Goal: Task Accomplishment & Management: Complete application form

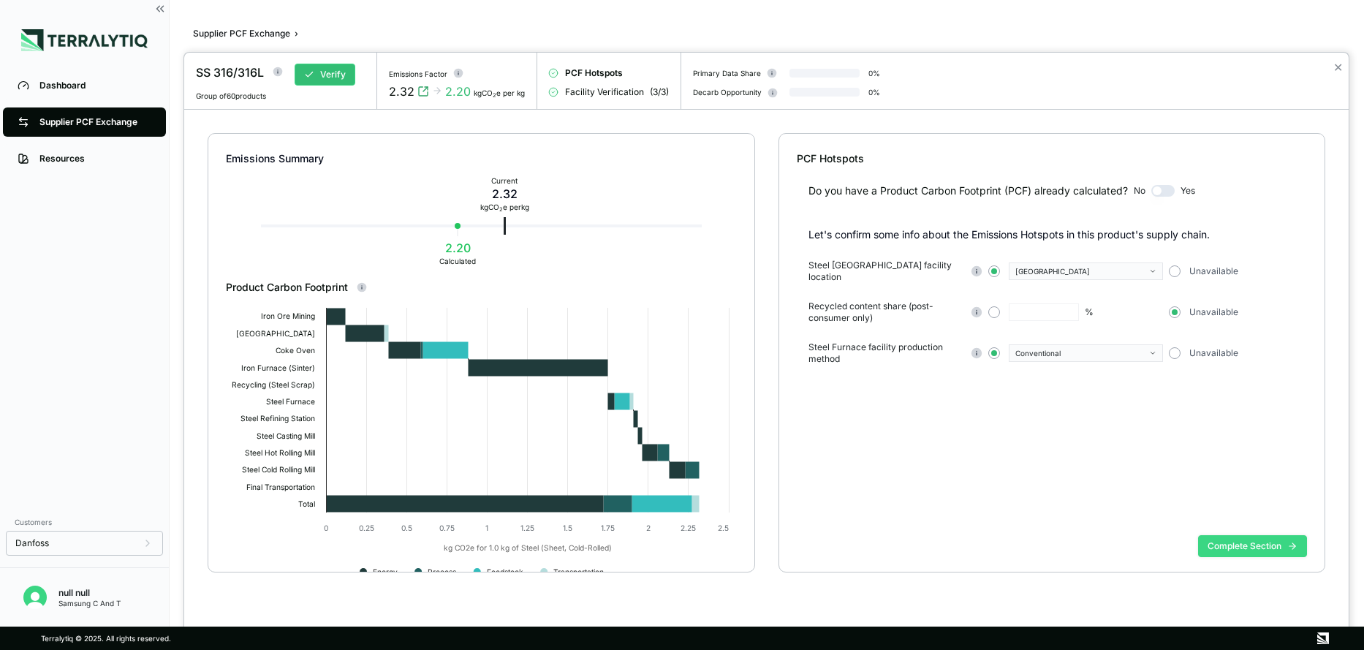
click at [1242, 545] on button "Complete Section" at bounding box center [1252, 546] width 109 height 22
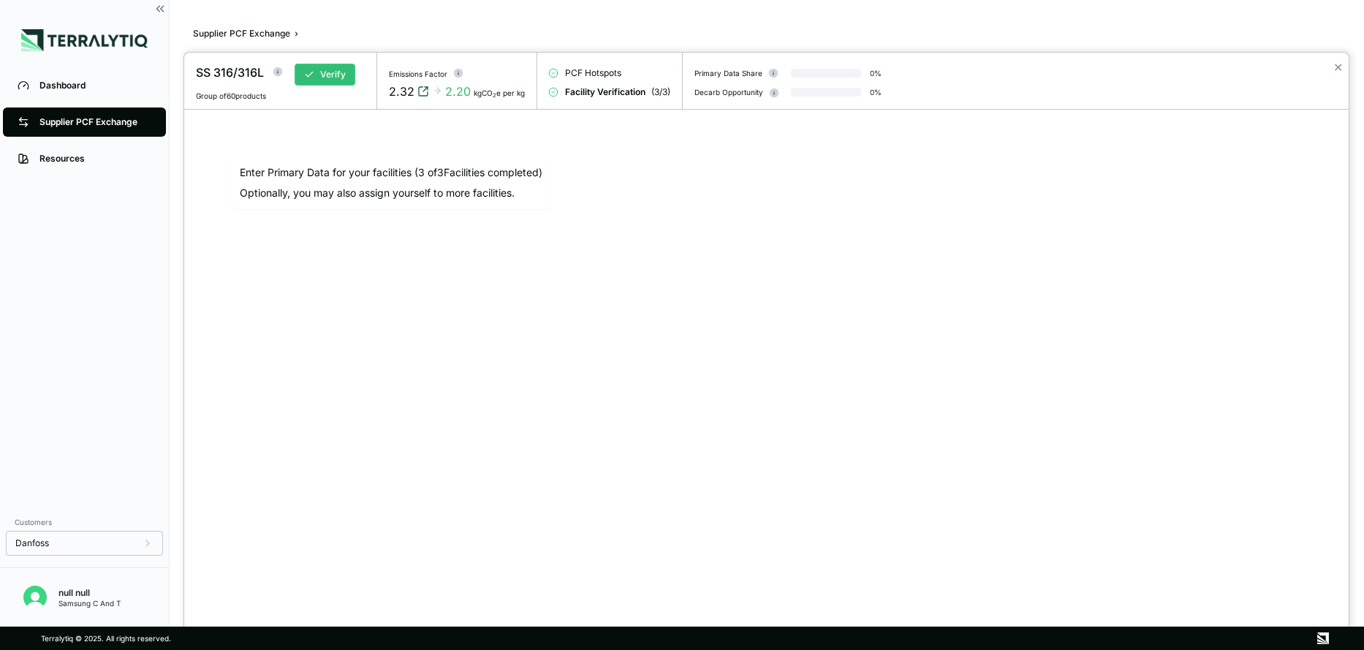
click at [423, 92] on icon "View audit trail" at bounding box center [424, 92] width 12 height 12
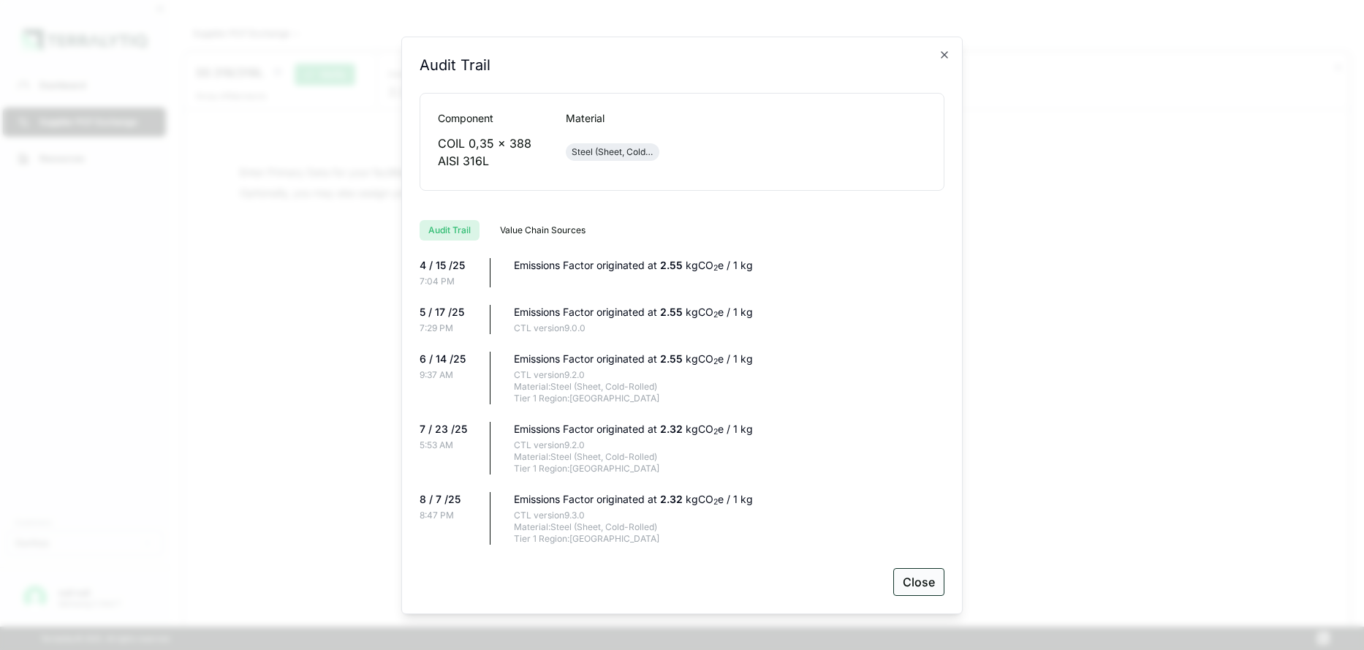
click at [912, 589] on button "Close" at bounding box center [919, 582] width 51 height 28
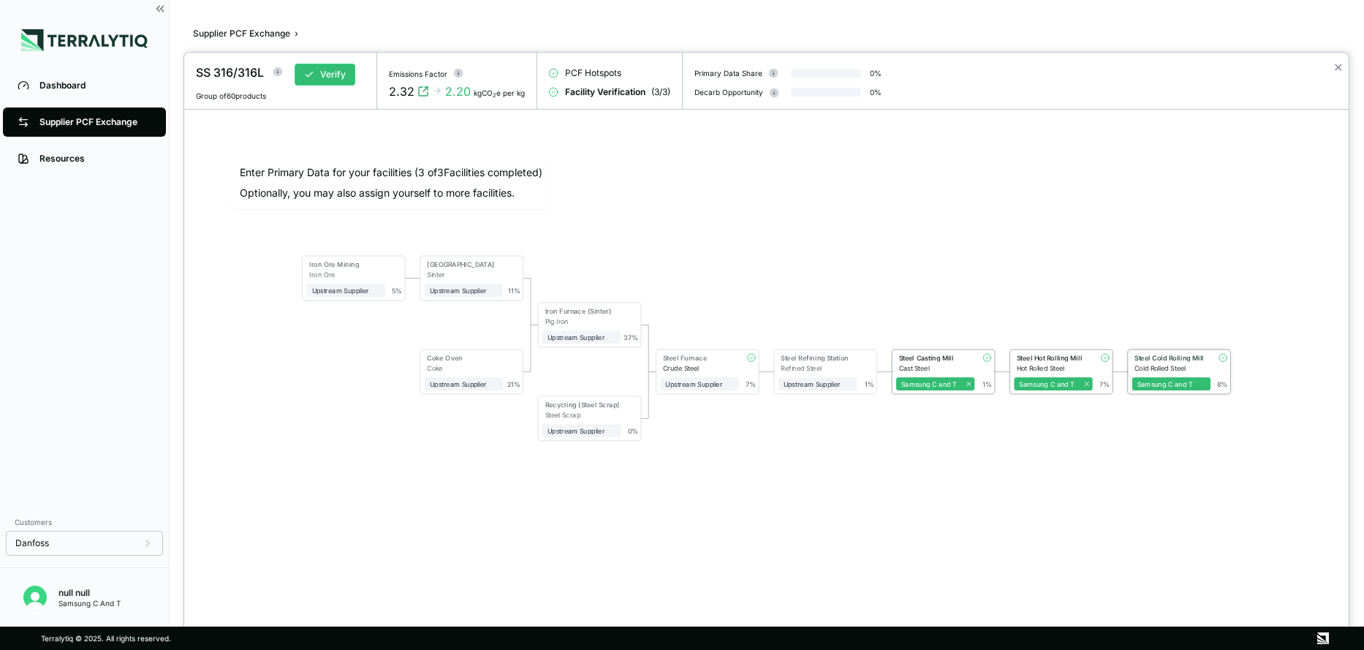
click at [1163, 355] on div "Steel Cold Rolling Mill" at bounding box center [1170, 358] width 71 height 8
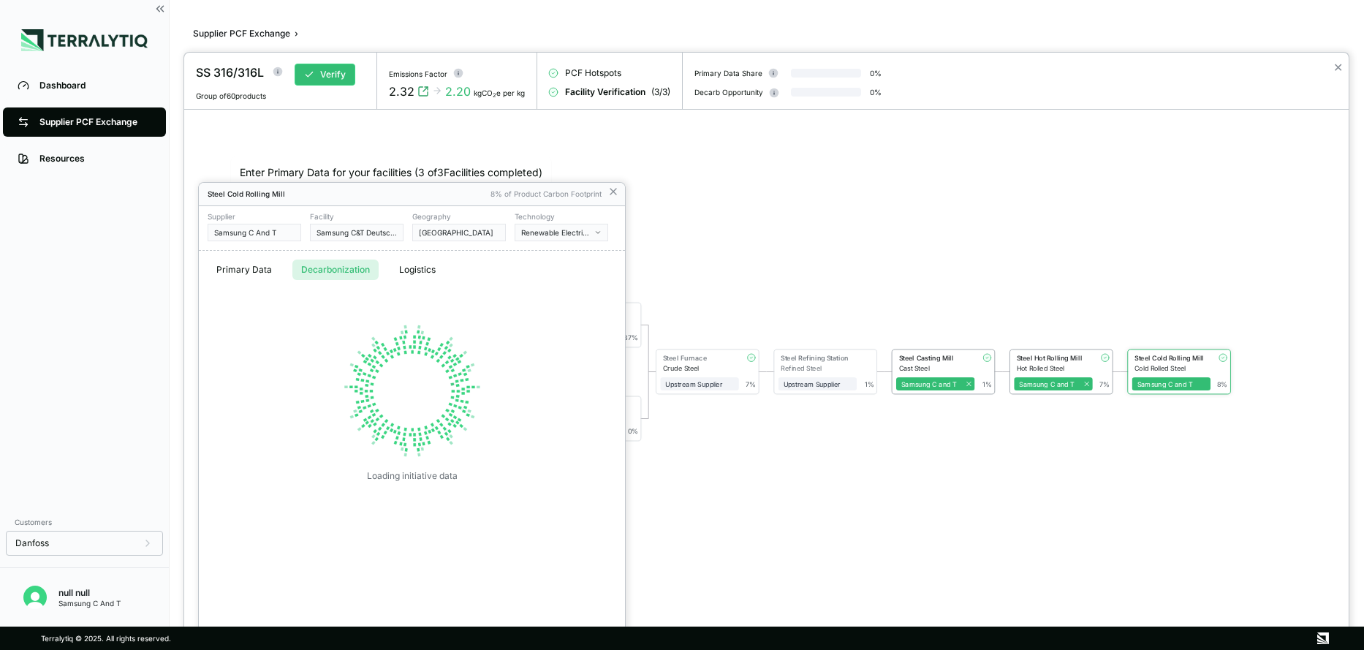
click at [329, 260] on button "Decarbonization" at bounding box center [335, 270] width 86 height 20
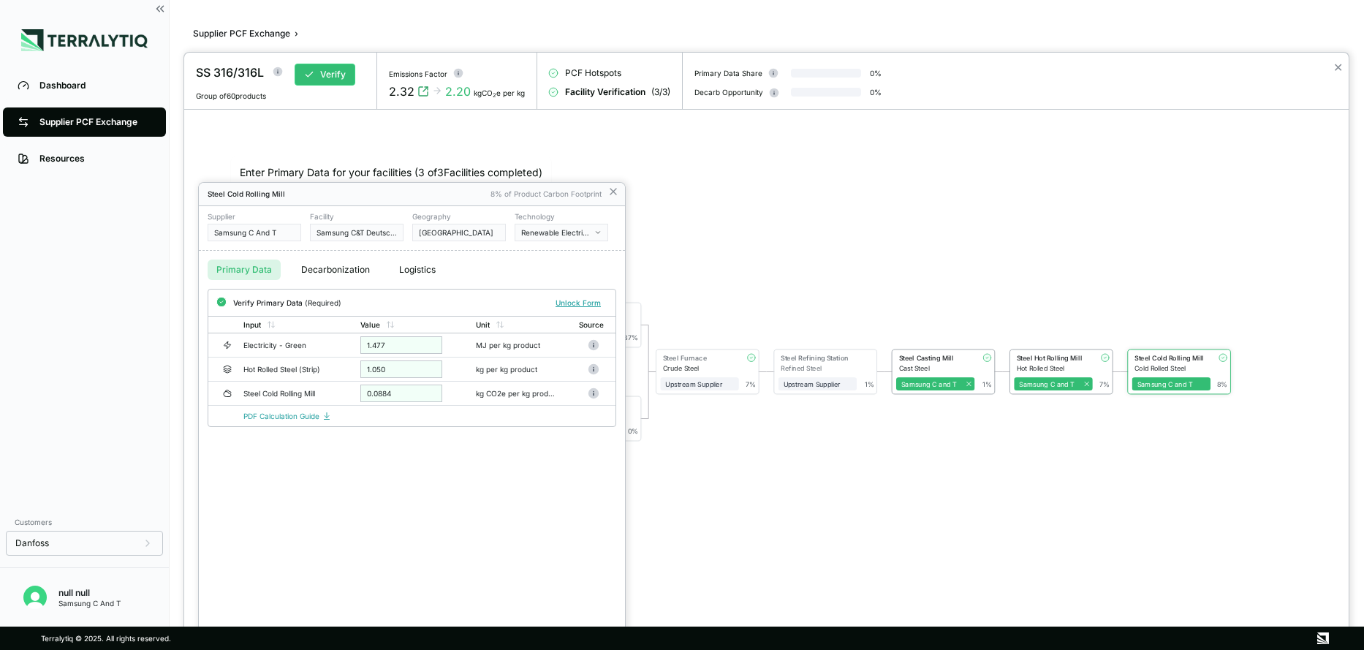
click at [235, 266] on button "Primary Data" at bounding box center [244, 270] width 73 height 20
click at [598, 232] on icon "button" at bounding box center [597, 232] width 7 height 7
click at [556, 263] on div "Conventional" at bounding box center [617, 266] width 192 height 9
click at [263, 420] on link "PDF Calculation Guide" at bounding box center [287, 417] width 88 height 9
click at [583, 302] on button "Verify" at bounding box center [590, 303] width 34 height 16
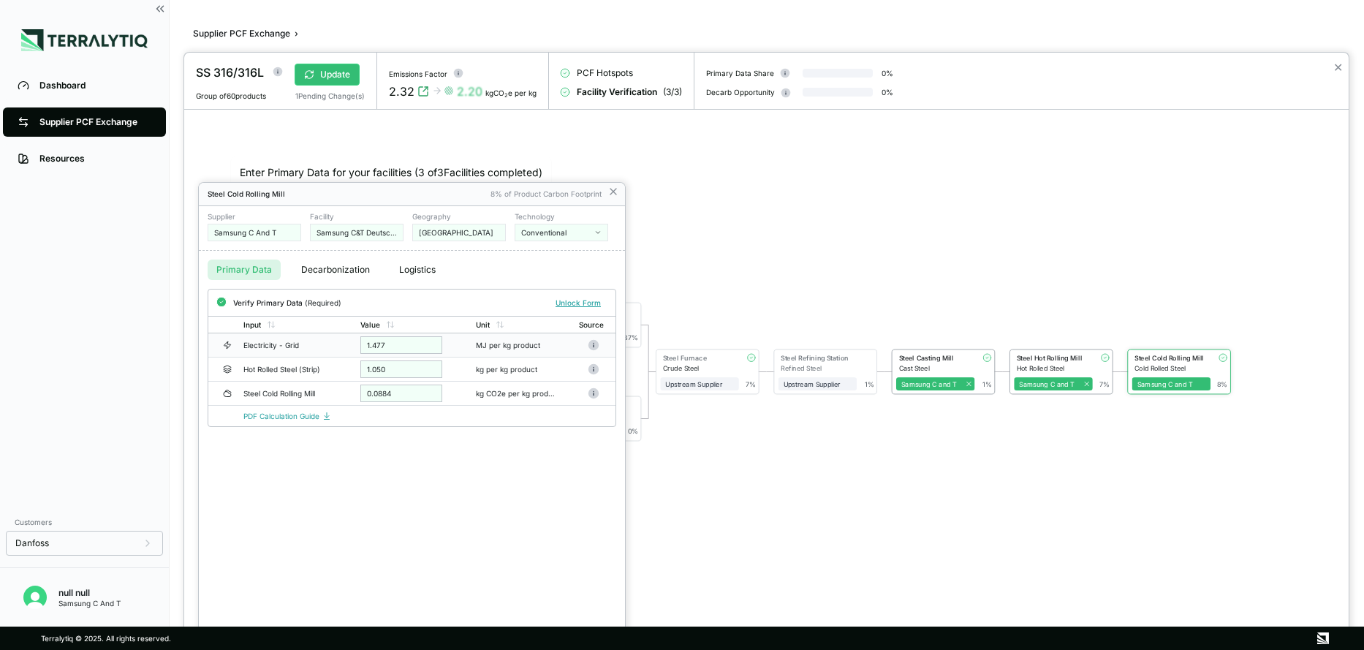
click at [403, 343] on div "1.477" at bounding box center [401, 345] width 82 height 18
click at [377, 344] on div "1.477" at bounding box center [401, 345] width 82 height 18
click at [385, 396] on div "0.0884" at bounding box center [401, 394] width 82 height 18
click at [378, 371] on div "1.050" at bounding box center [401, 369] width 82 height 18
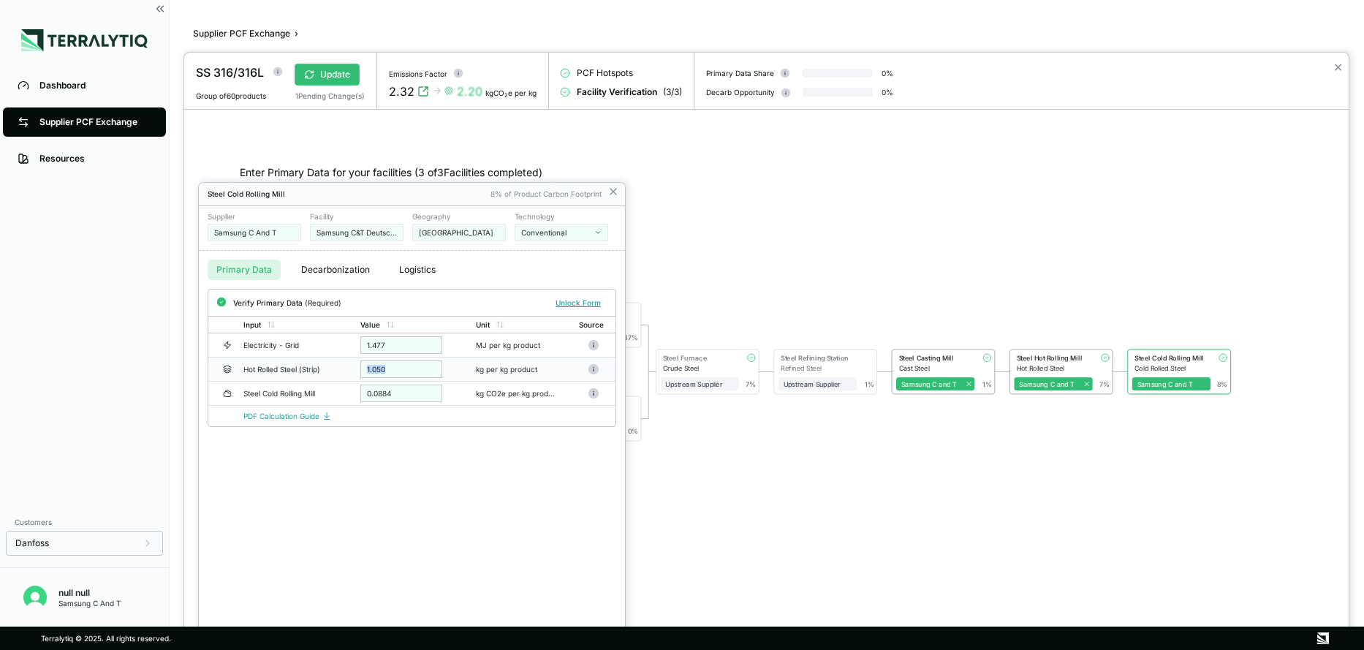
click at [378, 371] on div "1.050" at bounding box center [401, 369] width 82 height 18
click at [580, 306] on button "Unlock Form" at bounding box center [578, 302] width 57 height 15
click at [409, 368] on input "*****" at bounding box center [401, 371] width 82 height 18
click at [395, 342] on input "*****" at bounding box center [401, 347] width 82 height 18
click at [390, 339] on input "*****" at bounding box center [401, 347] width 82 height 18
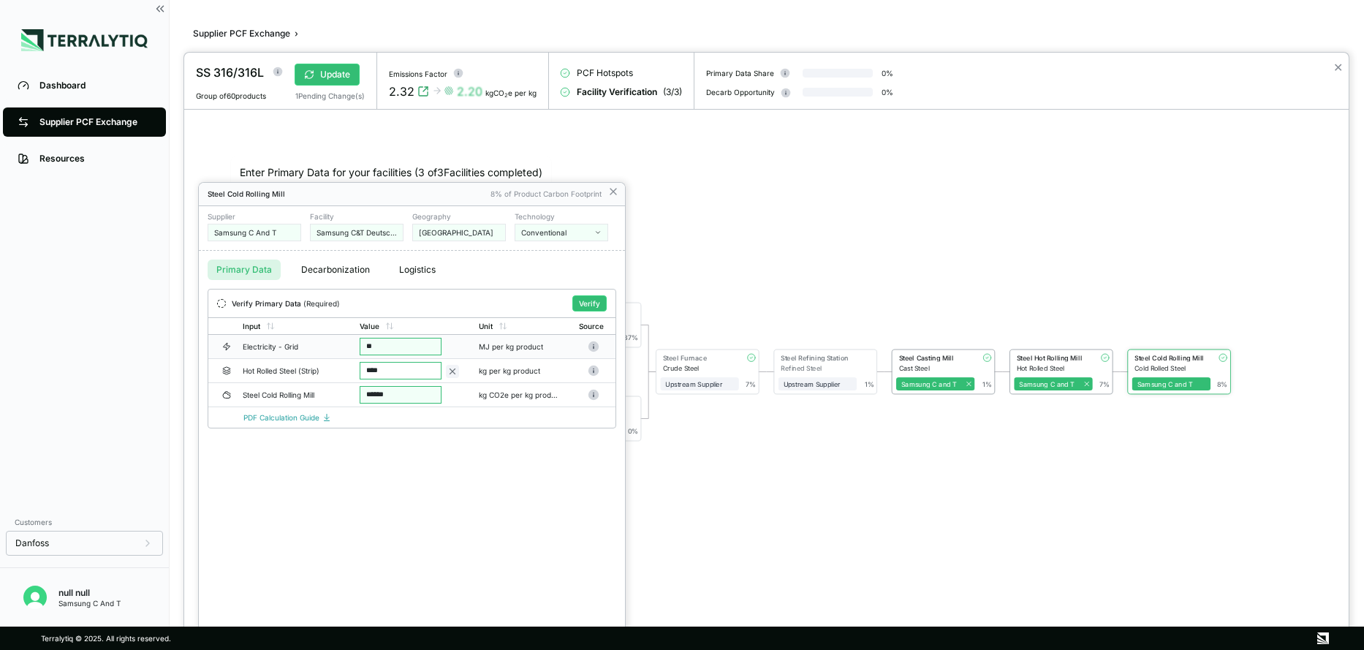
type input "*"
click at [383, 346] on input "*" at bounding box center [401, 347] width 82 height 18
click at [390, 366] on input "****" at bounding box center [401, 371] width 82 height 18
type input "*"
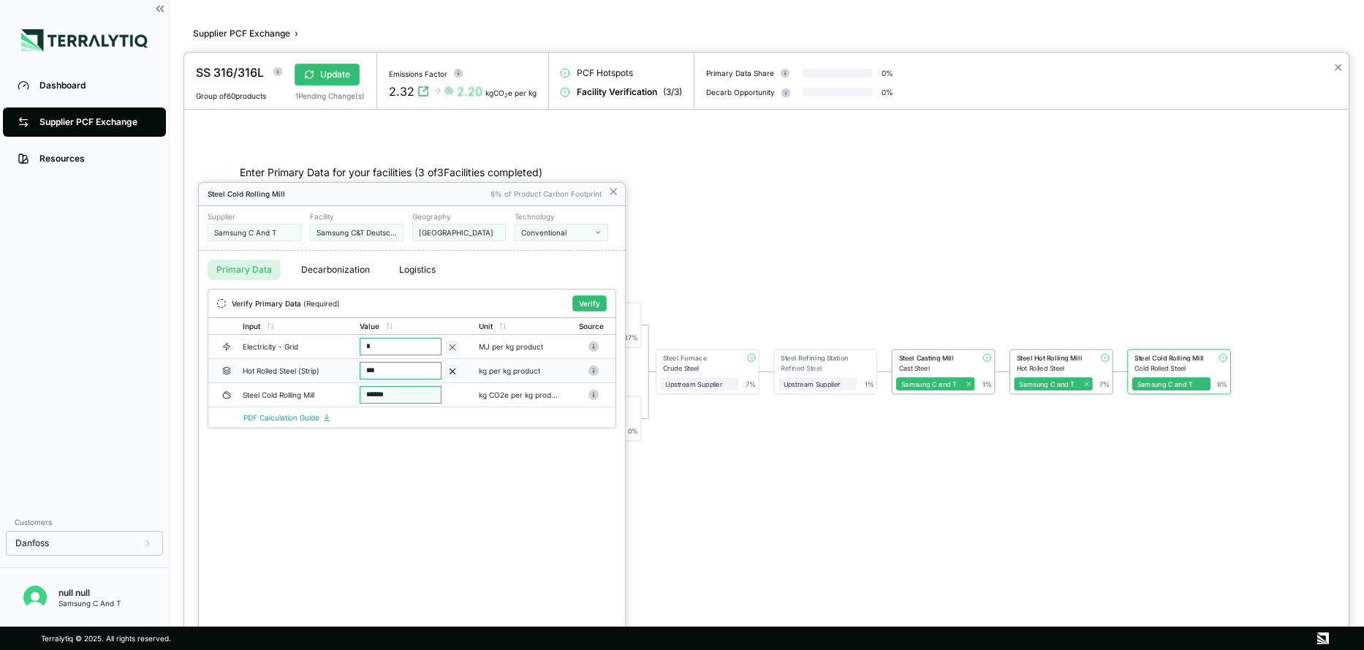
type input "****"
drag, startPoint x: 396, startPoint y: 393, endPoint x: 307, endPoint y: 411, distance: 90.2
click at [307, 411] on div "Verify Primary Data (Required) Verify Input Value Unit Source Electricity - Gri…" at bounding box center [412, 359] width 409 height 140
type input "*****"
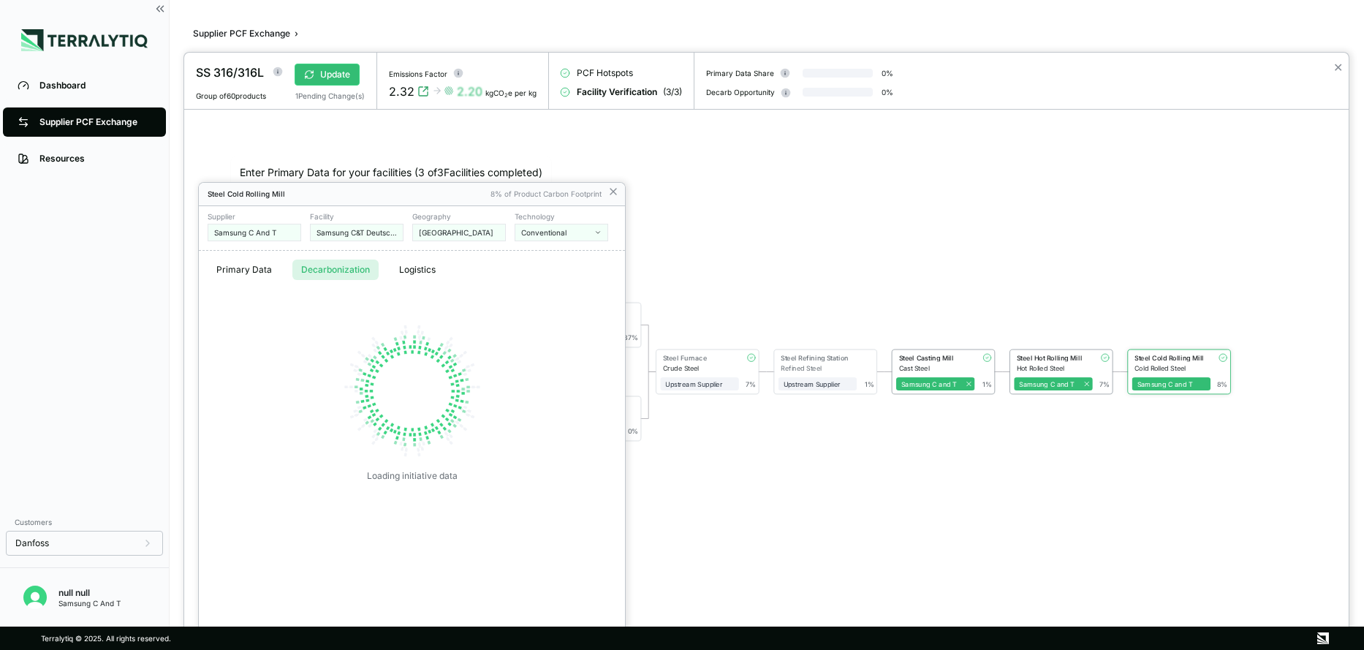
click at [331, 264] on button "Decarbonization" at bounding box center [335, 270] width 86 height 20
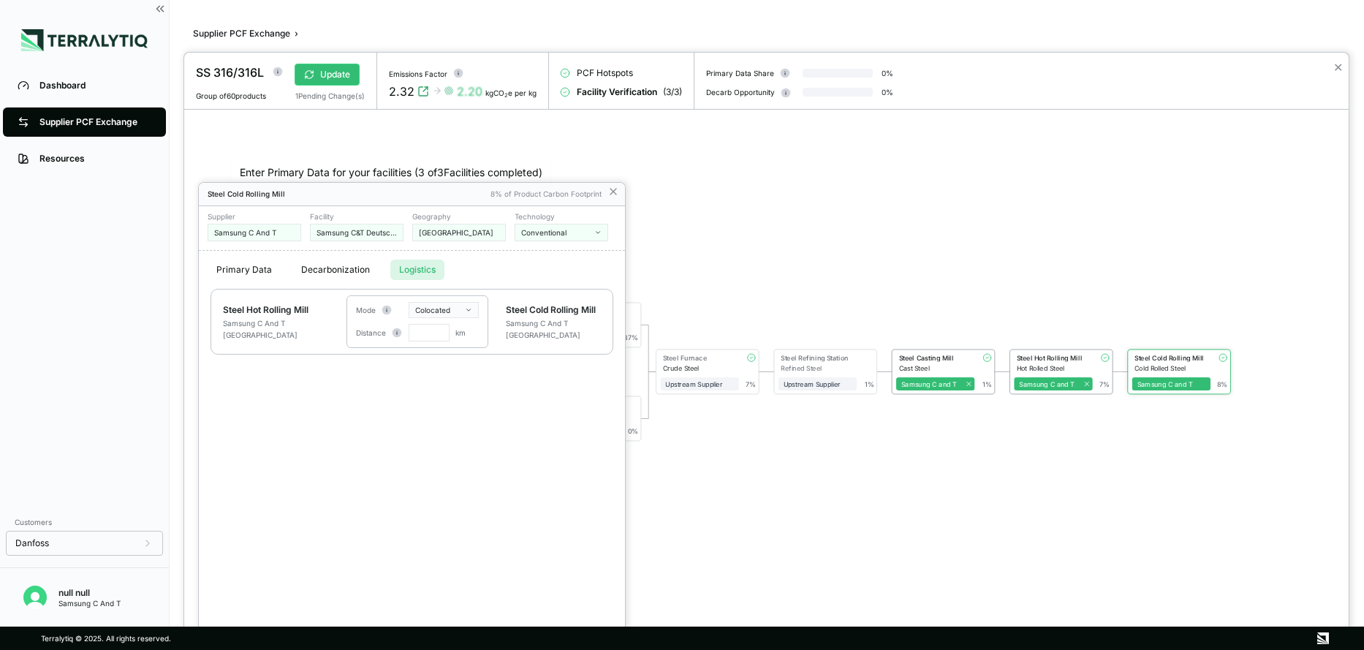
click at [423, 268] on button "Logistics" at bounding box center [417, 270] width 54 height 20
click at [442, 404] on div "Colocated" at bounding box center [455, 405] width 86 height 18
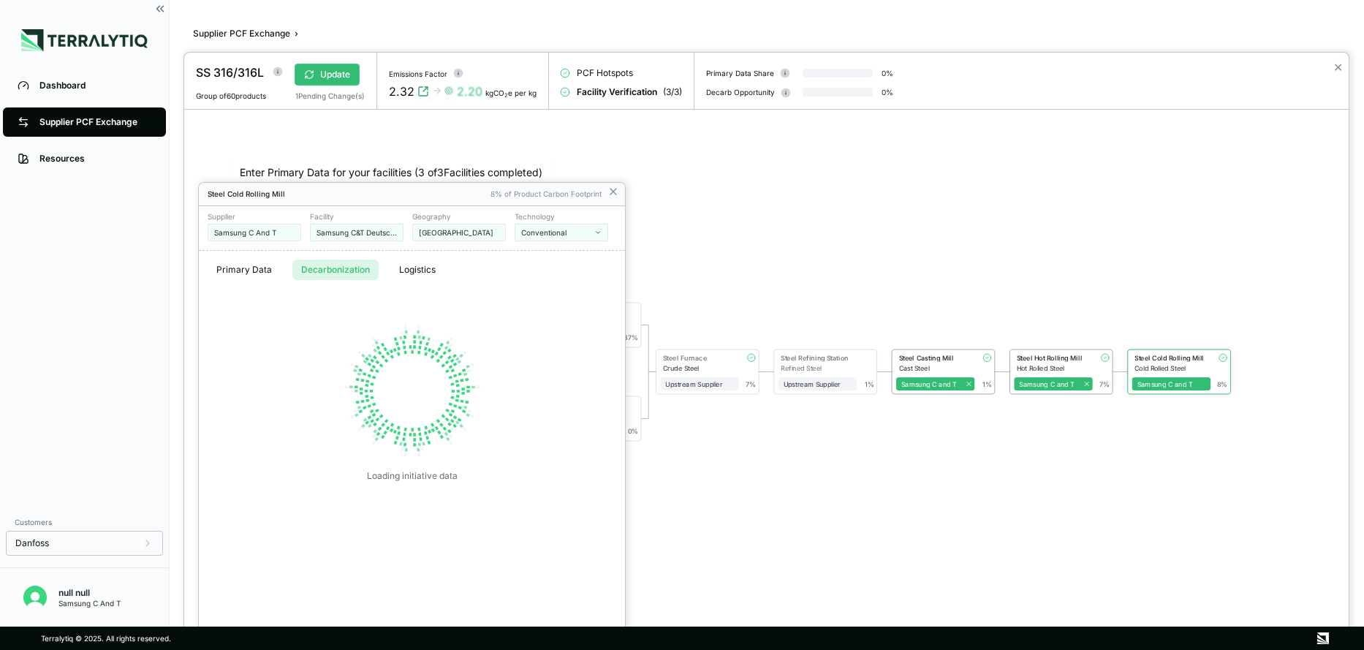
click at [349, 276] on button "Decarbonization" at bounding box center [335, 270] width 86 height 20
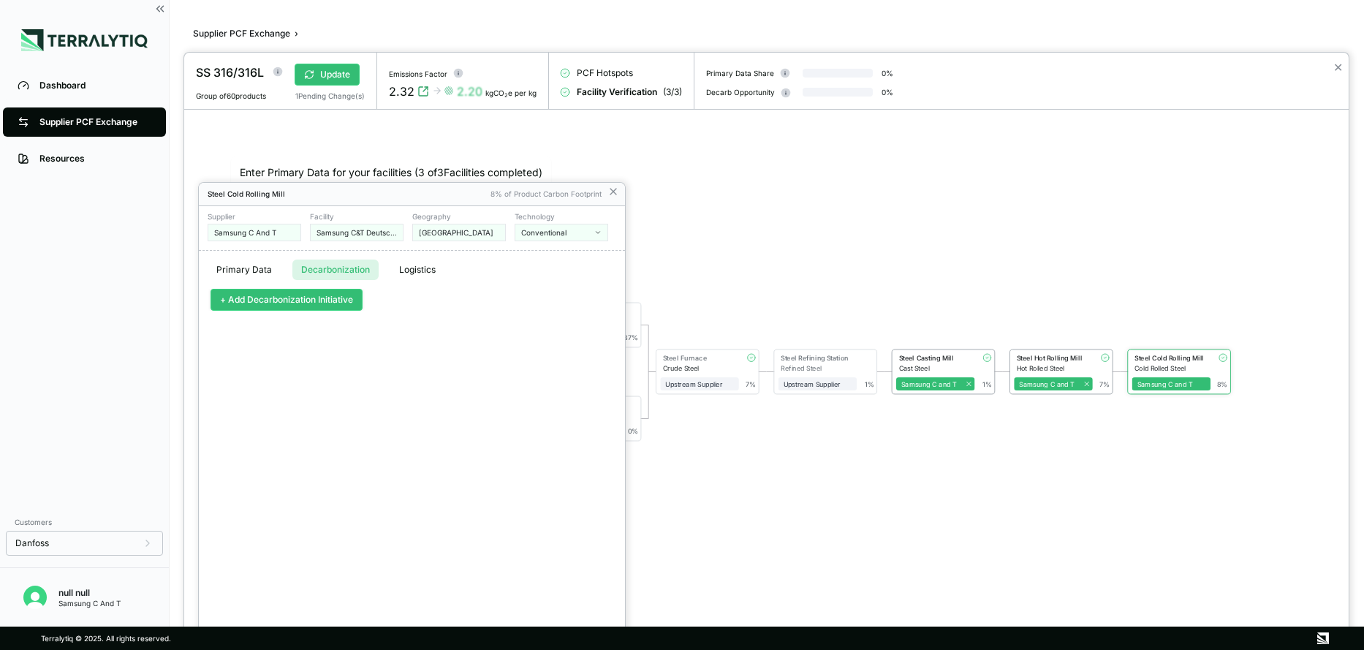
click at [240, 300] on button "+ Add Decarbonization Initiative" at bounding box center [287, 300] width 152 height 22
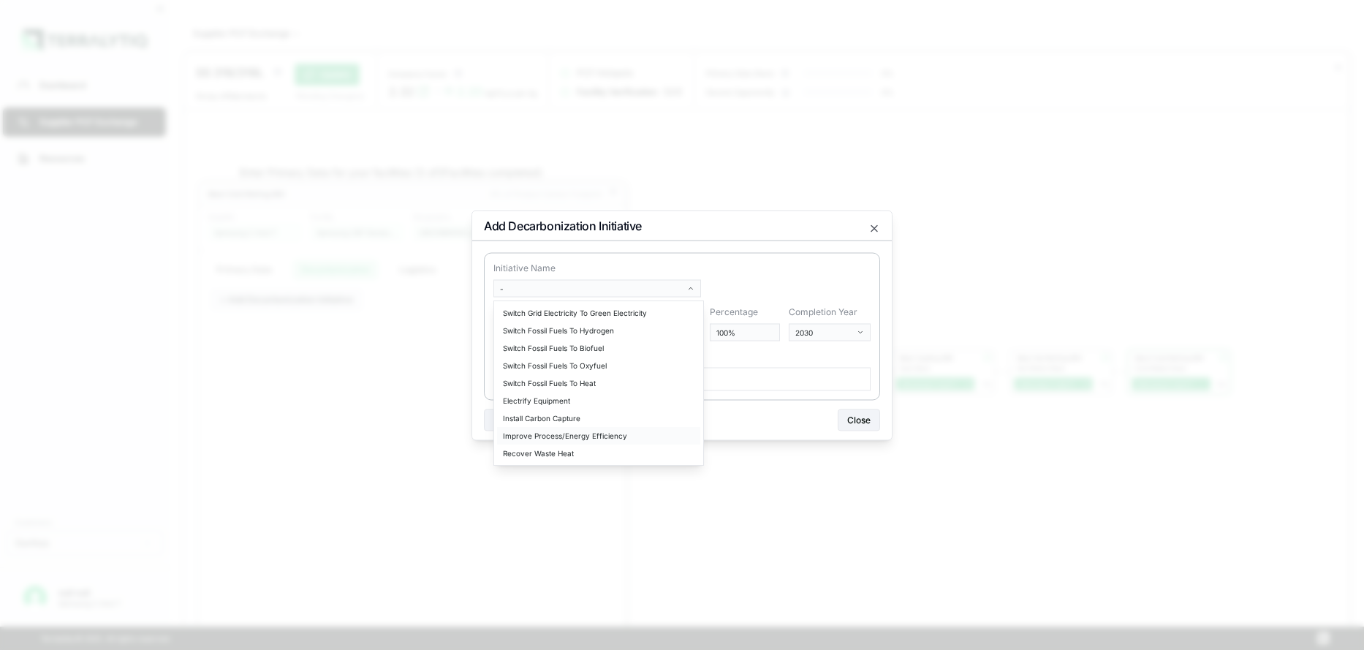
click at [548, 433] on div "Improve Process/Energy Efficiency" at bounding box center [598, 436] width 203 height 18
click at [544, 455] on div "Recover Waste Heat" at bounding box center [598, 454] width 203 height 18
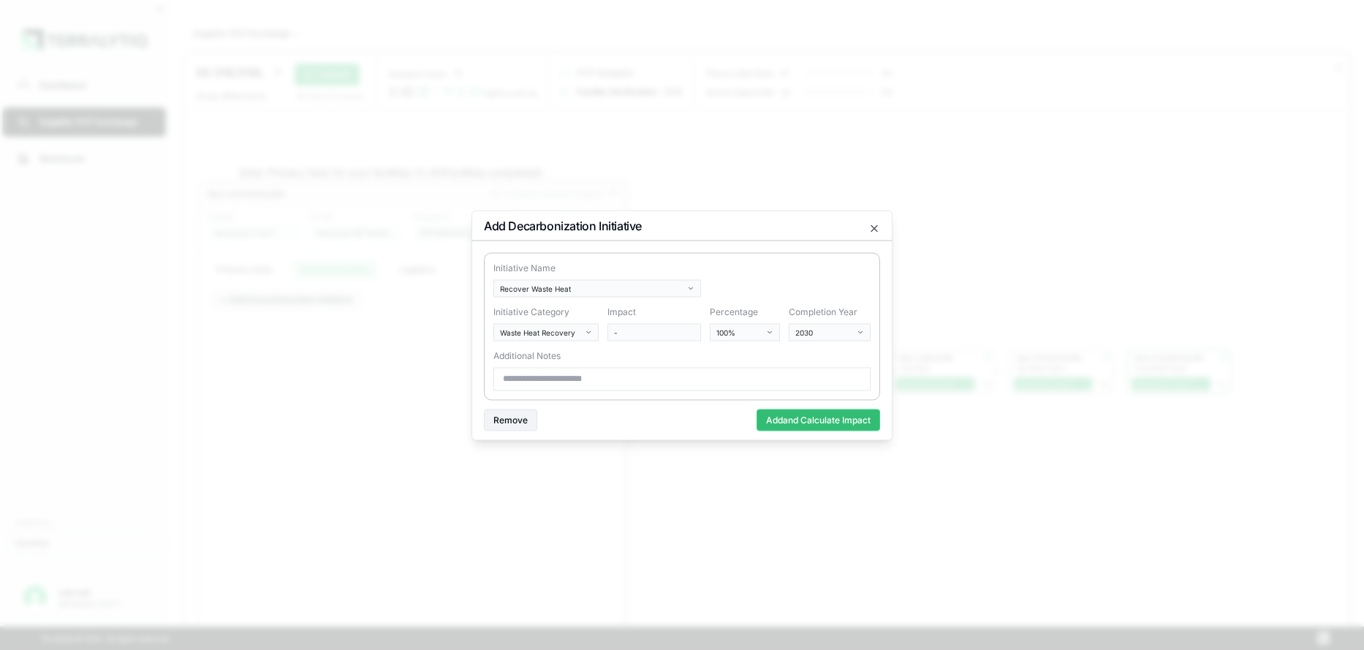
click at [532, 377] on input at bounding box center [682, 378] width 377 height 23
drag, startPoint x: 1043, startPoint y: 537, endPoint x: 756, endPoint y: 603, distance: 294.8
click at [1034, 540] on div at bounding box center [682, 325] width 1364 height 650
click at [745, 329] on body "Dashboard Supplier PCF Exchange Resources Customers Danfoss null null Samsung C…" at bounding box center [682, 325] width 1364 height 650
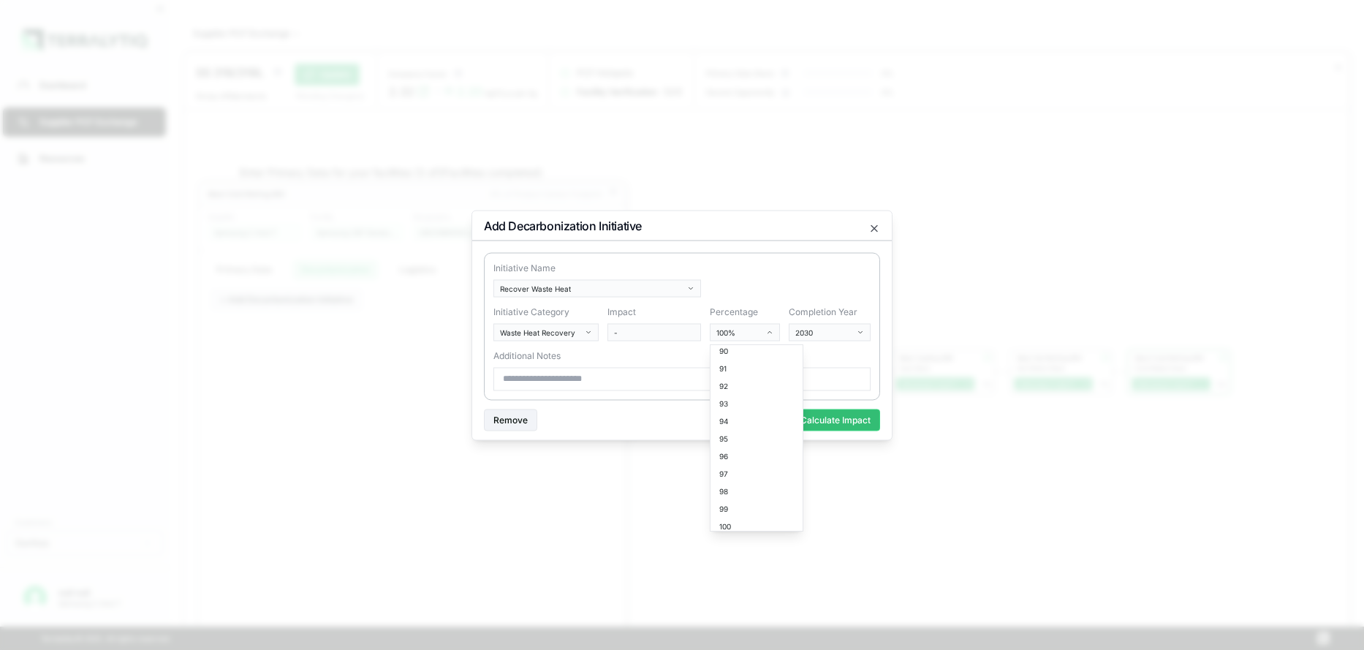
drag, startPoint x: 1001, startPoint y: 526, endPoint x: 1000, endPoint y: 515, distance: 11.0
click at [1000, 515] on div at bounding box center [682, 325] width 1364 height 650
drag, startPoint x: 1044, startPoint y: 592, endPoint x: 1037, endPoint y: 590, distance: 7.6
click at [1038, 592] on div at bounding box center [682, 325] width 1364 height 650
click at [855, 334] on body "Dashboard Supplier PCF Exchange Resources Customers Danfoss null null Samsung C…" at bounding box center [682, 325] width 1364 height 650
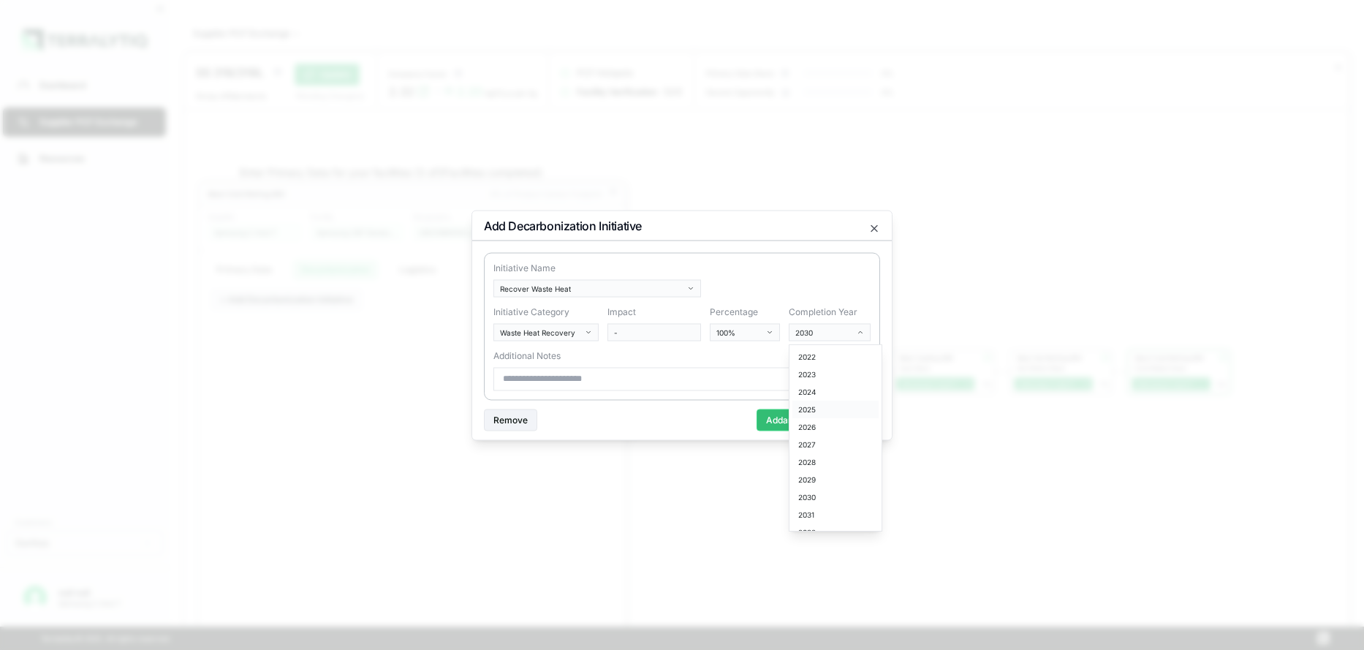
click at [805, 409] on div "2025" at bounding box center [836, 410] width 86 height 18
click at [765, 334] on body "Dashboard Supplier PCF Exchange Resources Customers Danfoss null null Samsung C…" at bounding box center [682, 325] width 1364 height 650
drag, startPoint x: 1122, startPoint y: 444, endPoint x: 1144, endPoint y: 430, distance: 26.6
click at [1122, 443] on div at bounding box center [682, 325] width 1364 height 650
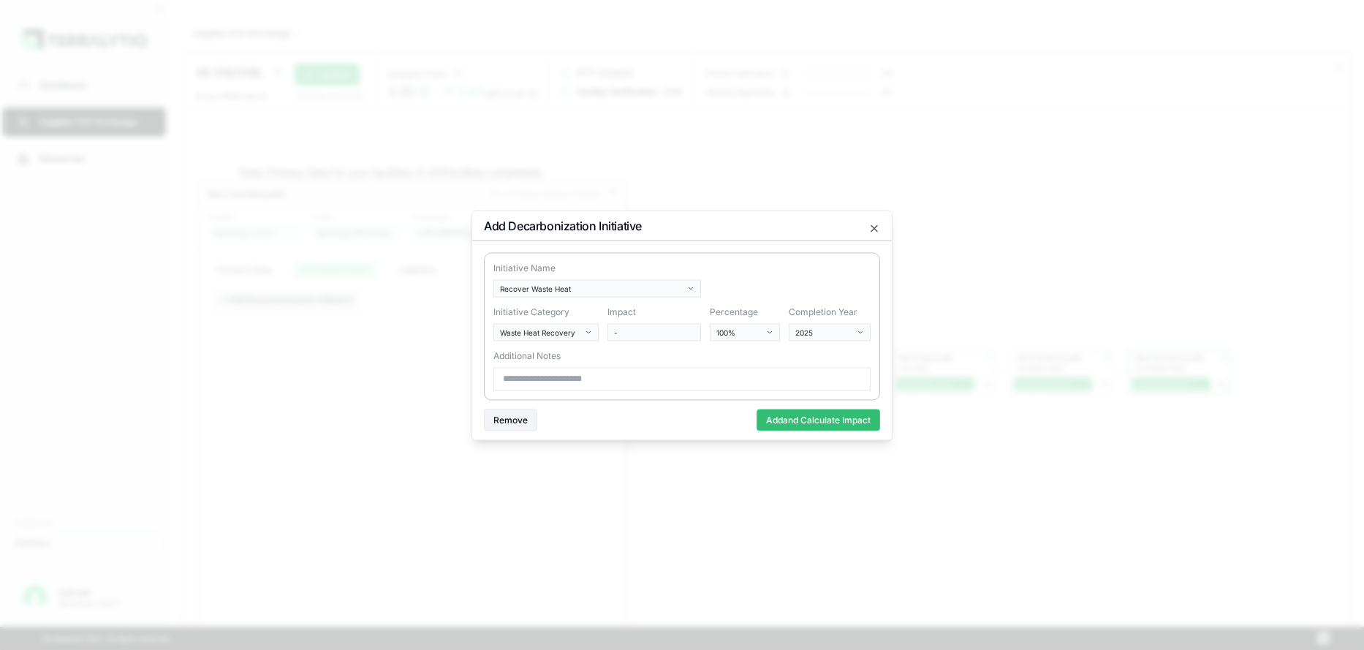
click at [1151, 504] on div at bounding box center [682, 325] width 1364 height 650
click at [540, 383] on input at bounding box center [682, 378] width 377 height 23
paste input "**********"
click at [565, 377] on input "**********" at bounding box center [682, 378] width 377 height 23
paste input "*****"
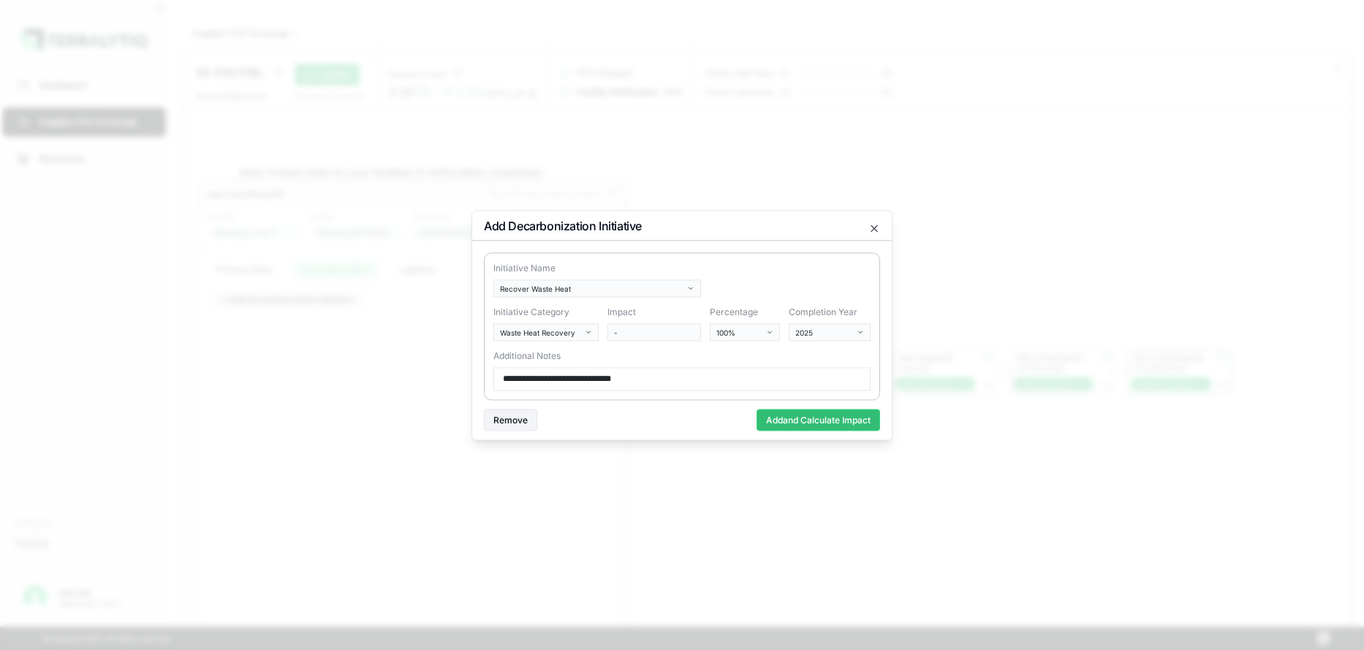
click at [501, 378] on input "**********" at bounding box center [682, 378] width 377 height 23
paste input "**********"
click at [505, 376] on input "**********" at bounding box center [682, 378] width 377 height 23
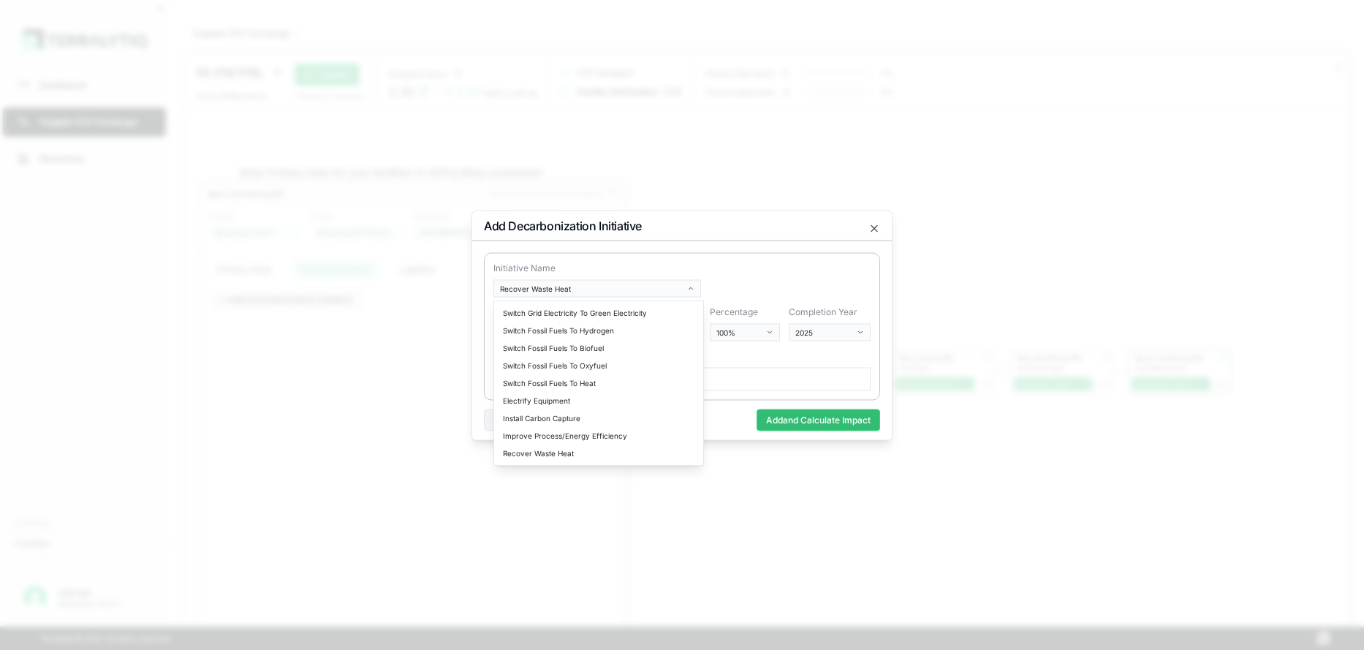
click at [695, 288] on body "Dashboard Supplier PCF Exchange Resources Customers Danfoss null null Samsung C…" at bounding box center [682, 325] width 1364 height 650
drag, startPoint x: 915, startPoint y: 555, endPoint x: 454, endPoint y: 596, distance: 463.2
click at [914, 555] on div at bounding box center [682, 325] width 1364 height 650
click at [695, 282] on body "Dashboard Supplier PCF Exchange Resources Customers Danfoss null null Samsung C…" at bounding box center [682, 325] width 1364 height 650
click at [565, 385] on div "Switch Fossil Fuels To Heat" at bounding box center [598, 383] width 203 height 18
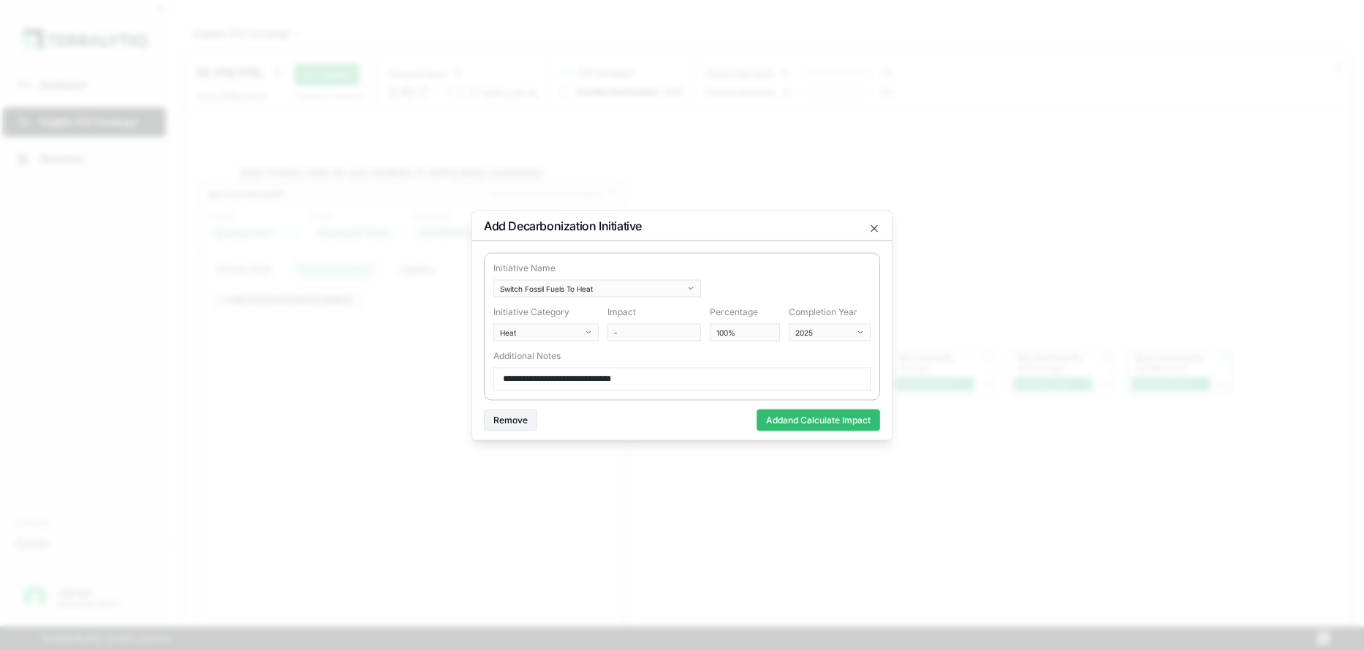
drag, startPoint x: 588, startPoint y: 377, endPoint x: 566, endPoint y: 377, distance: 21.9
click at [566, 377] on input "**********" at bounding box center [682, 378] width 377 height 23
paste input "*"
type input "**********"
click at [844, 421] on button "Add and Calculate Impact" at bounding box center [819, 420] width 124 height 22
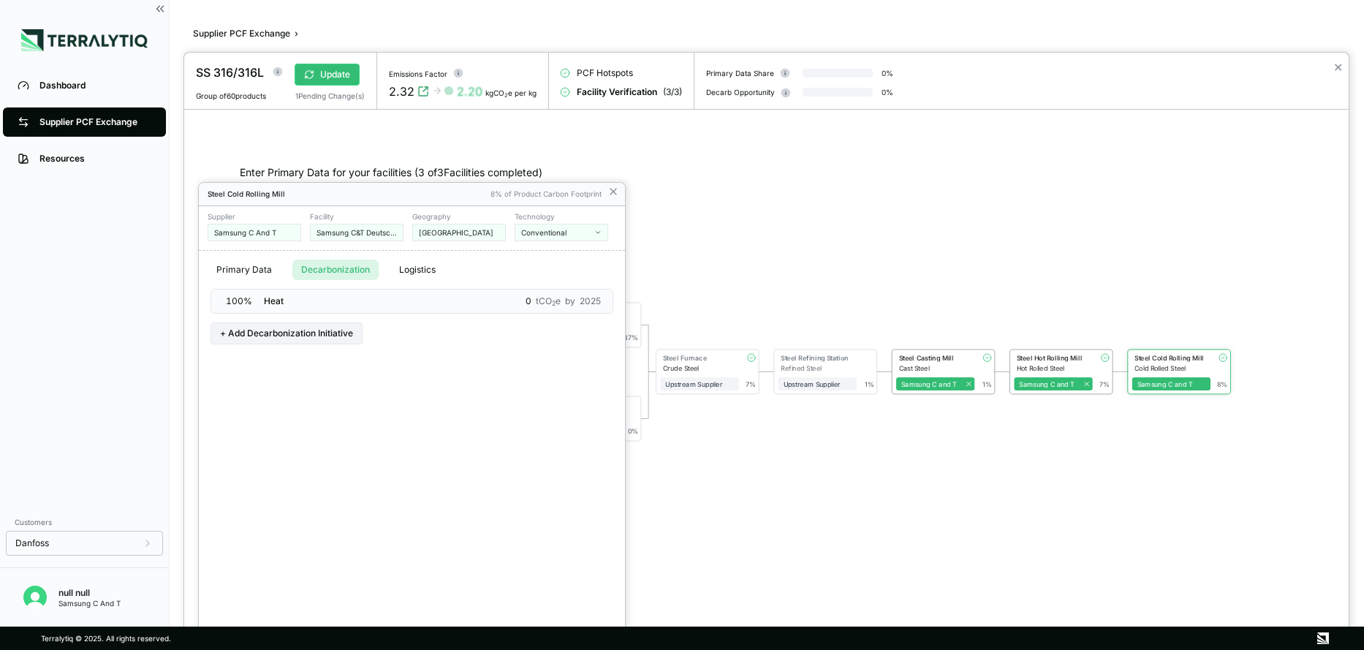
click at [319, 303] on div "100 % Heat 0 tCO 2 e by 2025" at bounding box center [412, 301] width 403 height 25
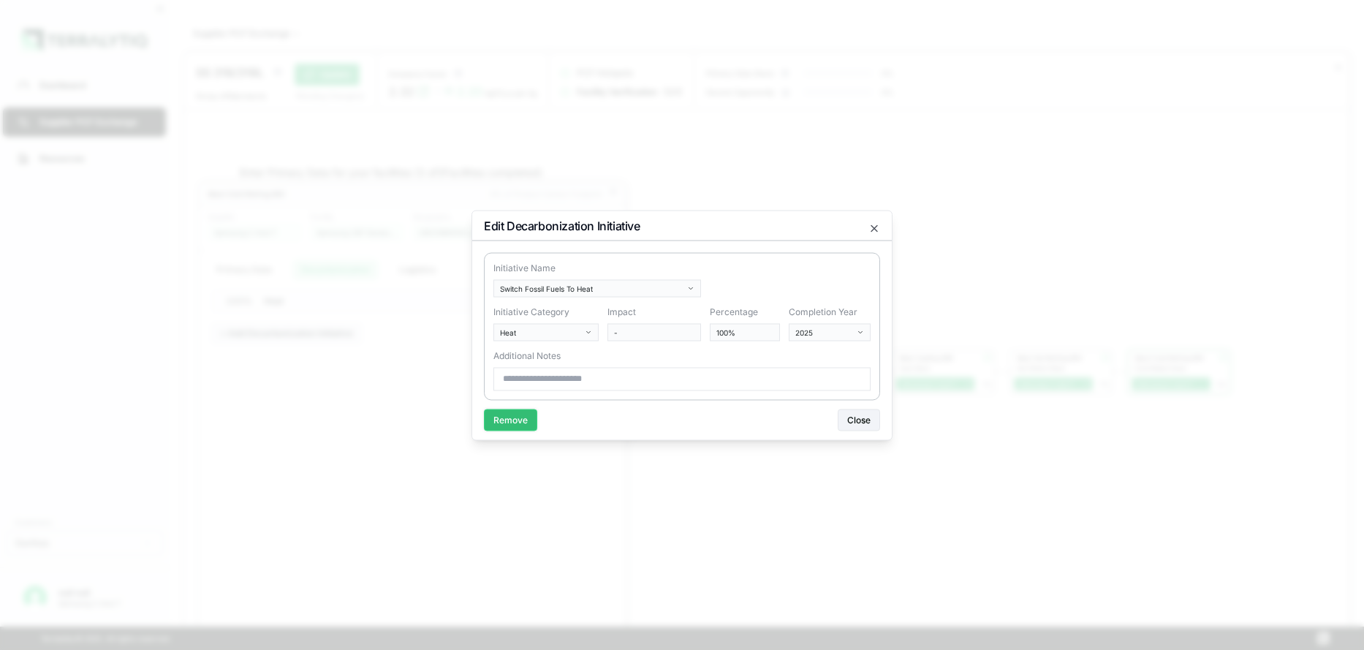
click at [526, 425] on button "Remove" at bounding box center [510, 420] width 53 height 22
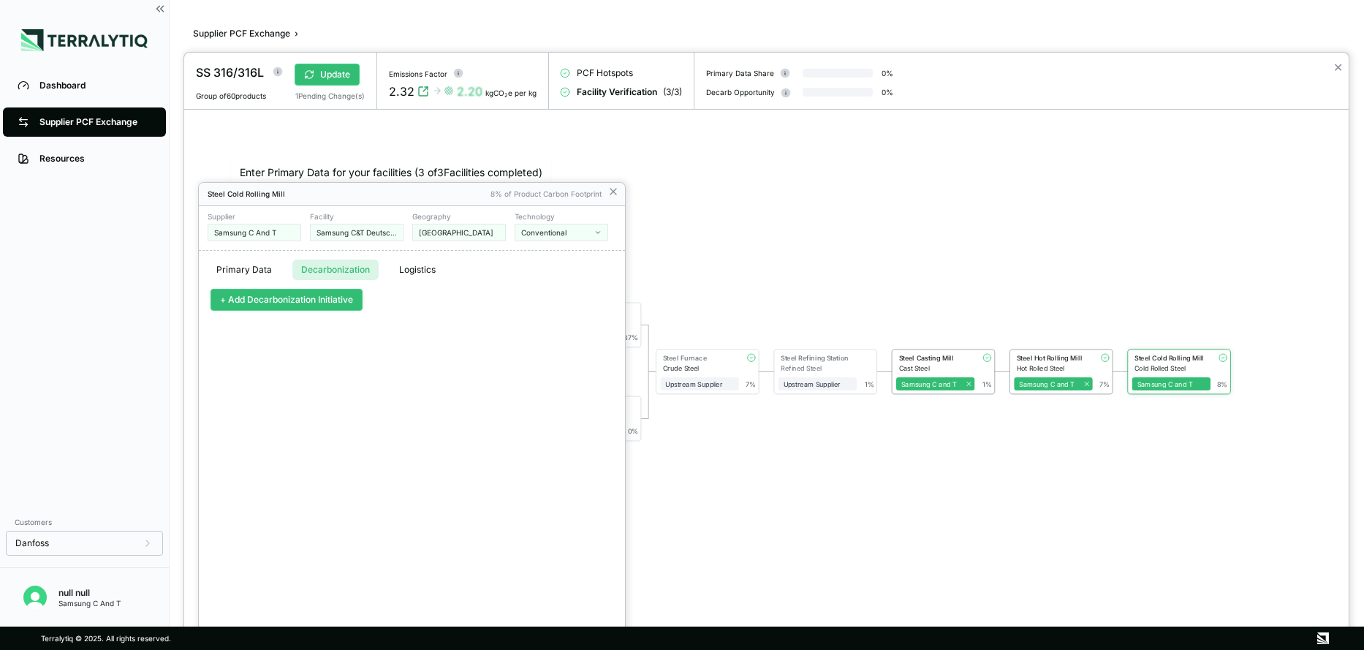
click at [325, 298] on button "+ Add Decarbonization Initiative" at bounding box center [287, 300] width 152 height 22
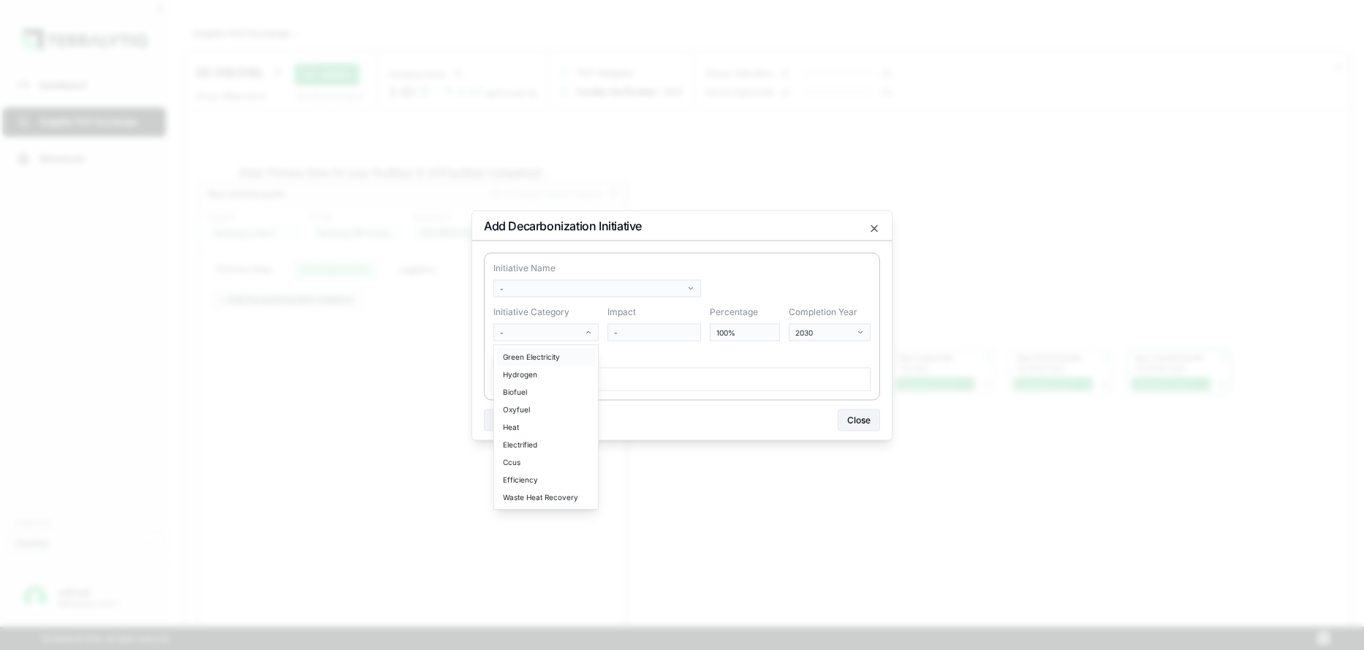
click at [535, 360] on div "Green Electricity" at bounding box center [546, 357] width 98 height 18
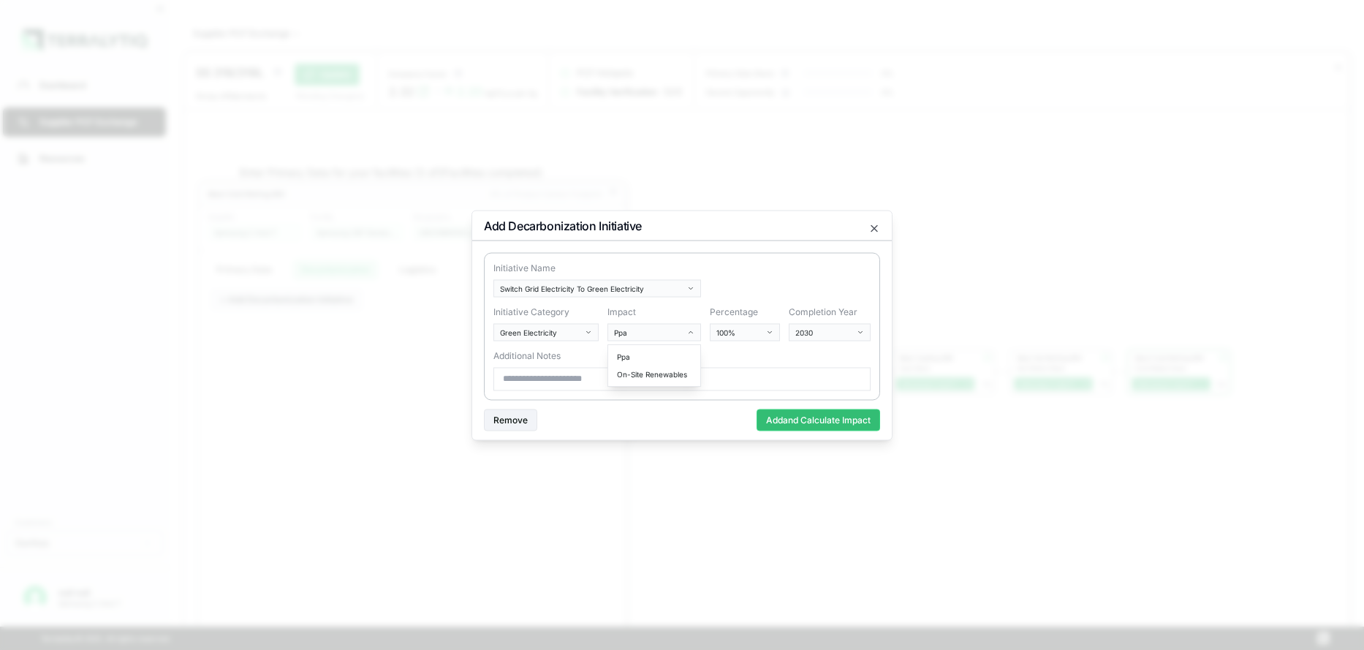
click at [687, 336] on body "Dashboard Supplier PCF Exchange Resources Customers Danfoss null null Samsung C…" at bounding box center [682, 325] width 1364 height 650
click at [1187, 354] on div at bounding box center [682, 325] width 1364 height 650
click at [594, 330] on body "Dashboard Supplier PCF Exchange Resources Customers Danfoss null null Samsung C…" at bounding box center [682, 325] width 1364 height 650
click at [529, 458] on div "Efficiency" at bounding box center [546, 462] width 98 height 18
click at [530, 333] on body "Dashboard Supplier PCF Exchange Resources Customers Danfoss null null Samsung C…" at bounding box center [682, 325] width 1364 height 650
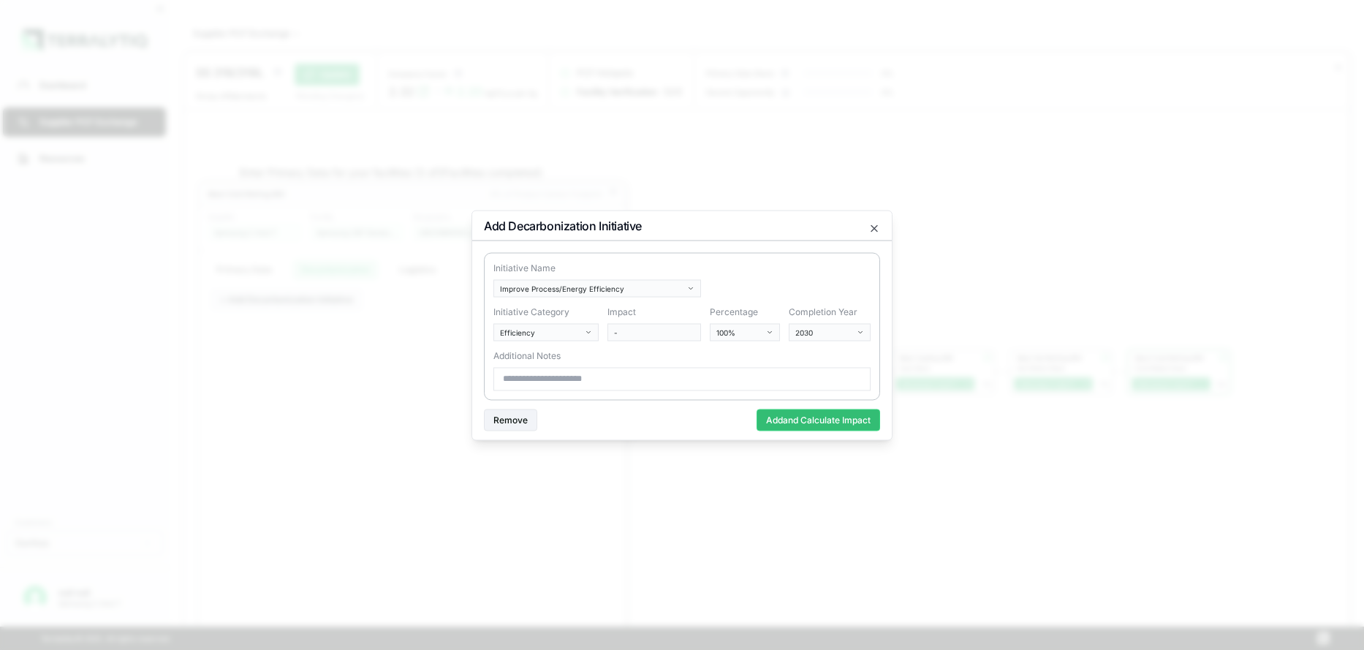
click at [521, 331] on body "Dashboard Supplier PCF Exchange Resources Customers Danfoss null null Samsung C…" at bounding box center [682, 325] width 1364 height 650
click at [537, 360] on div "Green Electricity" at bounding box center [546, 357] width 98 height 18
click at [771, 336] on body "Dashboard Supplier PCF Exchange Resources Customers Danfoss null null Samsung C…" at bounding box center [682, 325] width 1364 height 650
click at [970, 480] on div at bounding box center [682, 325] width 1364 height 650
drag, startPoint x: 1054, startPoint y: 449, endPoint x: 1031, endPoint y: 426, distance: 32.1
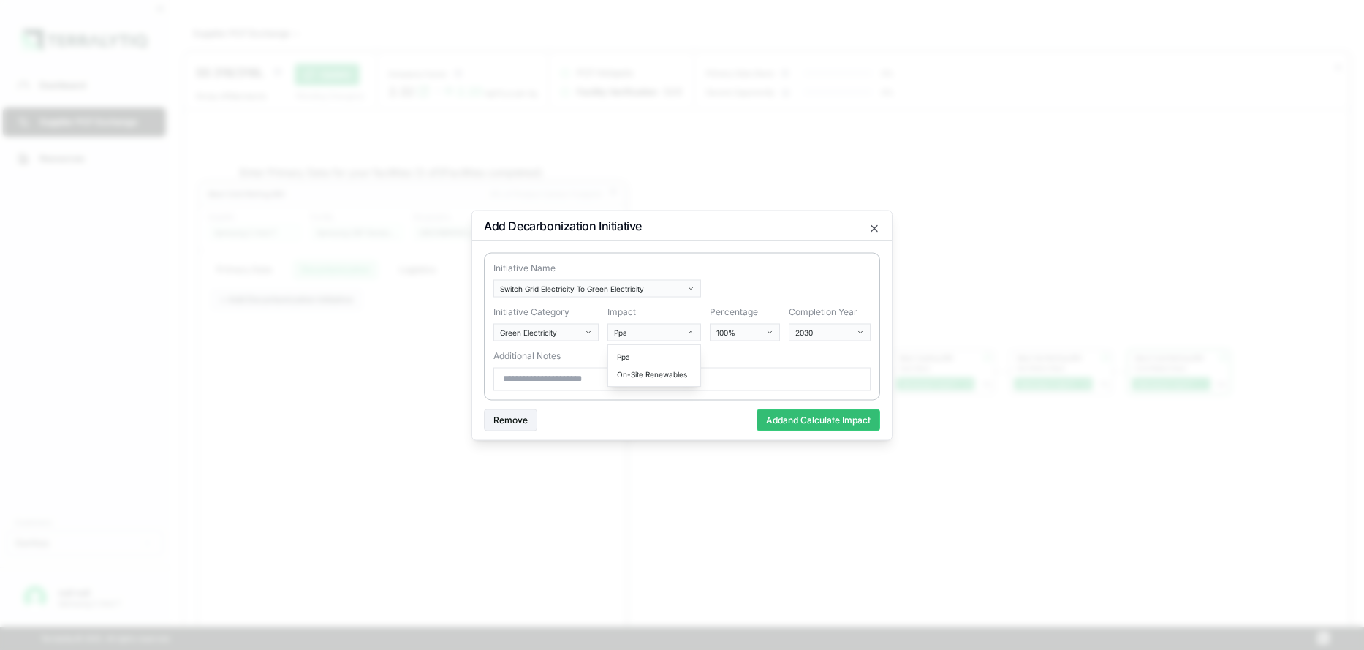
click at [1059, 449] on div at bounding box center [682, 325] width 1364 height 650
click at [865, 331] on body "Dashboard Supplier PCF Exchange Resources Customers Danfoss null null Samsung C…" at bounding box center [682, 325] width 1364 height 650
click at [1083, 551] on div at bounding box center [682, 325] width 1364 height 650
drag, startPoint x: 756, startPoint y: 527, endPoint x: 726, endPoint y: 477, distance: 58.1
click at [755, 520] on div at bounding box center [682, 325] width 1364 height 650
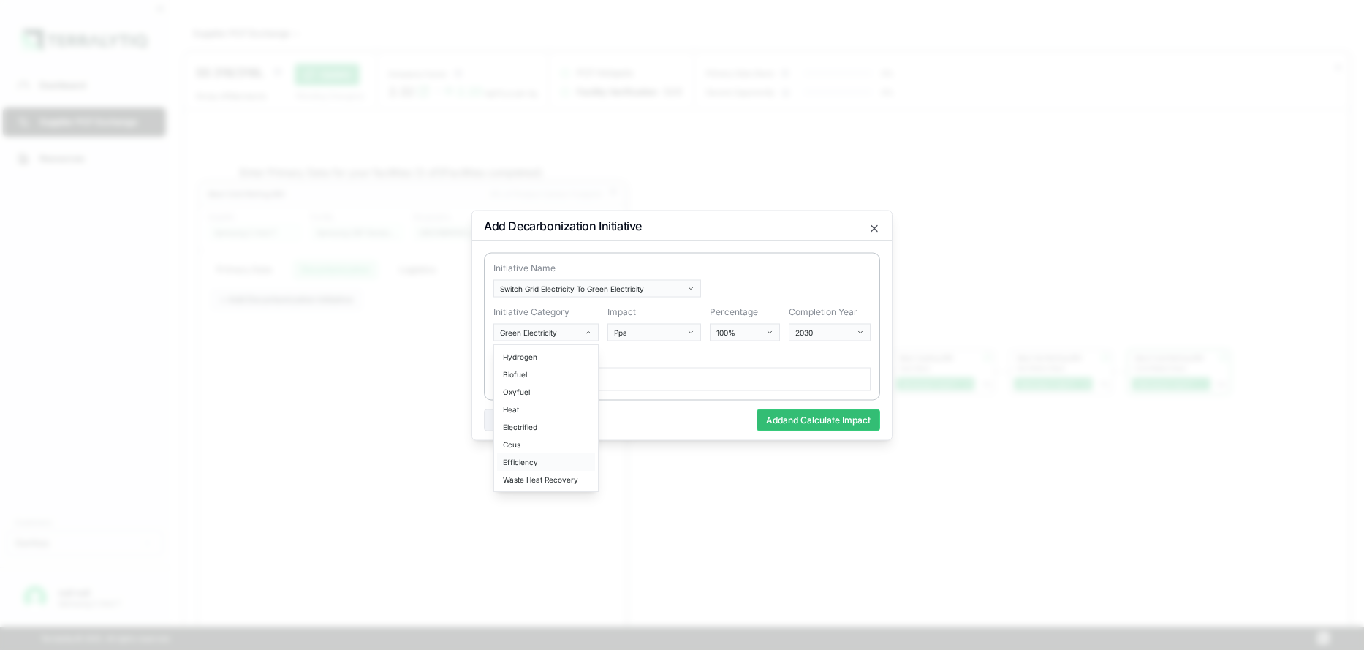
click at [526, 465] on div "Efficiency" at bounding box center [546, 462] width 98 height 18
click at [752, 336] on body "Dashboard Supplier PCF Exchange Resources Customers Danfoss null null Samsung C…" at bounding box center [682, 325] width 1364 height 650
click at [1060, 480] on div at bounding box center [682, 325] width 1364 height 650
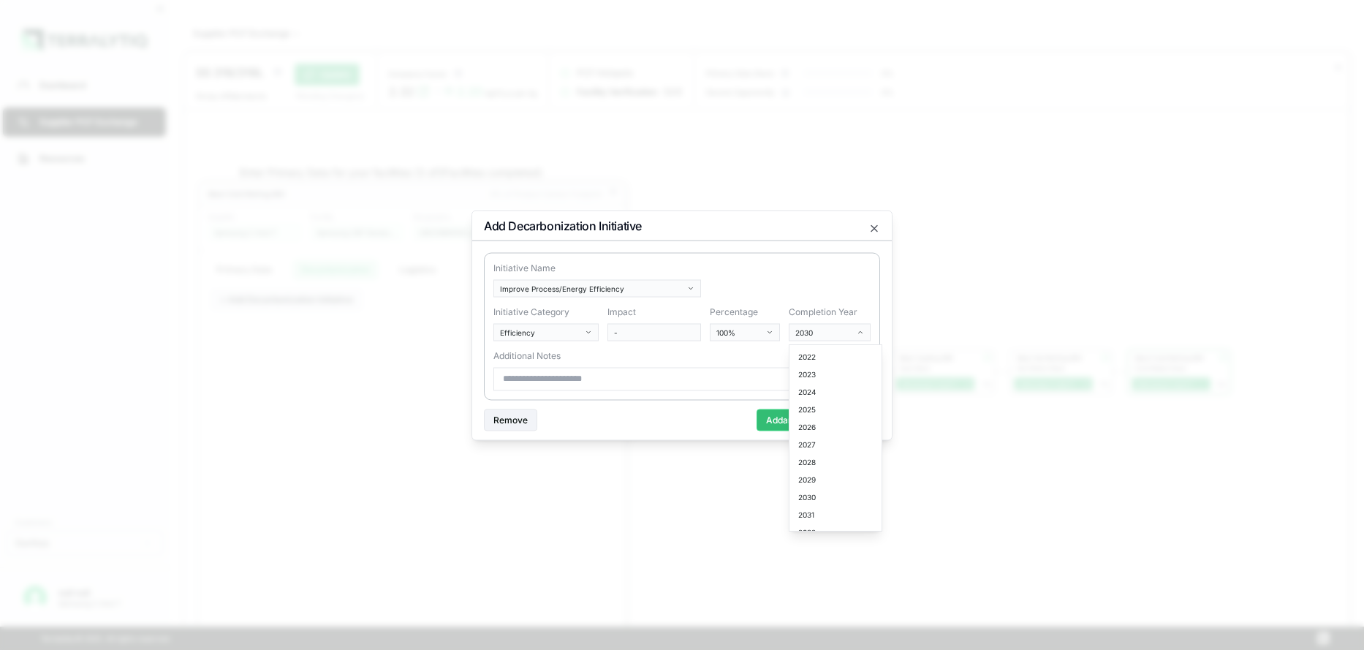
click at [859, 336] on body "Dashboard Supplier PCF Exchange Resources Customers Danfoss null null Samsung C…" at bounding box center [682, 325] width 1364 height 650
click at [806, 443] on div "2045" at bounding box center [836, 439] width 86 height 18
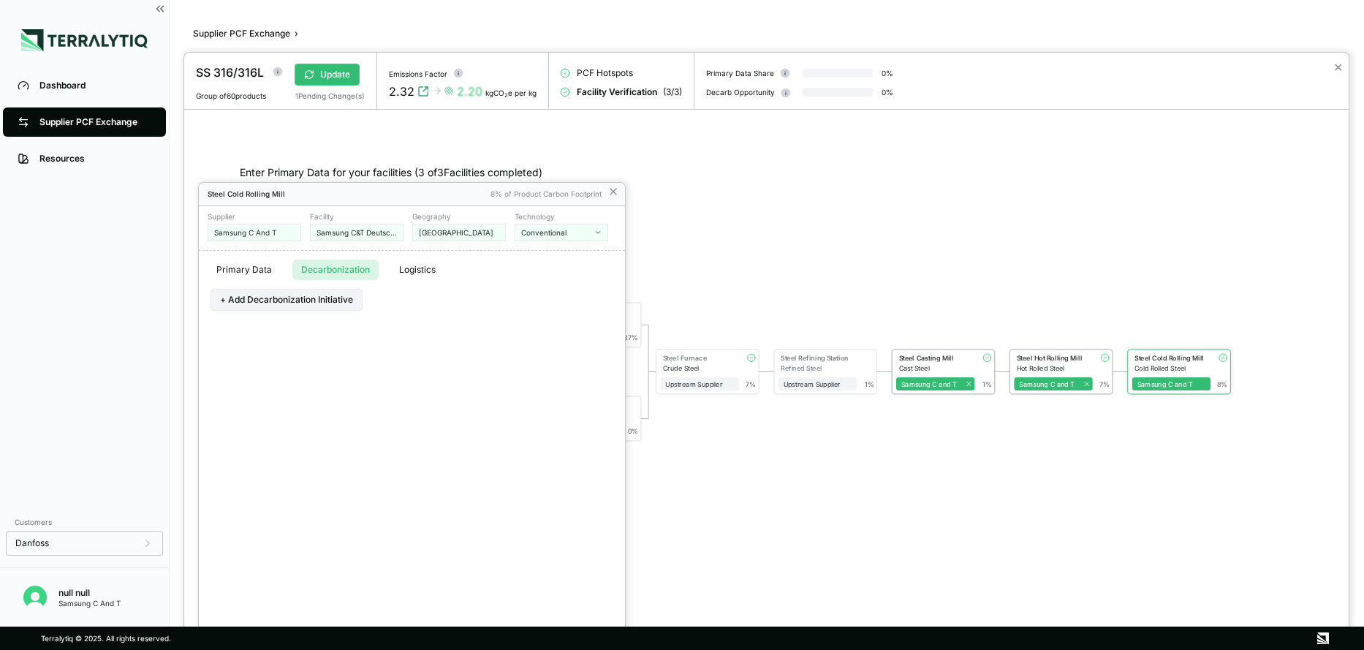
click at [921, 517] on div at bounding box center [766, 351] width 1165 height 597
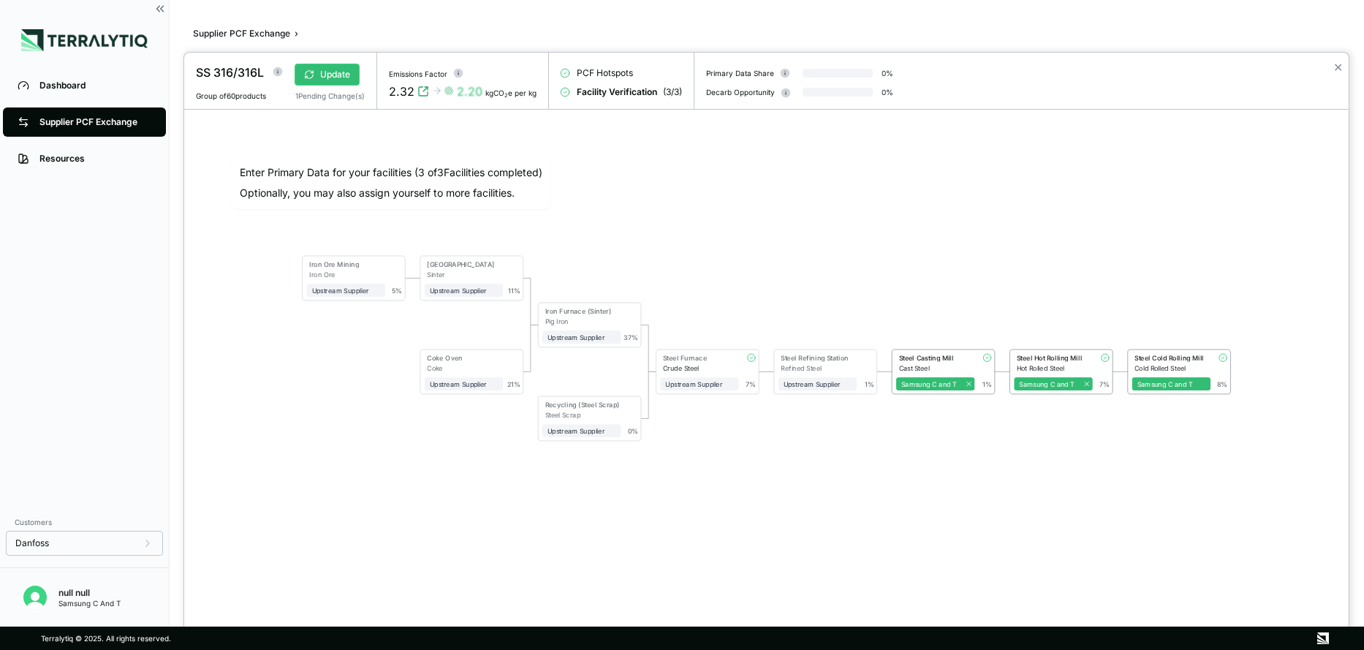
click at [85, 127] on div at bounding box center [682, 325] width 1364 height 650
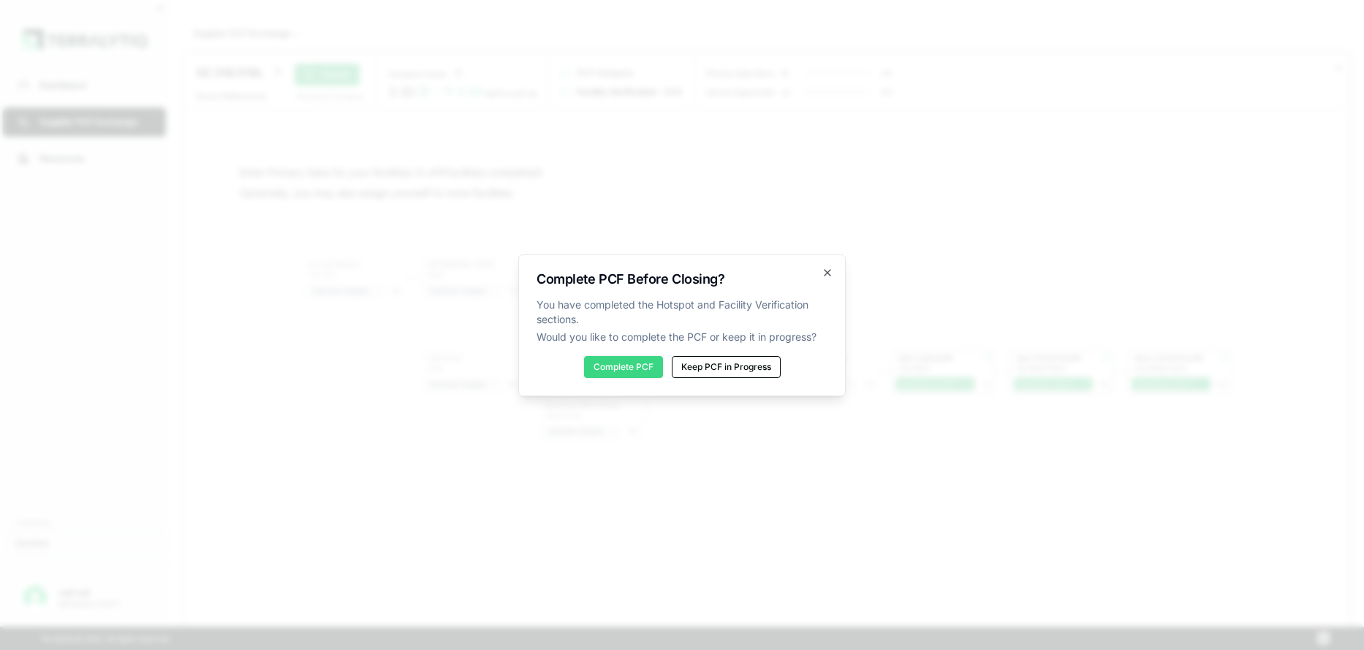
click at [638, 372] on button "Complete PCF" at bounding box center [623, 367] width 79 height 22
click at [828, 274] on icon "button" at bounding box center [828, 273] width 12 height 12
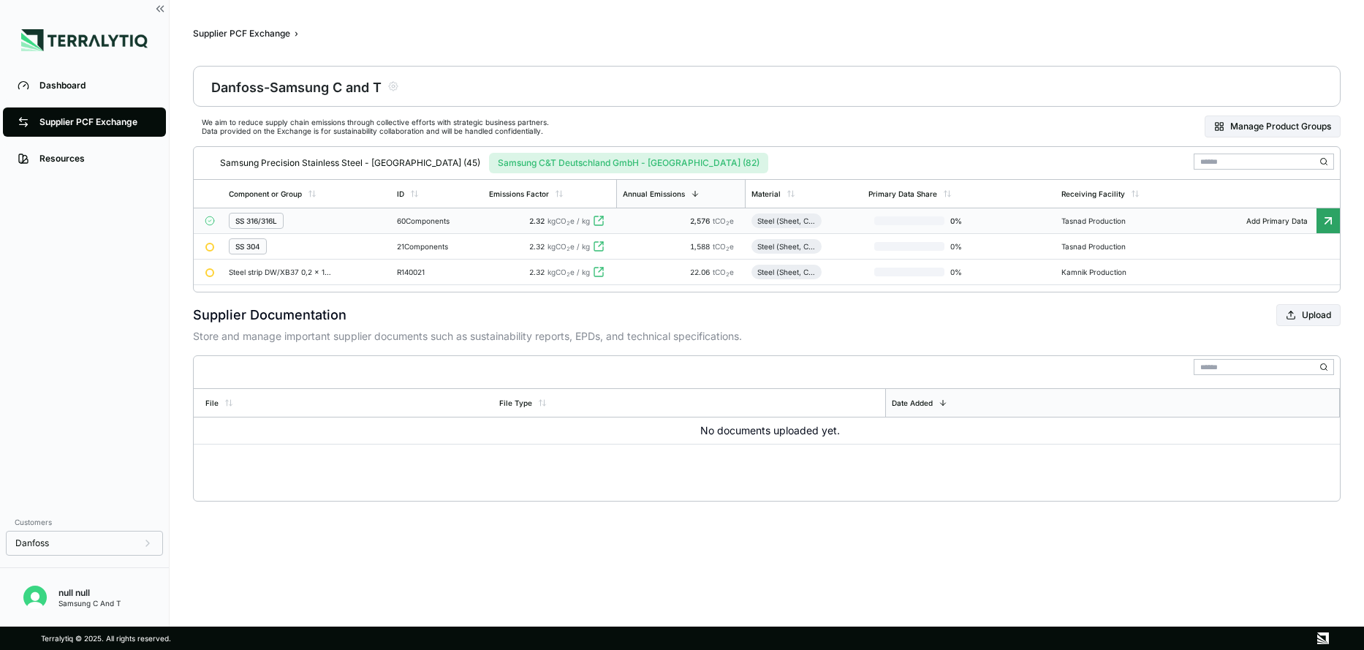
click at [399, 220] on div "60 Components" at bounding box center [437, 220] width 80 height 9
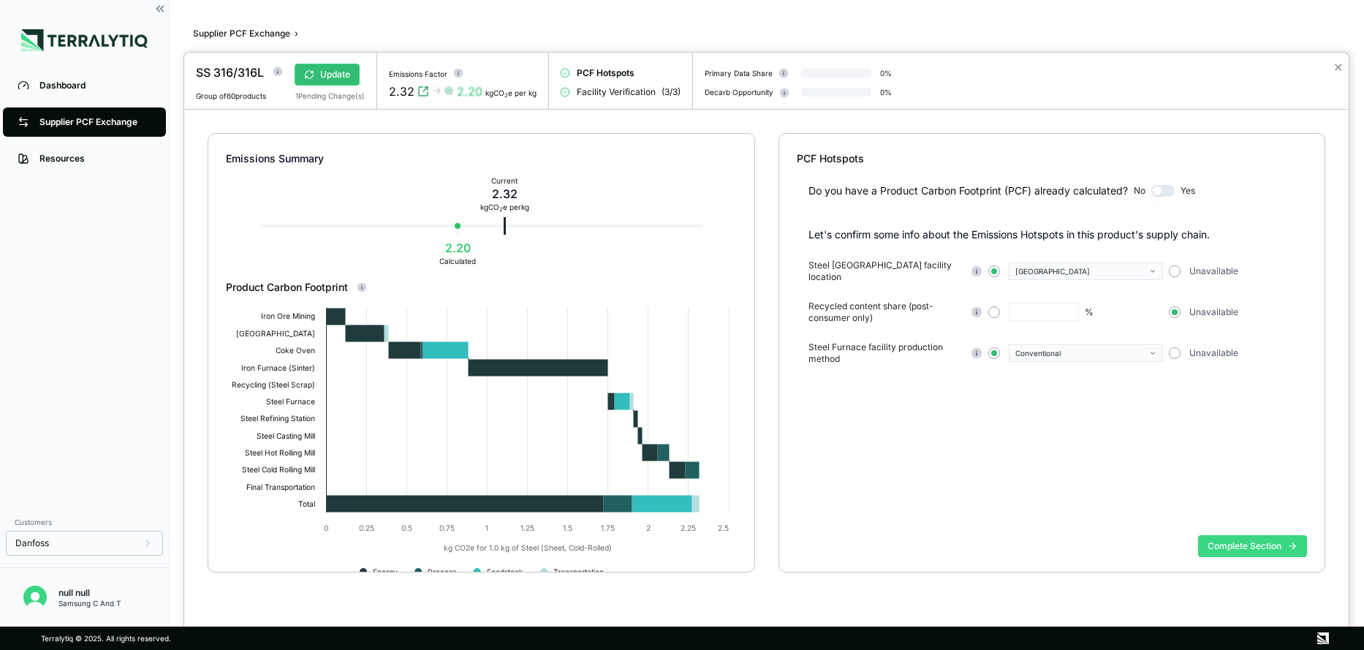
click at [1242, 546] on button "Complete Section" at bounding box center [1252, 546] width 109 height 22
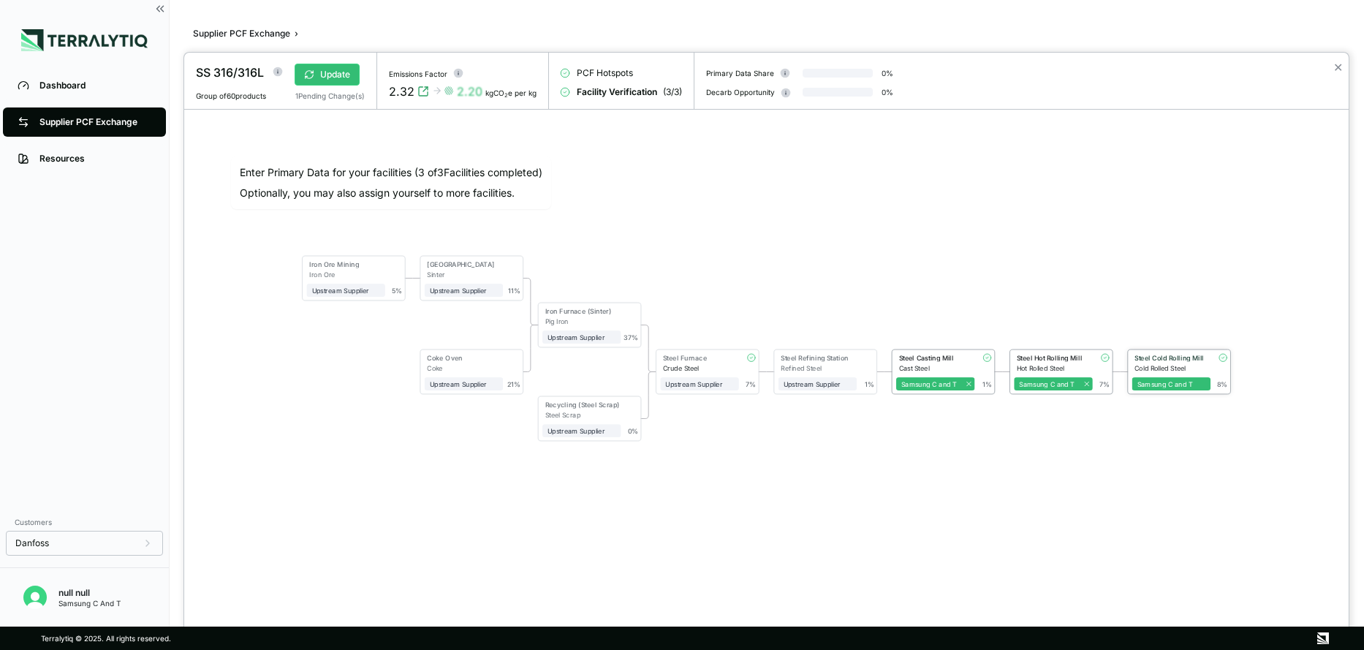
click at [1169, 364] on div "Cold Rolled Steel" at bounding box center [1173, 368] width 76 height 8
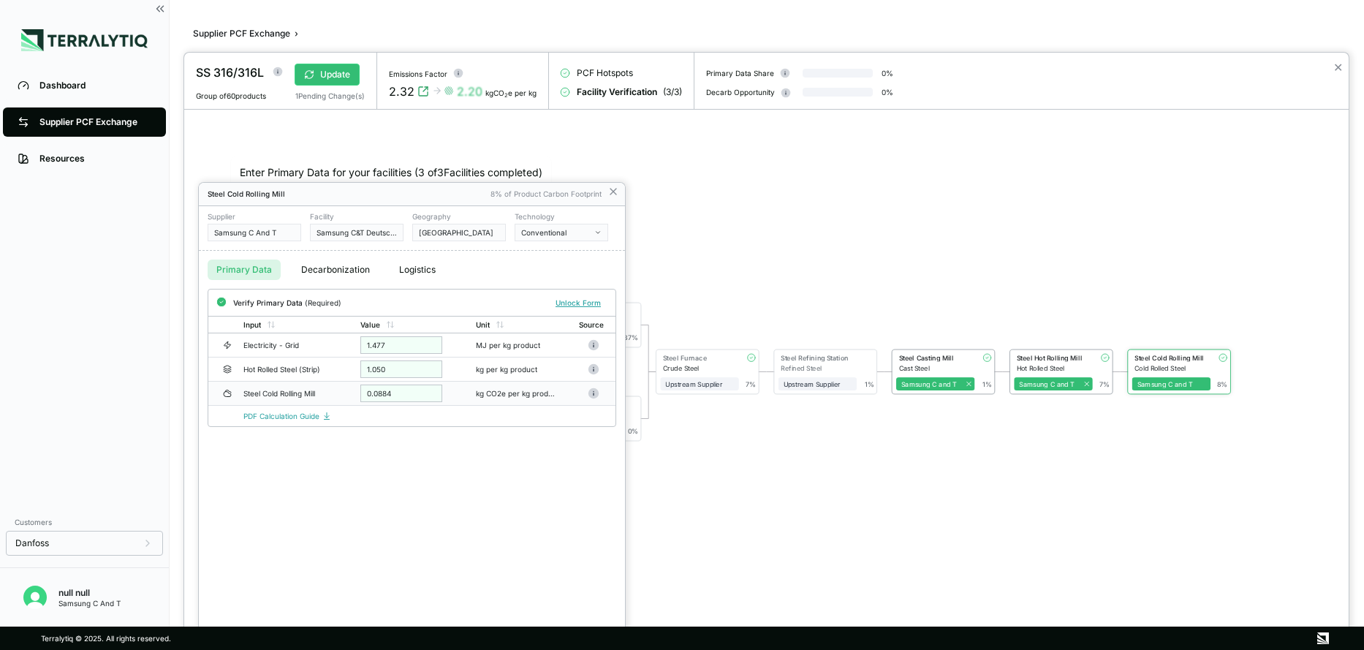
click at [399, 398] on div "0.0884" at bounding box center [401, 394] width 82 height 18
click at [370, 393] on div "0.0884" at bounding box center [401, 394] width 82 height 18
click at [415, 371] on div "1.050" at bounding box center [401, 369] width 82 height 18
click at [563, 303] on button "Unlock Form" at bounding box center [578, 302] width 57 height 15
click at [394, 395] on input "******" at bounding box center [401, 395] width 82 height 18
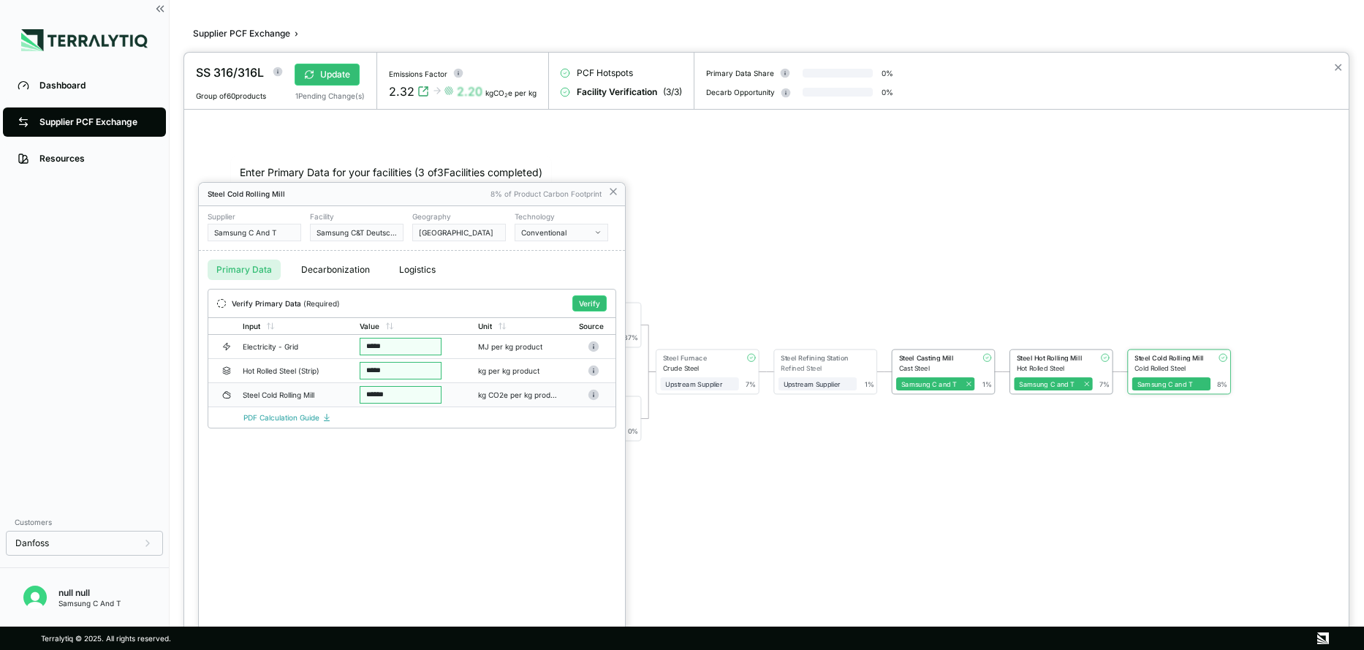
drag, startPoint x: 394, startPoint y: 394, endPoint x: 339, endPoint y: 393, distance: 54.9
click at [339, 393] on tr "Steel Cold Rolling Mill ****** kg CO2e per kg product" at bounding box center [411, 395] width 407 height 24
drag, startPoint x: 390, startPoint y: 377, endPoint x: 361, endPoint y: 363, distance: 32.4
type input "****"
drag, startPoint x: 399, startPoint y: 399, endPoint x: 344, endPoint y: 393, distance: 54.4
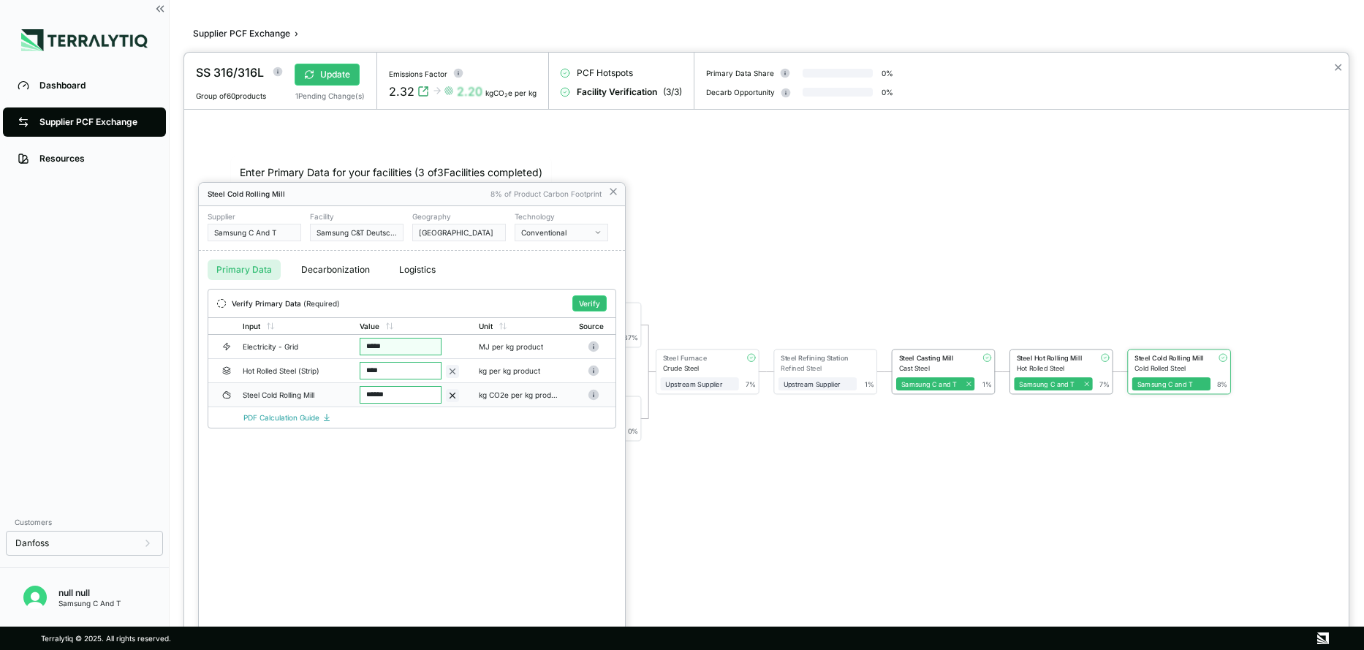
click at [344, 393] on tr "Steel Cold Rolling Mill ****** kg CO2e per kg product" at bounding box center [411, 395] width 407 height 24
type input "*****"
drag, startPoint x: 406, startPoint y: 348, endPoint x: 338, endPoint y: 339, distance: 68.6
type input "*"
drag, startPoint x: 397, startPoint y: 348, endPoint x: 342, endPoint y: 342, distance: 55.2
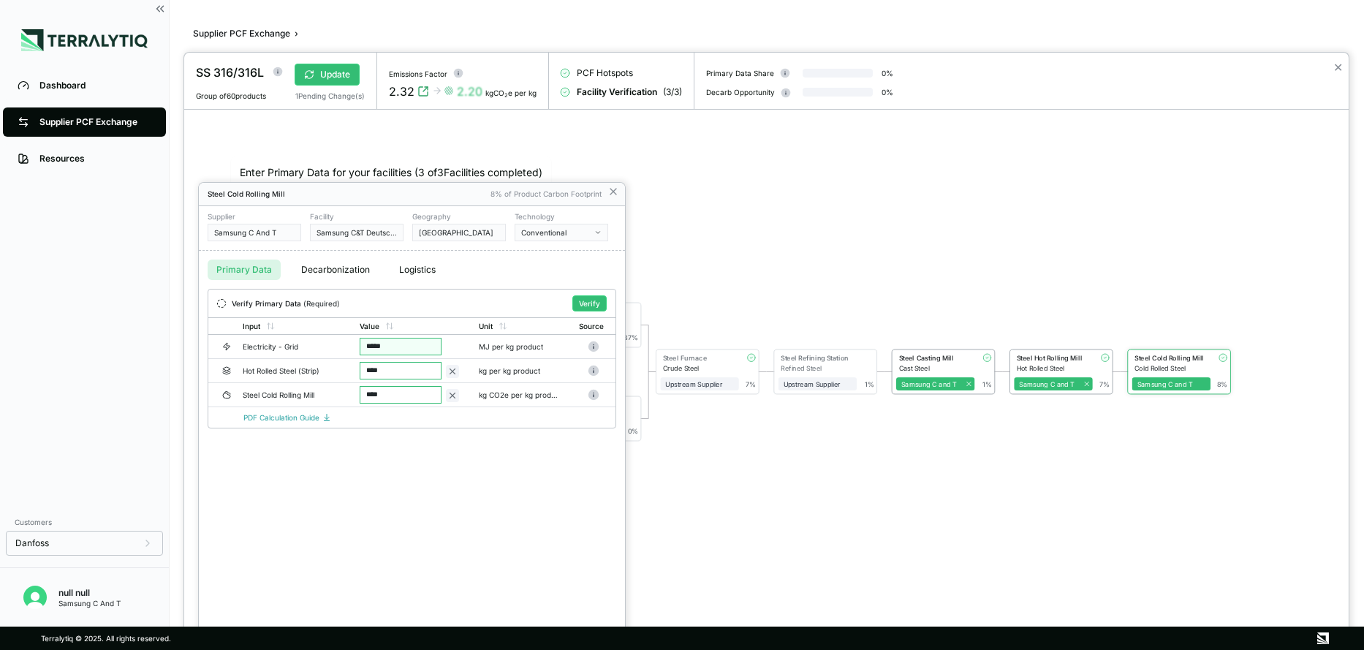
click at [342, 342] on tr "Electricity - Grid ***** MJ per kg product" at bounding box center [411, 347] width 407 height 24
type input "***"
click at [589, 303] on button "Verify" at bounding box center [590, 303] width 34 height 16
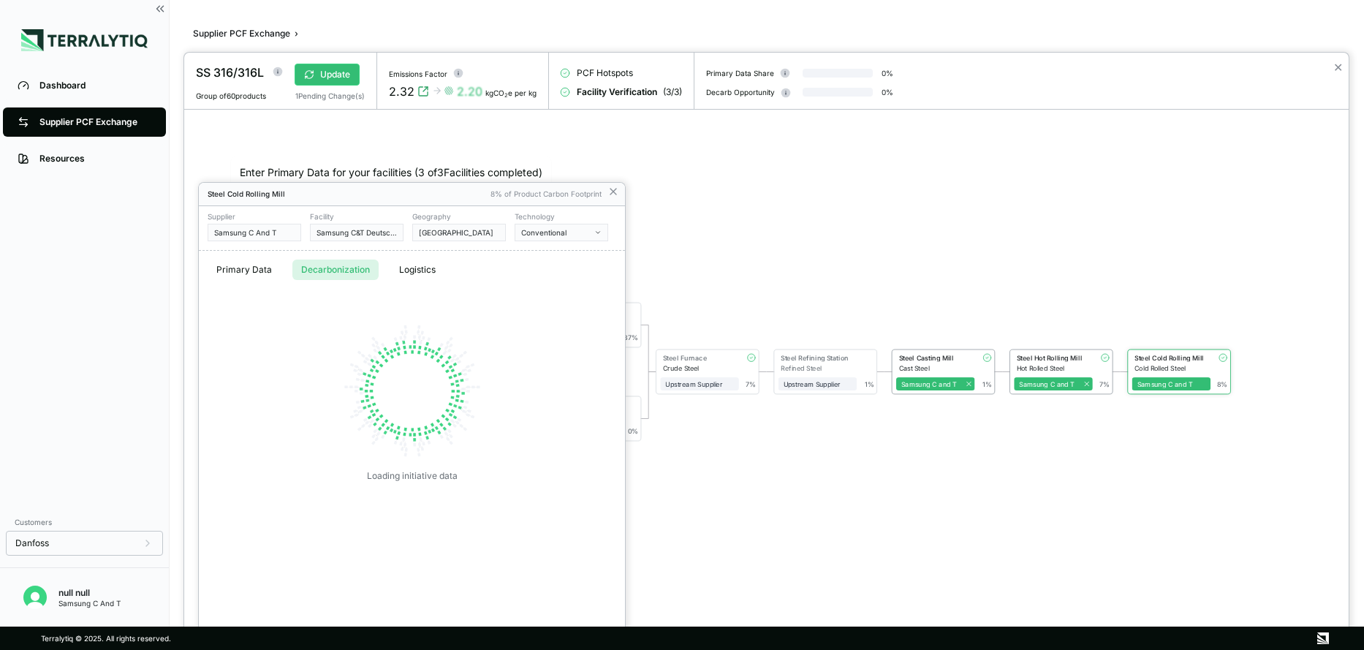
click at [333, 274] on button "Decarbonization" at bounding box center [335, 270] width 86 height 20
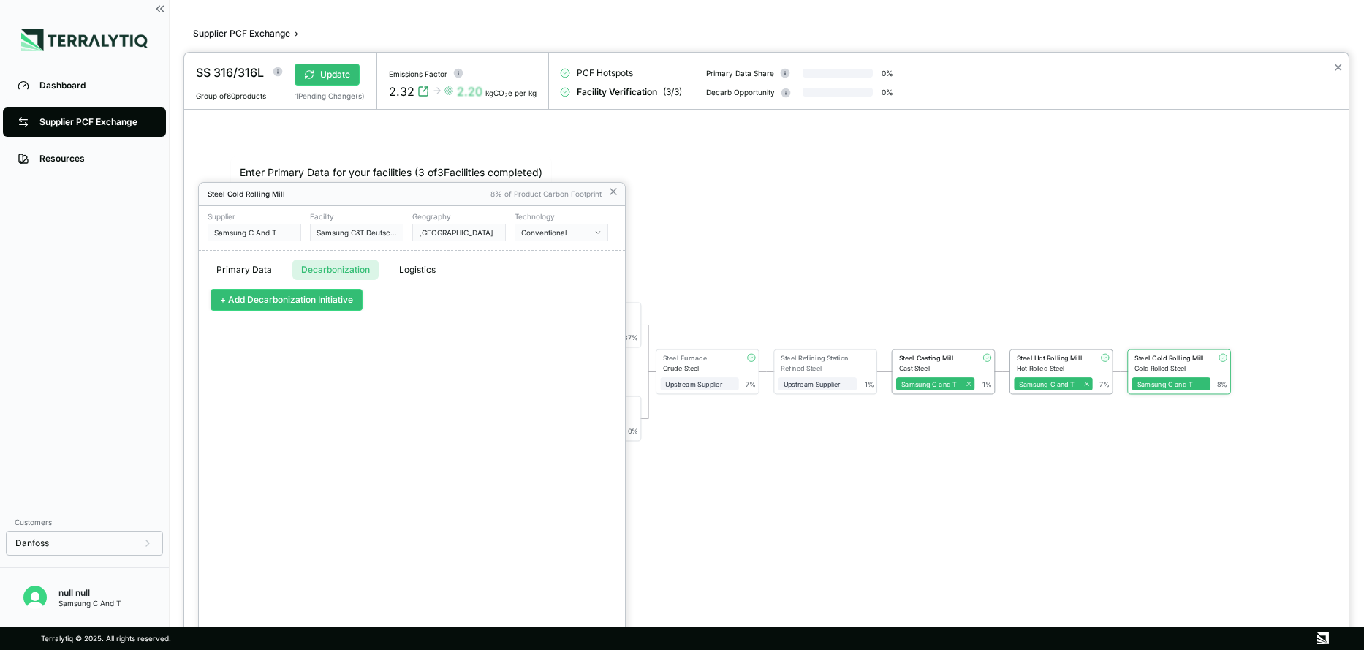
click at [280, 302] on button "+ Add Decarbonization Initiative" at bounding box center [287, 300] width 152 height 22
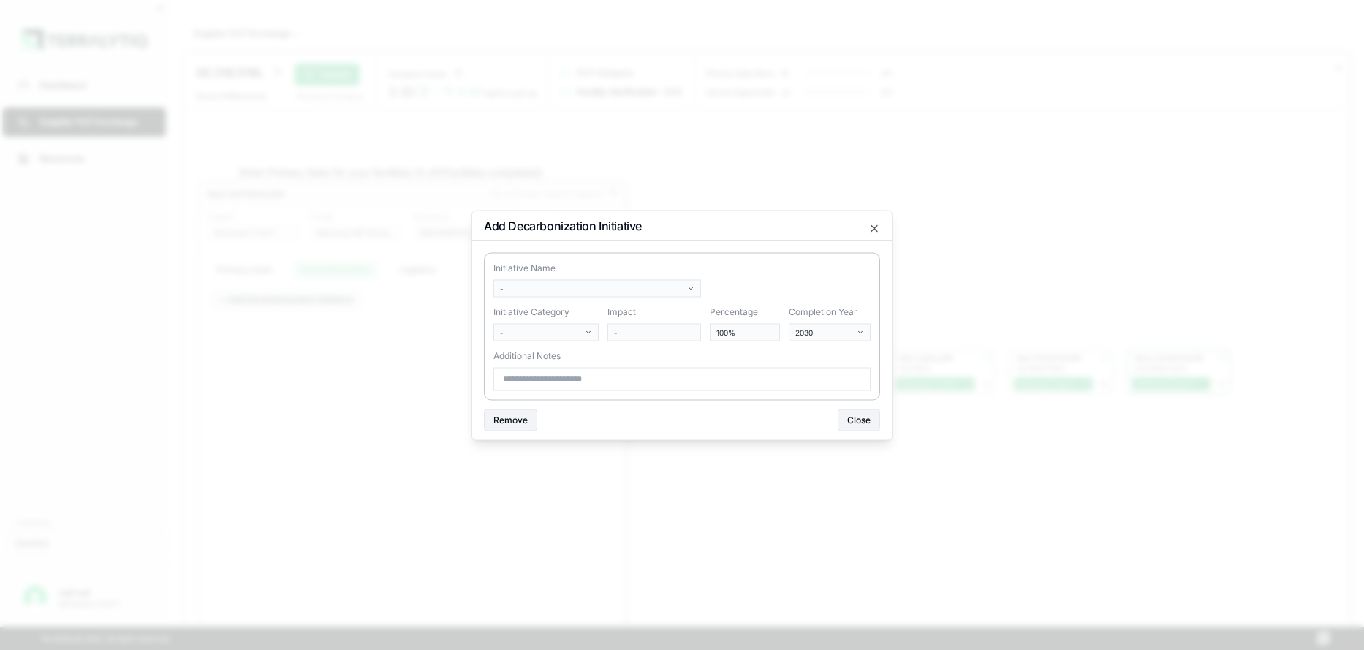
click at [744, 491] on div at bounding box center [682, 325] width 1364 height 650
click at [695, 287] on body "Dashboard Supplier PCF Exchange Resources Customers Danfoss null null Samsung C…" at bounding box center [682, 325] width 1364 height 650
click at [577, 438] on div "Improve Process/Energy Efficiency" at bounding box center [598, 436] width 203 height 18
click at [856, 330] on body "Dashboard Supplier PCF Exchange Resources Customers Danfoss null null Samsung C…" at bounding box center [682, 325] width 1364 height 650
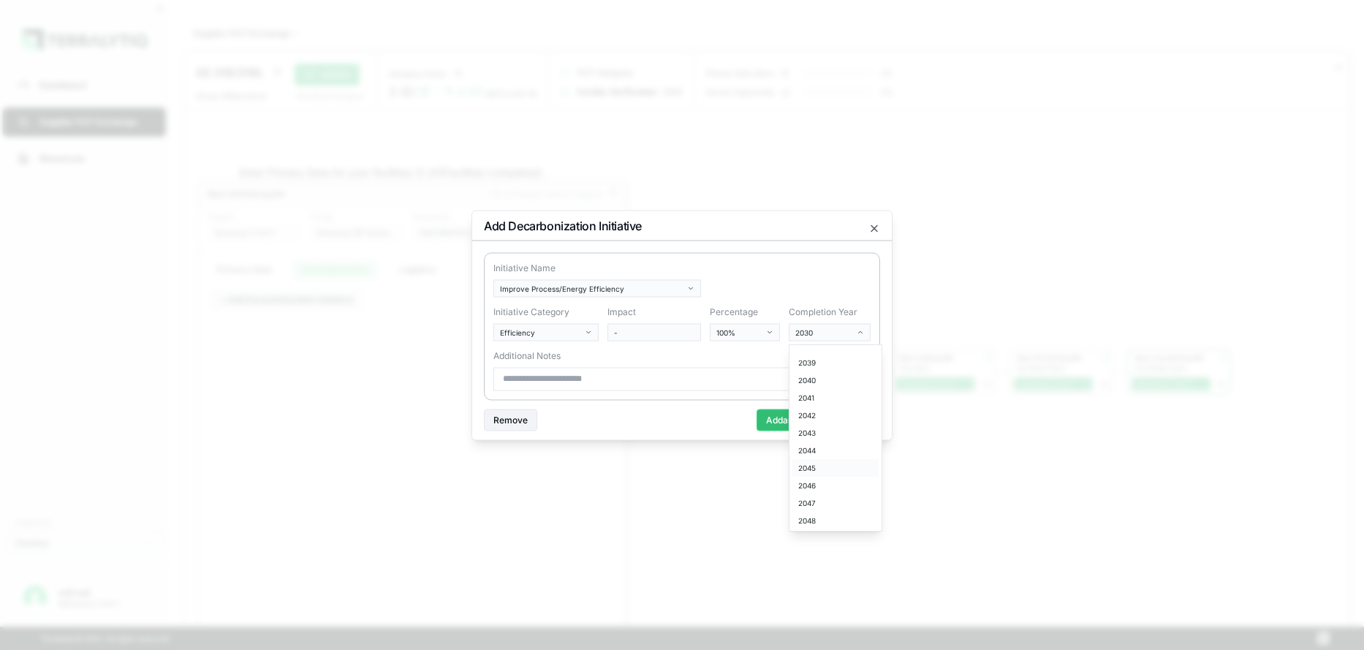
click at [808, 470] on div "2045" at bounding box center [836, 468] width 86 height 18
click at [728, 446] on div "43" at bounding box center [757, 442] width 86 height 18
click at [541, 380] on input at bounding box center [682, 378] width 377 height 23
paste input "**********"
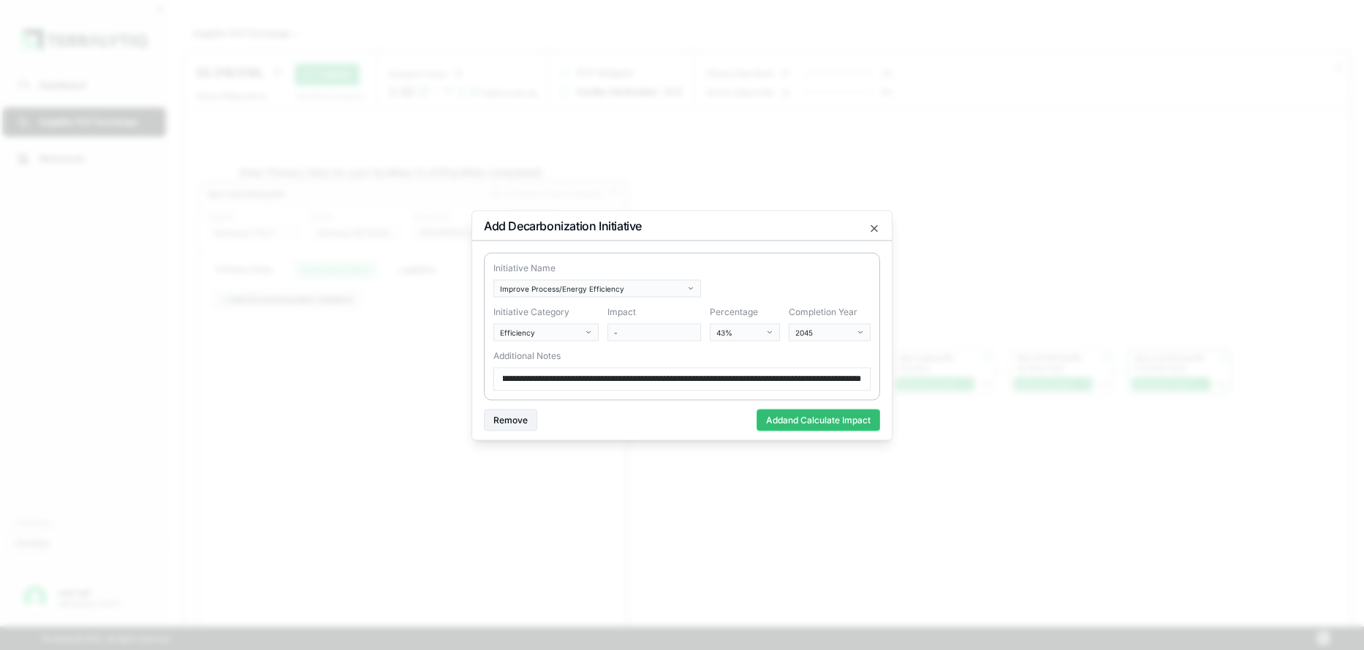
scroll to position [0, 80]
type input "**********"
click at [799, 420] on button "Add and Calculate Impact" at bounding box center [819, 420] width 124 height 22
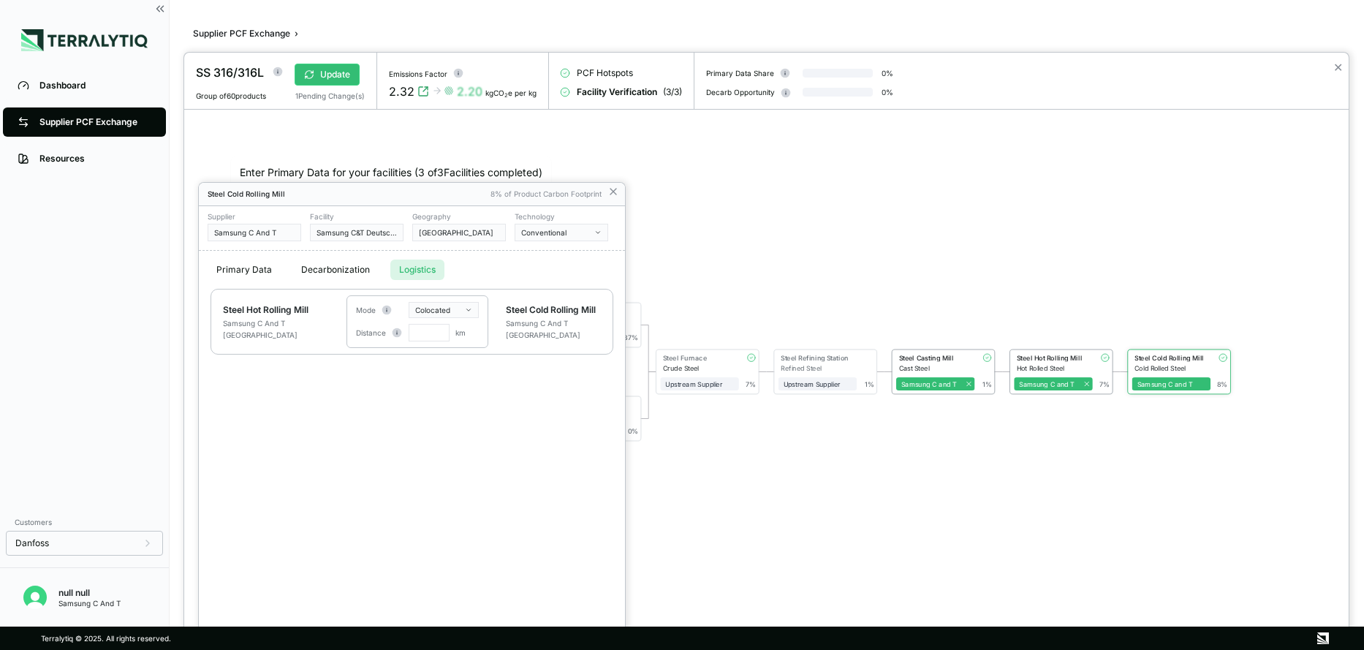
click at [422, 273] on button "Logistics" at bounding box center [417, 270] width 54 height 20
click at [940, 227] on div at bounding box center [766, 351] width 1165 height 597
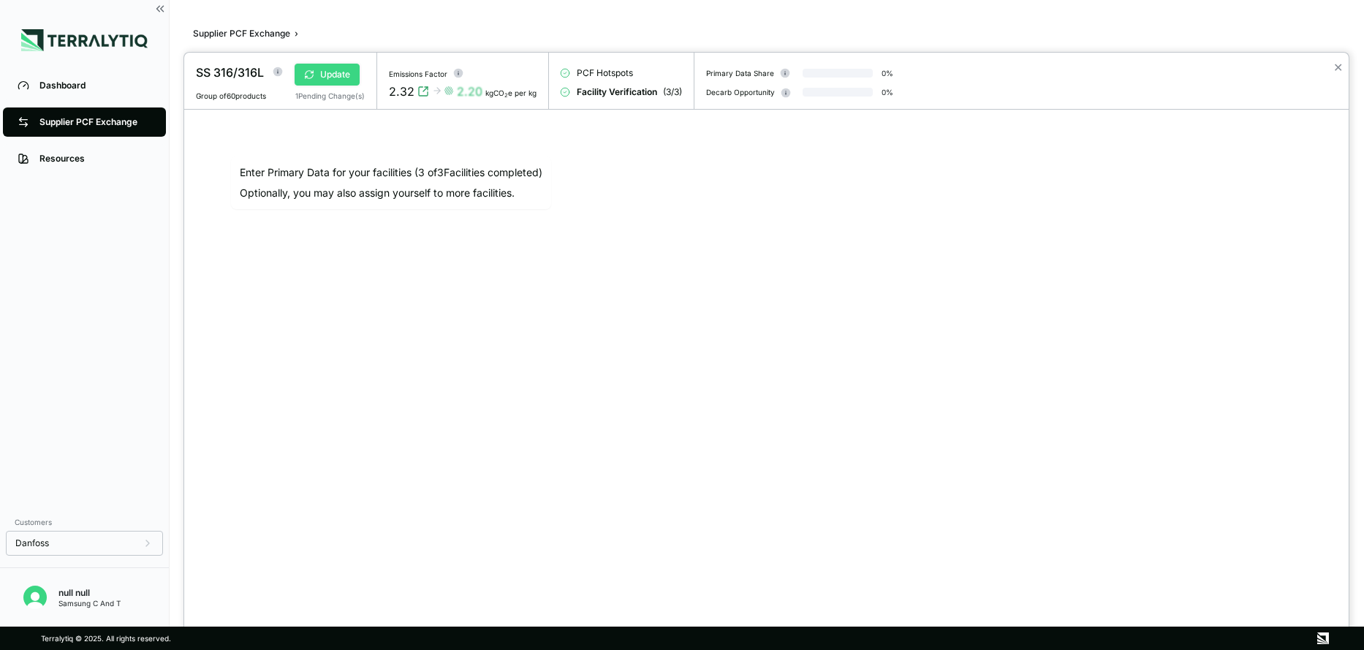
click at [323, 72] on button "Update" at bounding box center [327, 75] width 65 height 22
click at [70, 124] on div at bounding box center [682, 325] width 1364 height 650
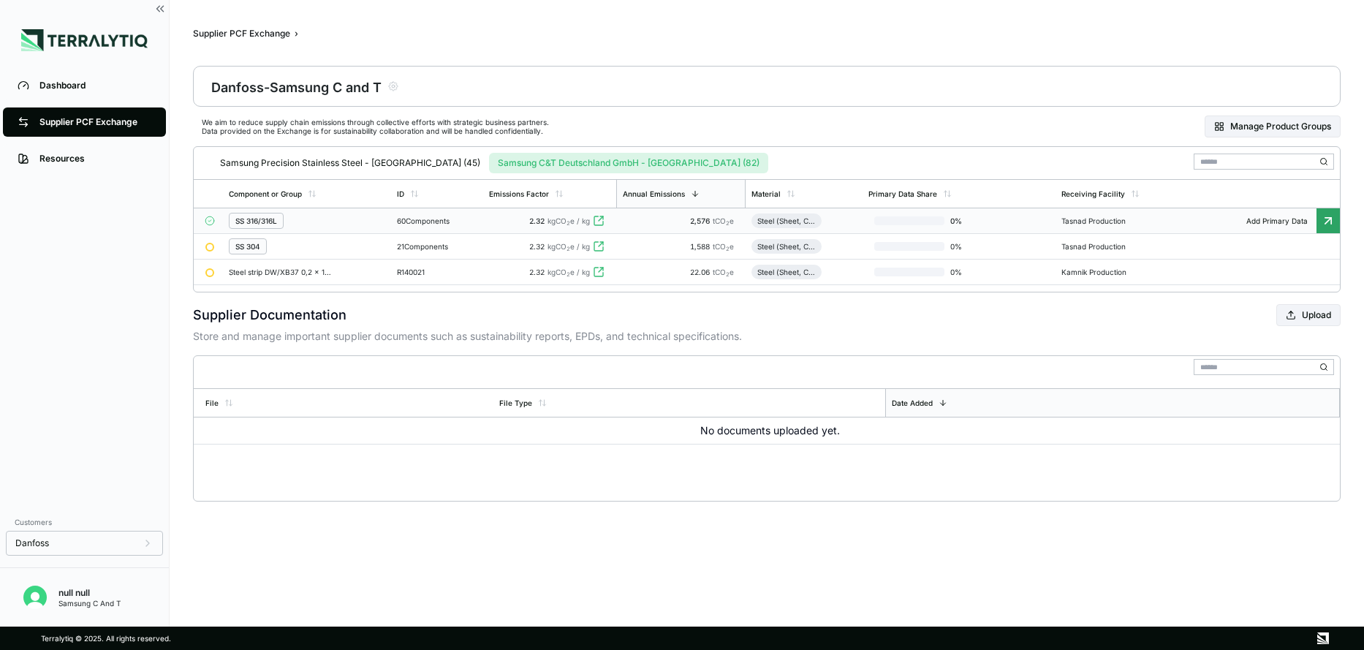
click at [545, 224] on span "2.32" at bounding box center [536, 220] width 15 height 9
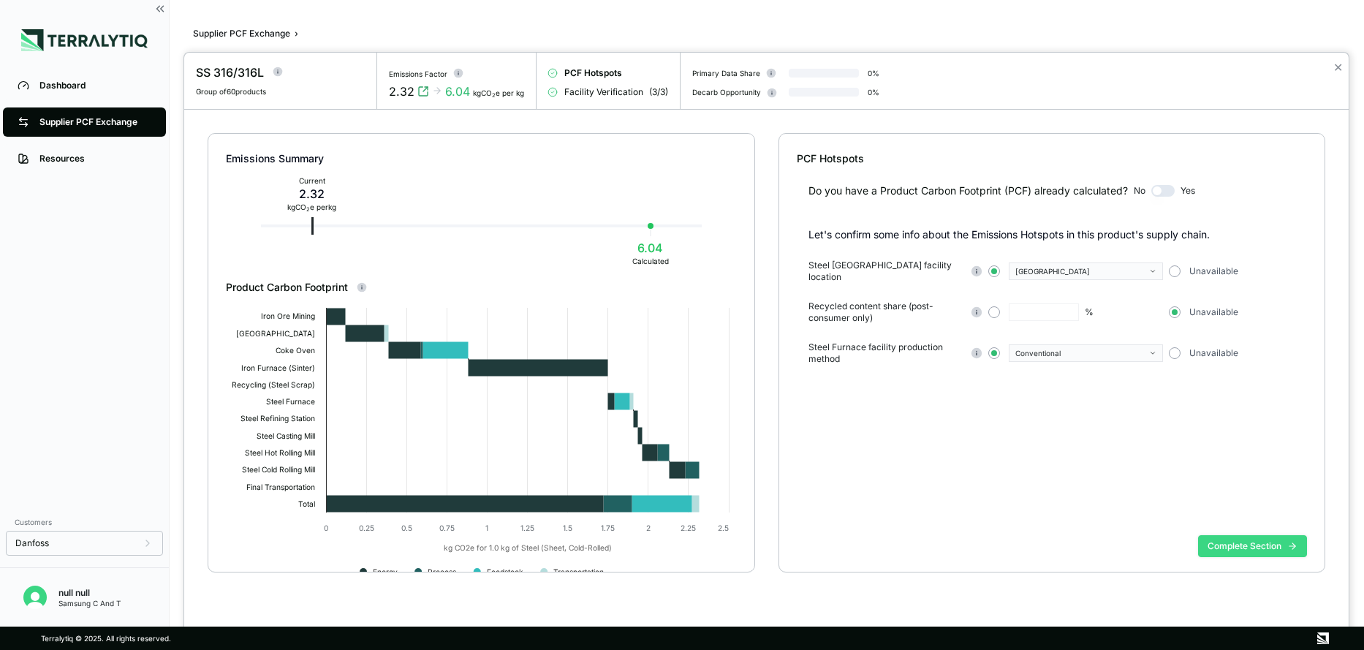
click at [1218, 541] on button "Complete Section" at bounding box center [1252, 546] width 109 height 22
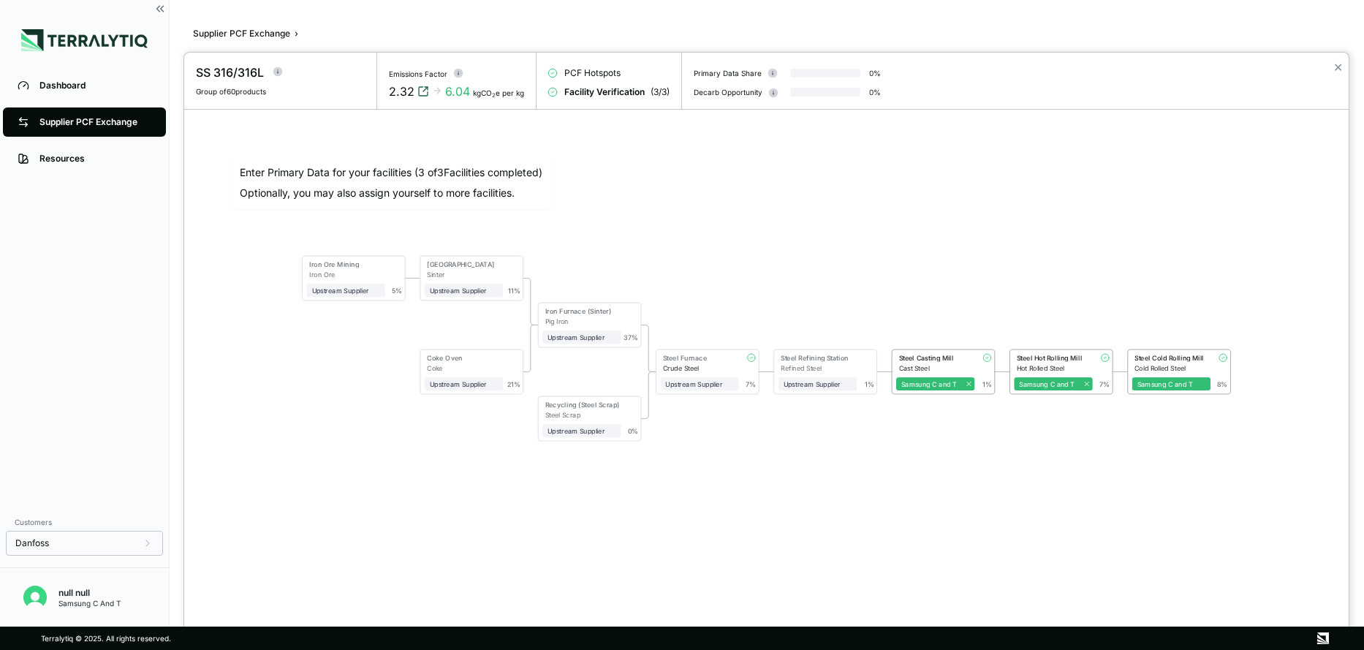
click at [418, 88] on icon "View audit trail" at bounding box center [424, 92] width 12 height 12
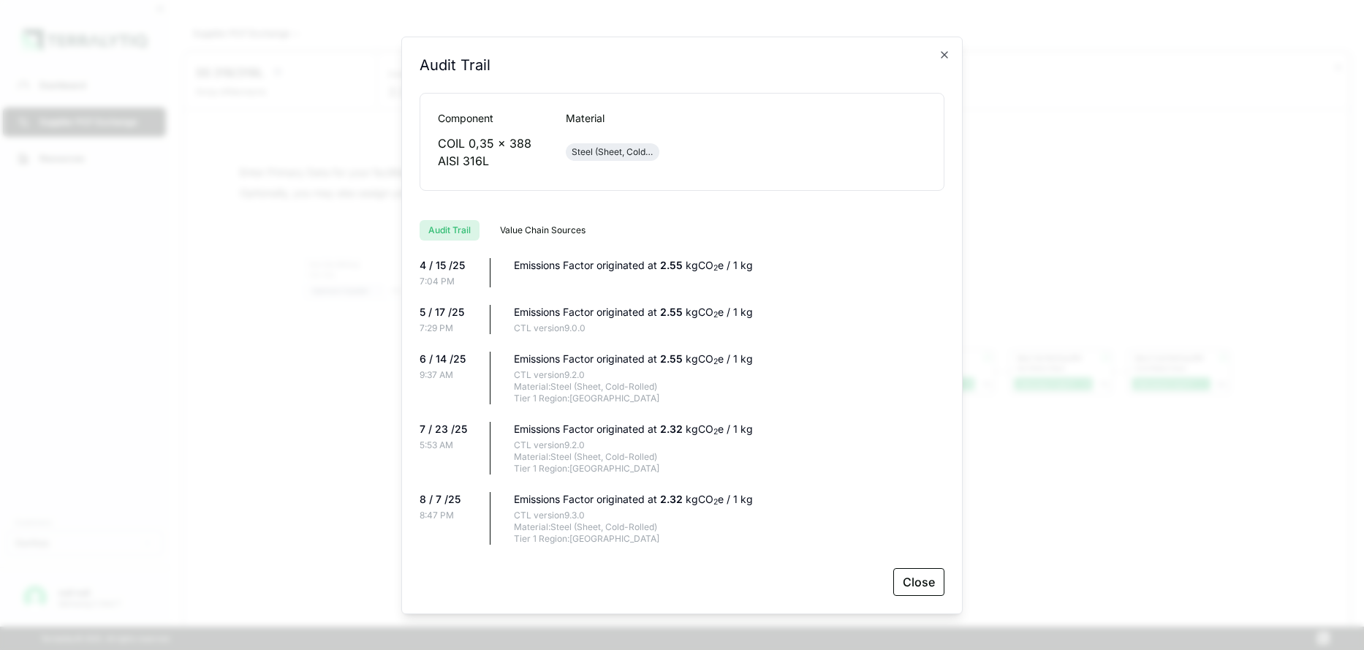
click at [918, 588] on button "Close" at bounding box center [919, 582] width 51 height 28
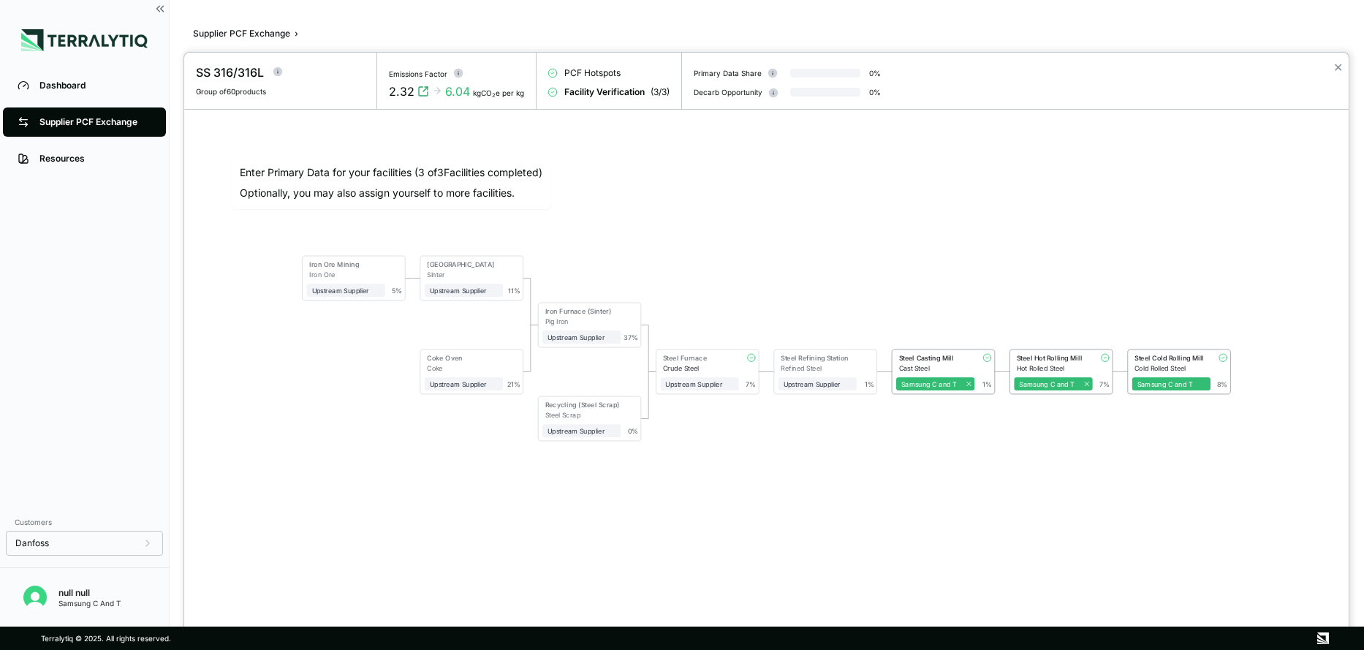
click at [72, 122] on div at bounding box center [682, 325] width 1364 height 650
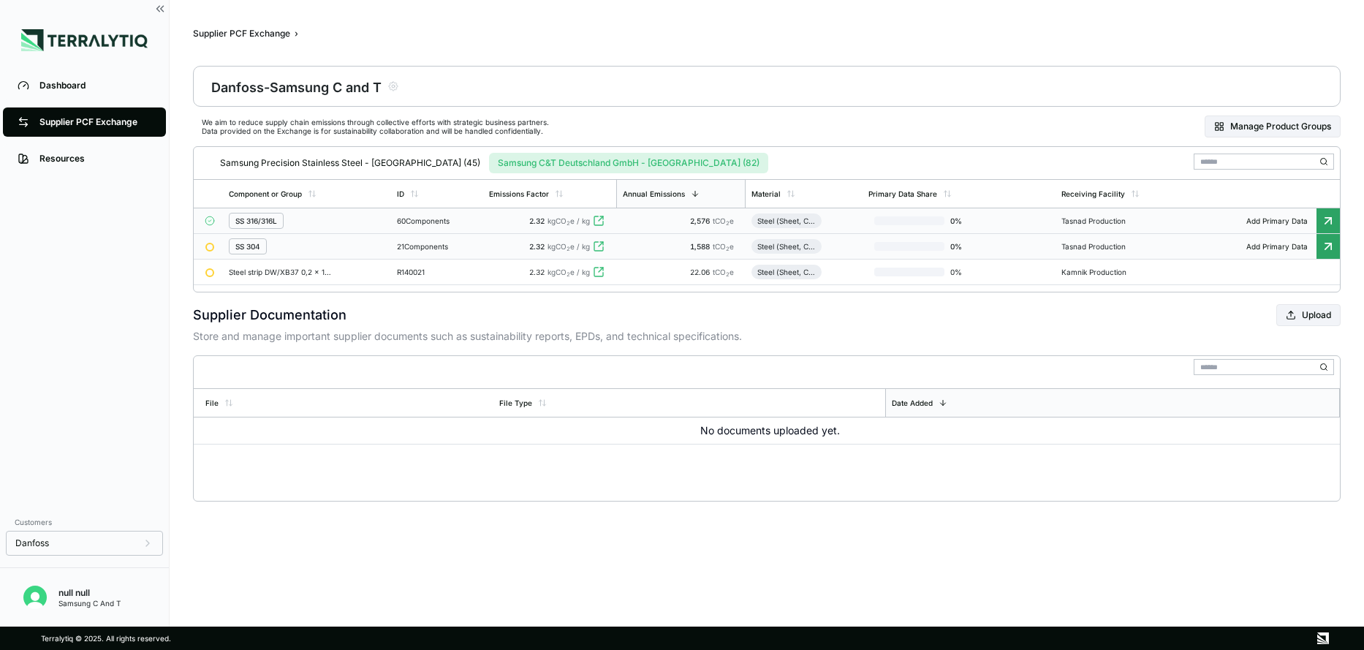
click at [246, 247] on div "SS 304" at bounding box center [247, 246] width 25 height 9
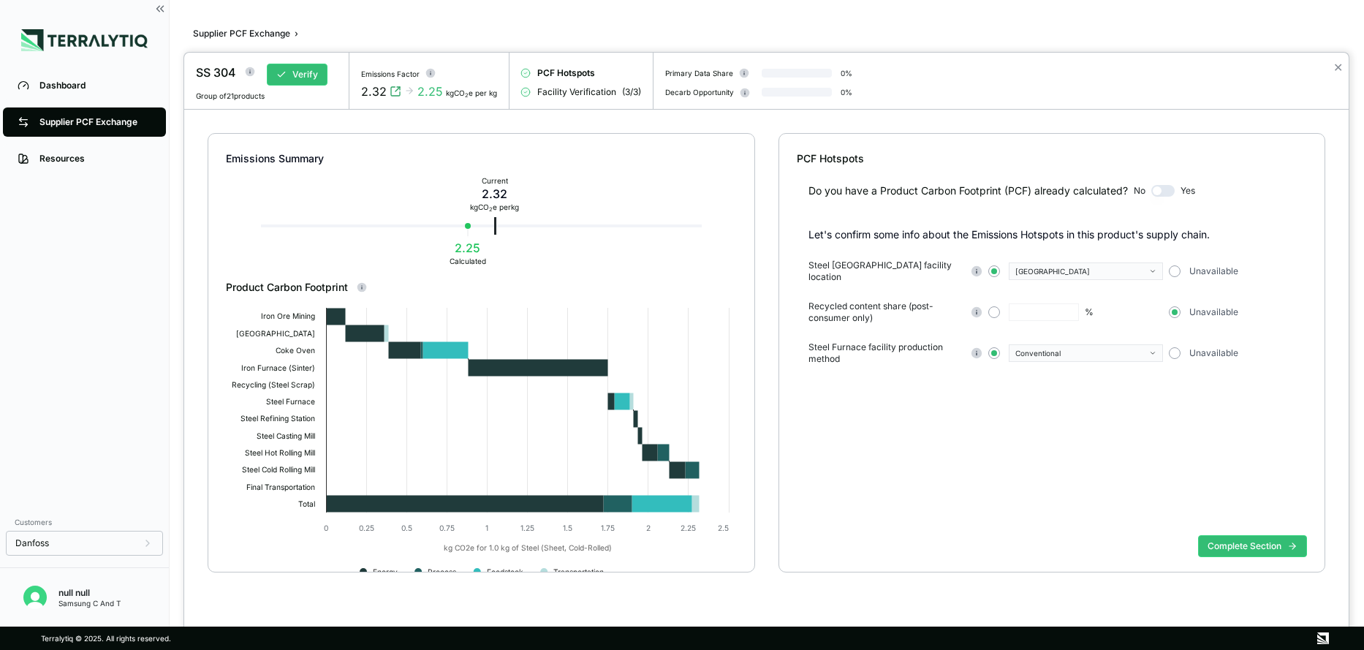
click at [48, 126] on div at bounding box center [682, 325] width 1364 height 650
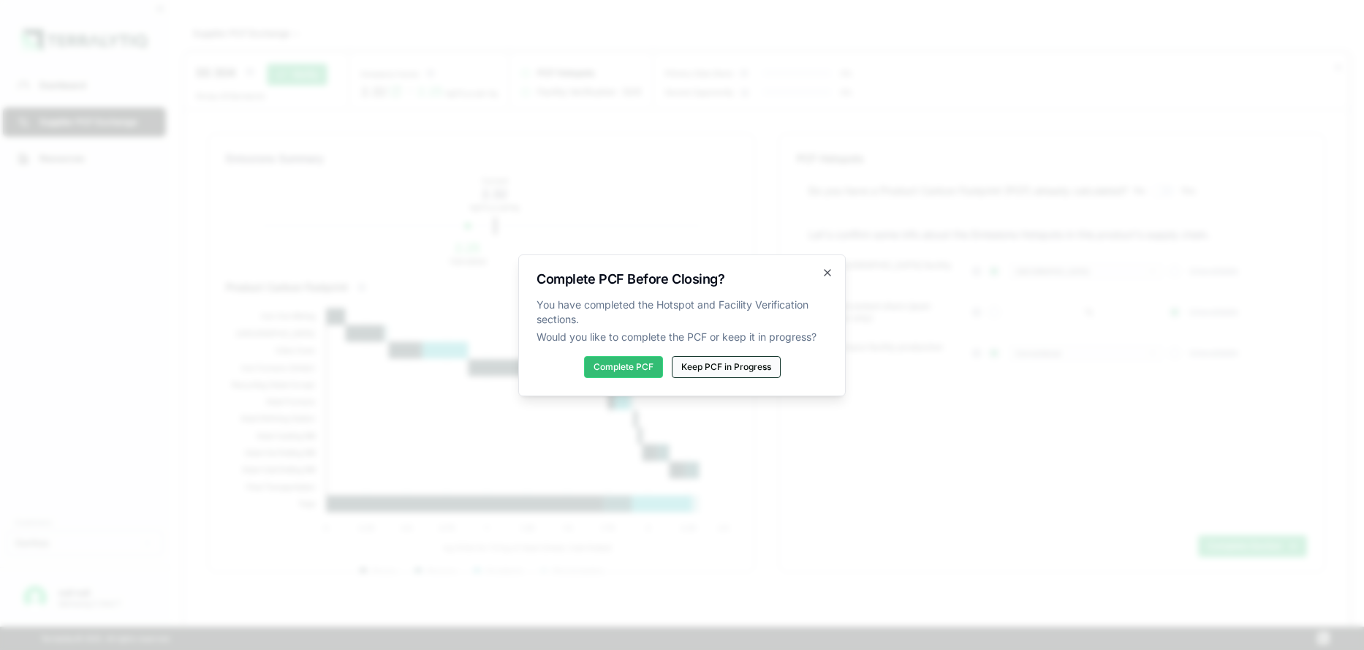
click at [739, 363] on button "Keep PCF in Progress" at bounding box center [726, 367] width 109 height 22
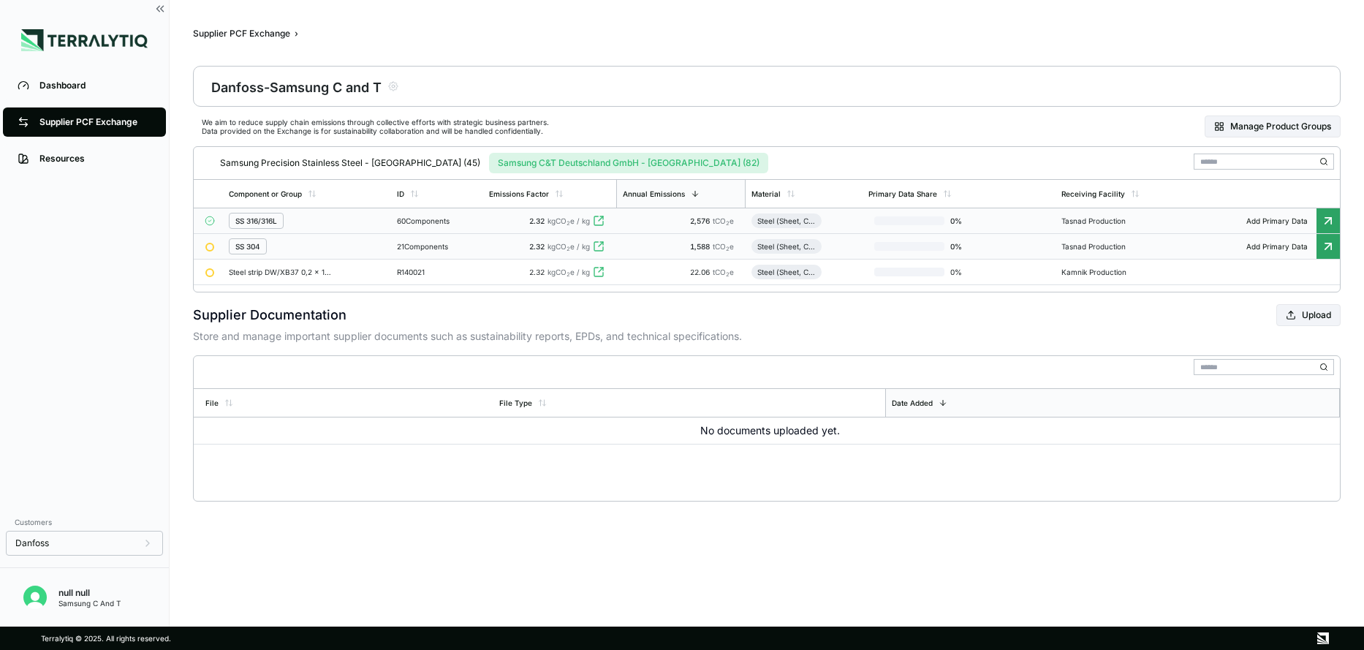
click at [540, 224] on span "2.32" at bounding box center [536, 220] width 15 height 9
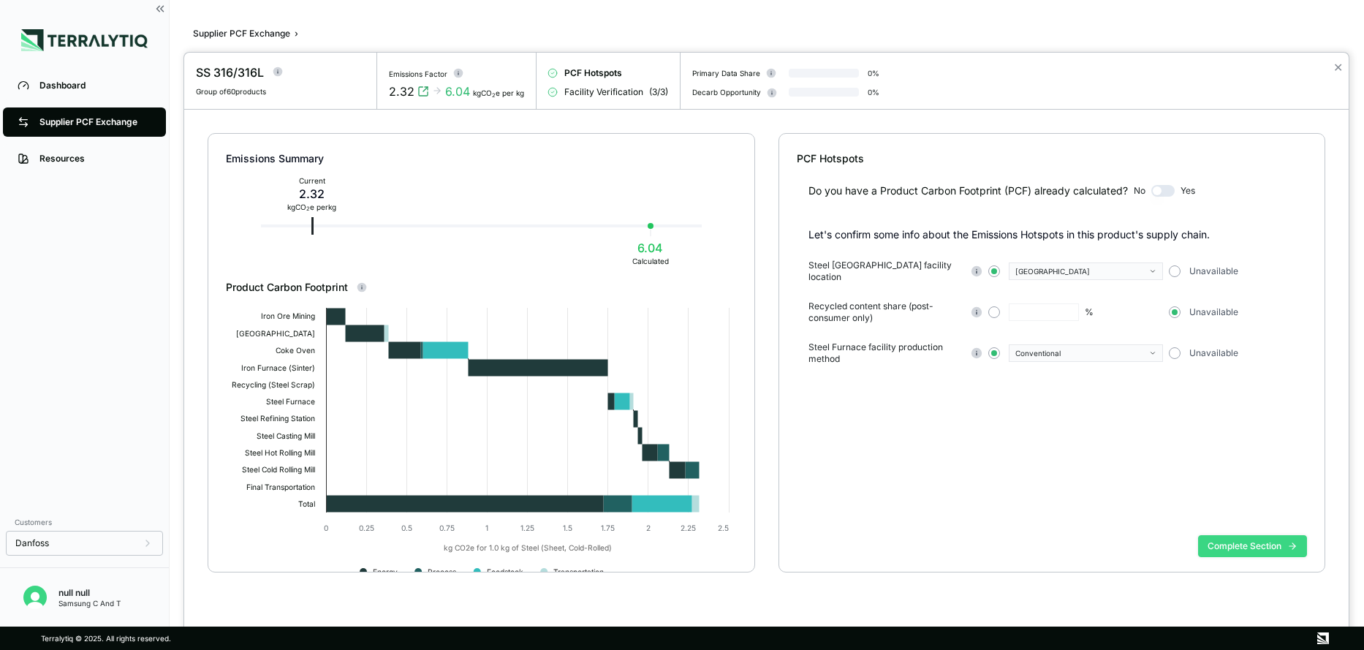
click at [1243, 548] on button "Complete Section" at bounding box center [1252, 546] width 109 height 22
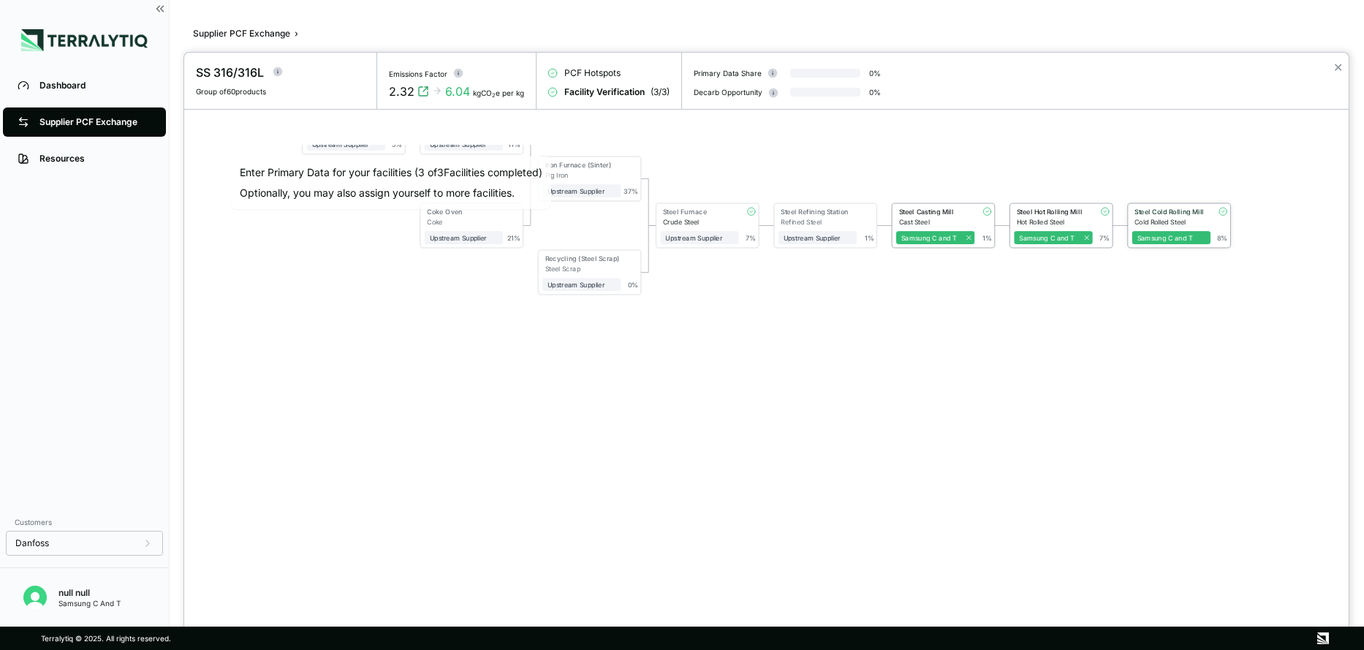
click at [1153, 211] on div "Steel Cold Rolling Mill" at bounding box center [1170, 212] width 71 height 8
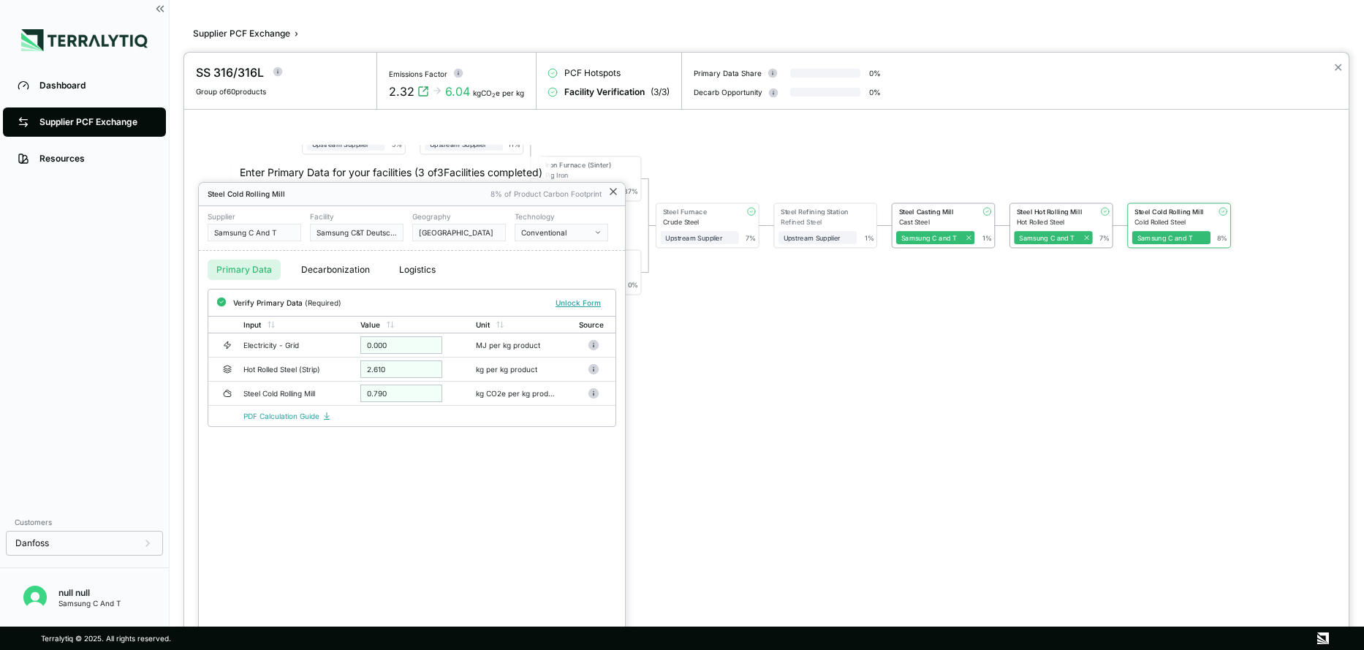
click at [612, 189] on icon at bounding box center [614, 192] width 6 height 6
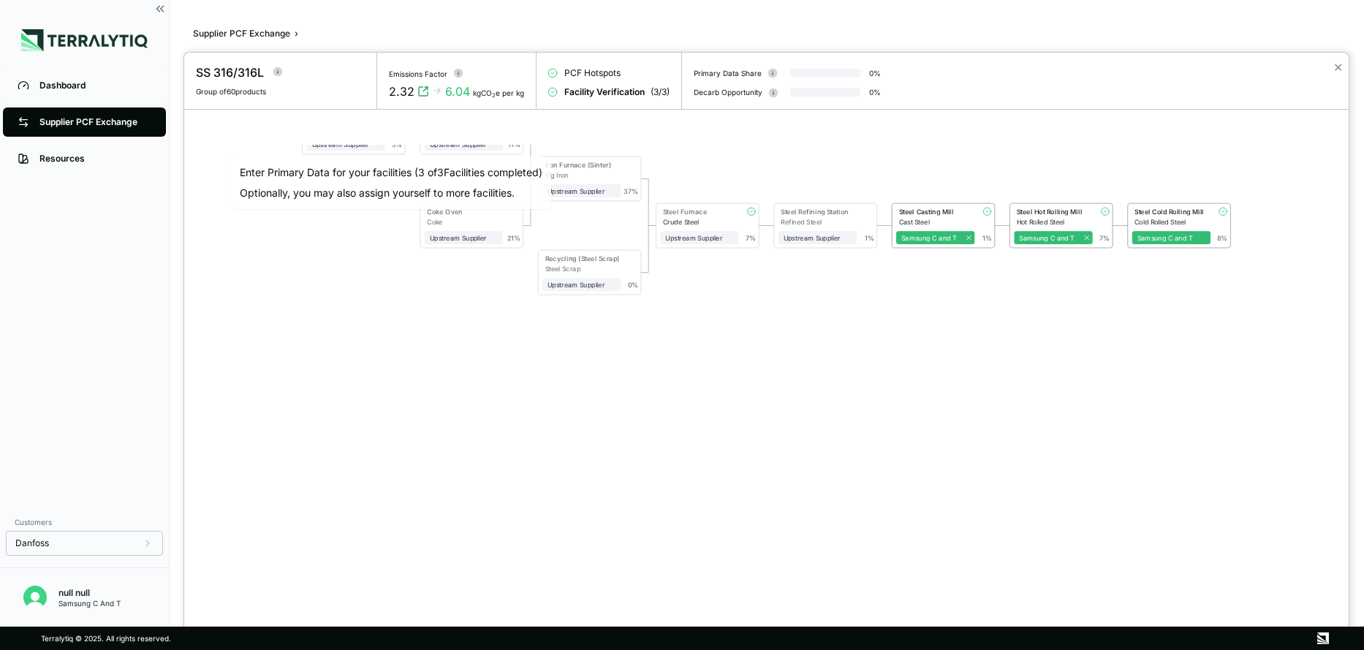
click at [95, 126] on div at bounding box center [682, 325] width 1364 height 650
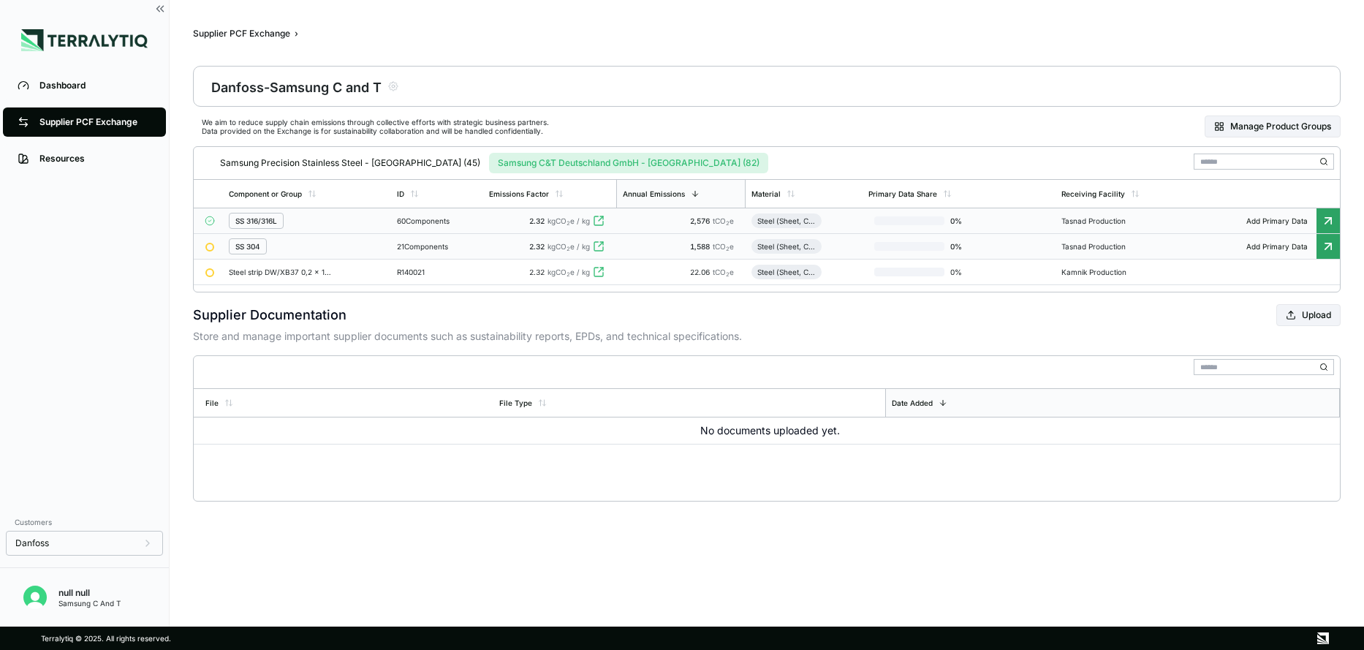
click at [467, 256] on td "21 Components" at bounding box center [437, 247] width 92 height 26
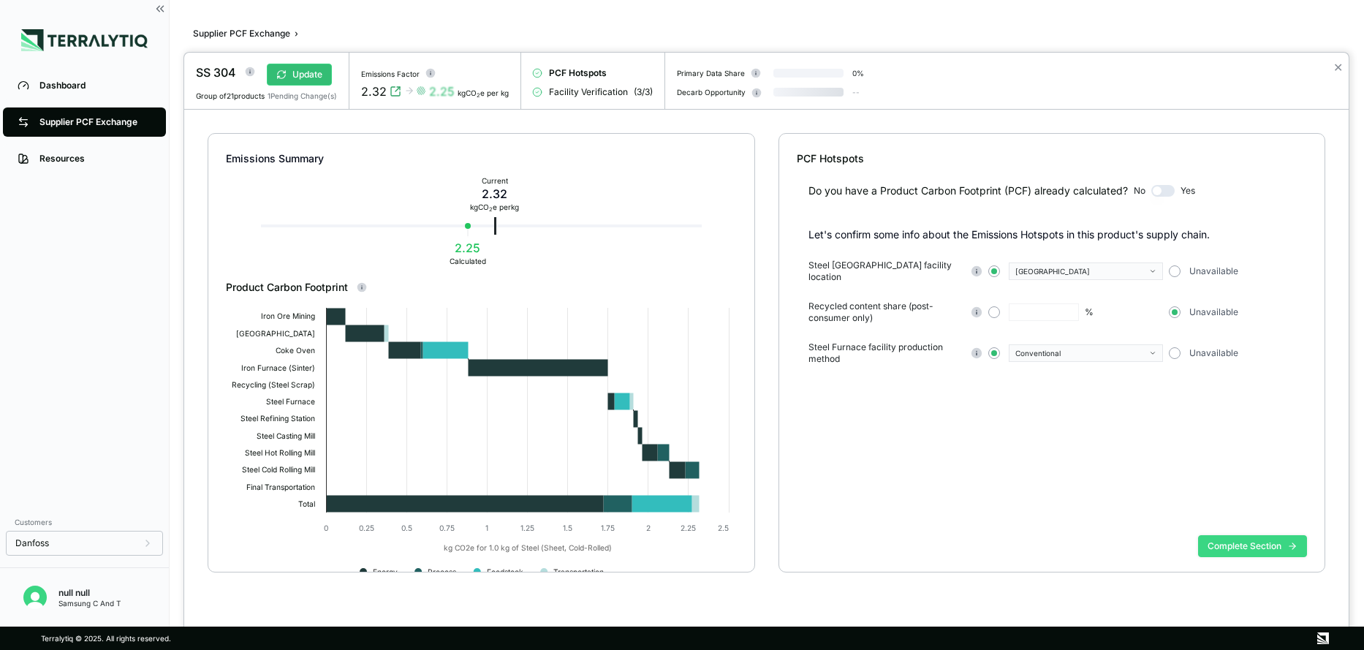
click at [1234, 546] on button "Complete Section" at bounding box center [1252, 546] width 109 height 22
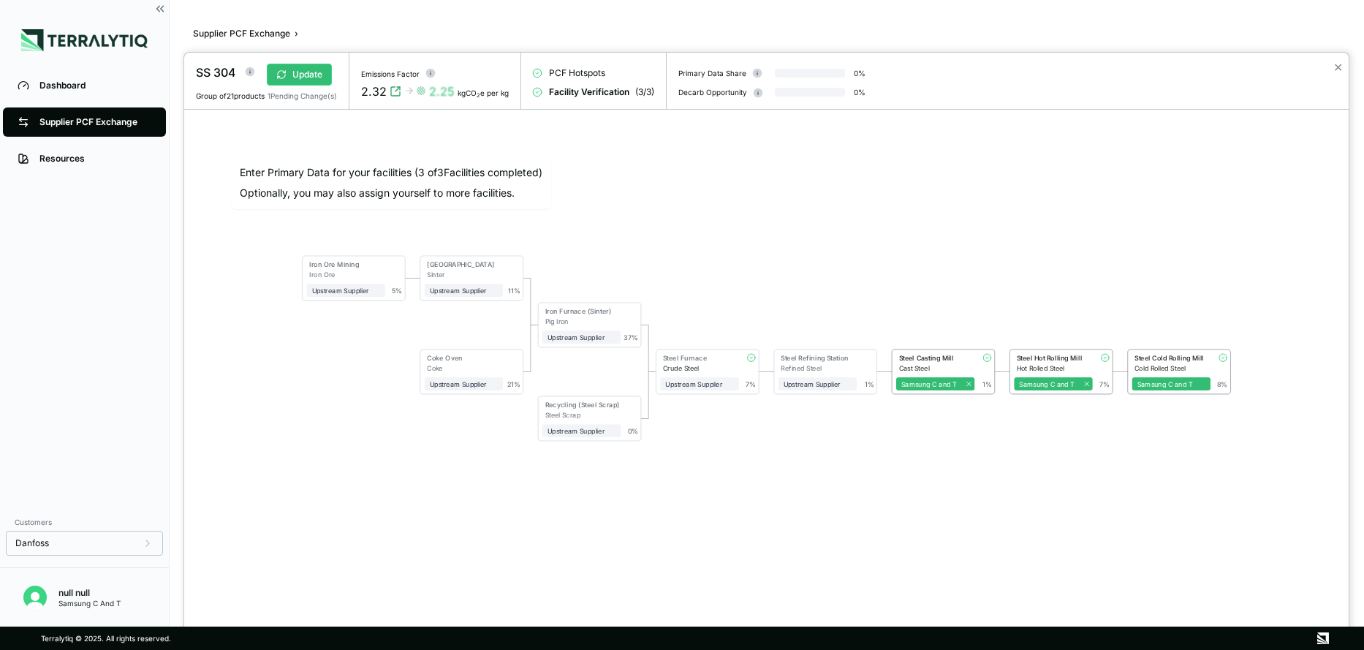
click at [71, 117] on div at bounding box center [682, 325] width 1364 height 650
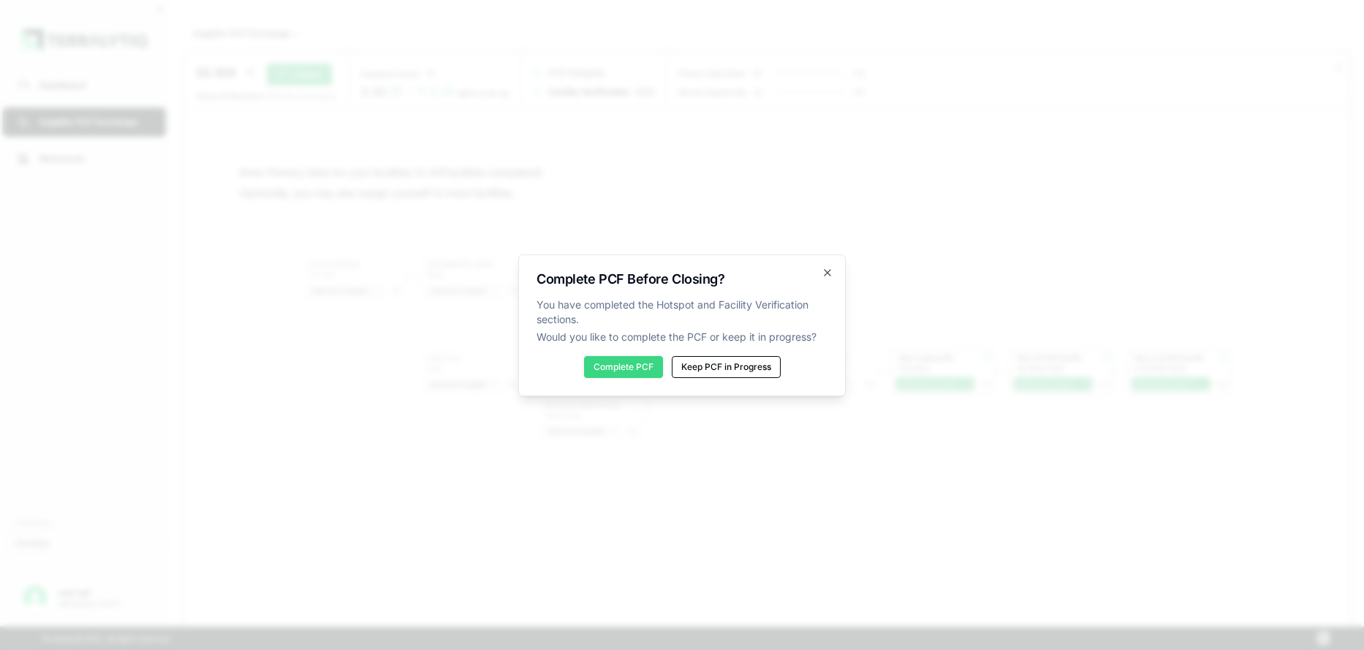
click at [598, 374] on button "Complete PCF" at bounding box center [623, 367] width 79 height 22
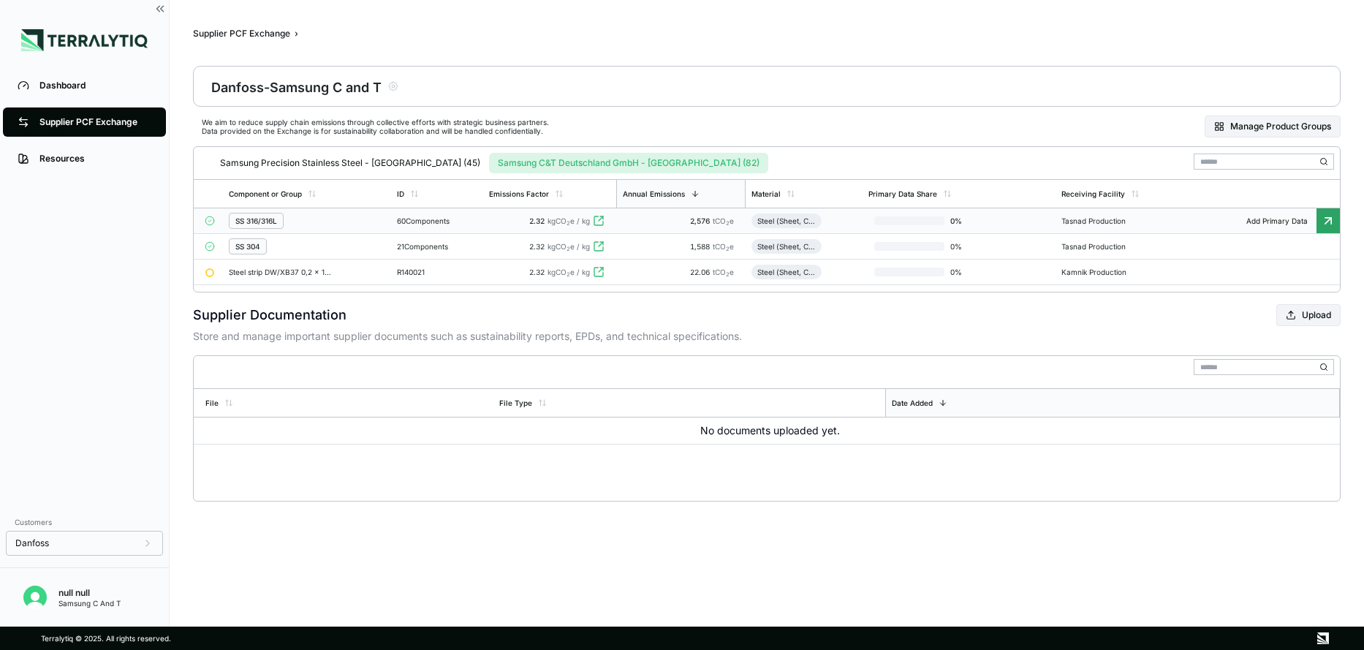
click at [583, 160] on button "Samsung C&T Deutschland GmbH - [GEOGRAPHIC_DATA] (82)" at bounding box center [628, 163] width 279 height 20
click at [438, 219] on div "60 Components" at bounding box center [437, 220] width 80 height 9
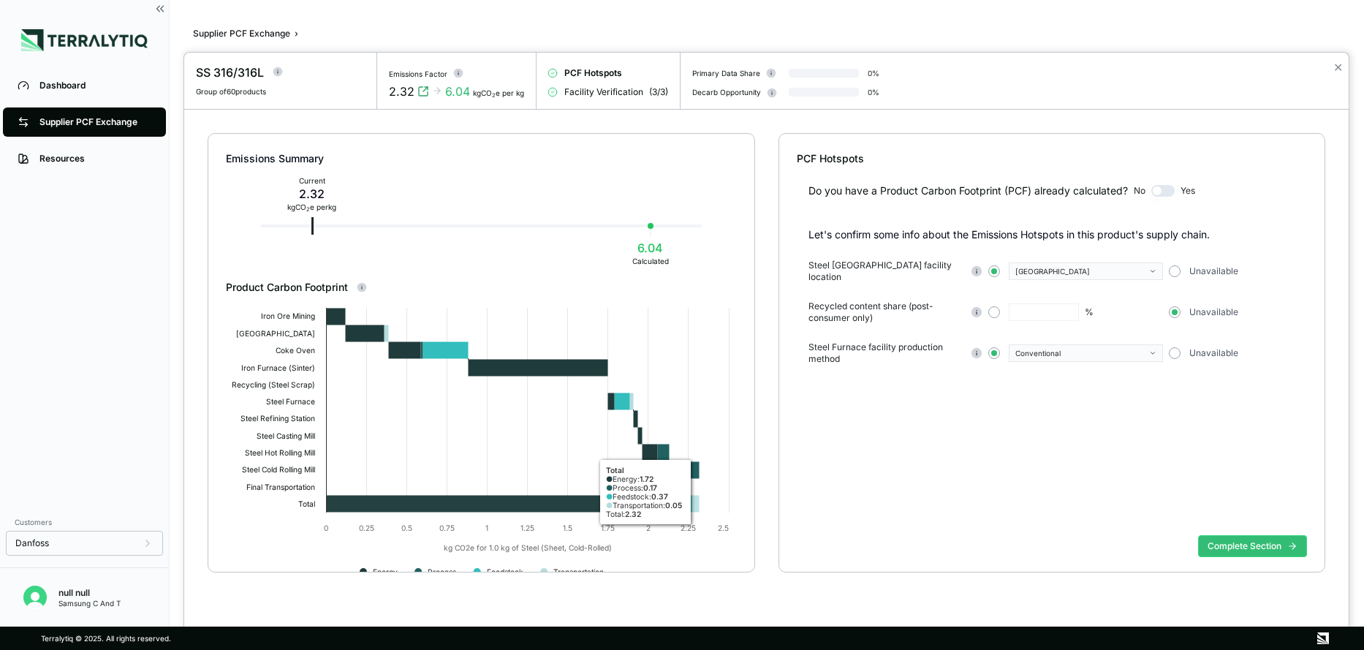
scroll to position [21, 0]
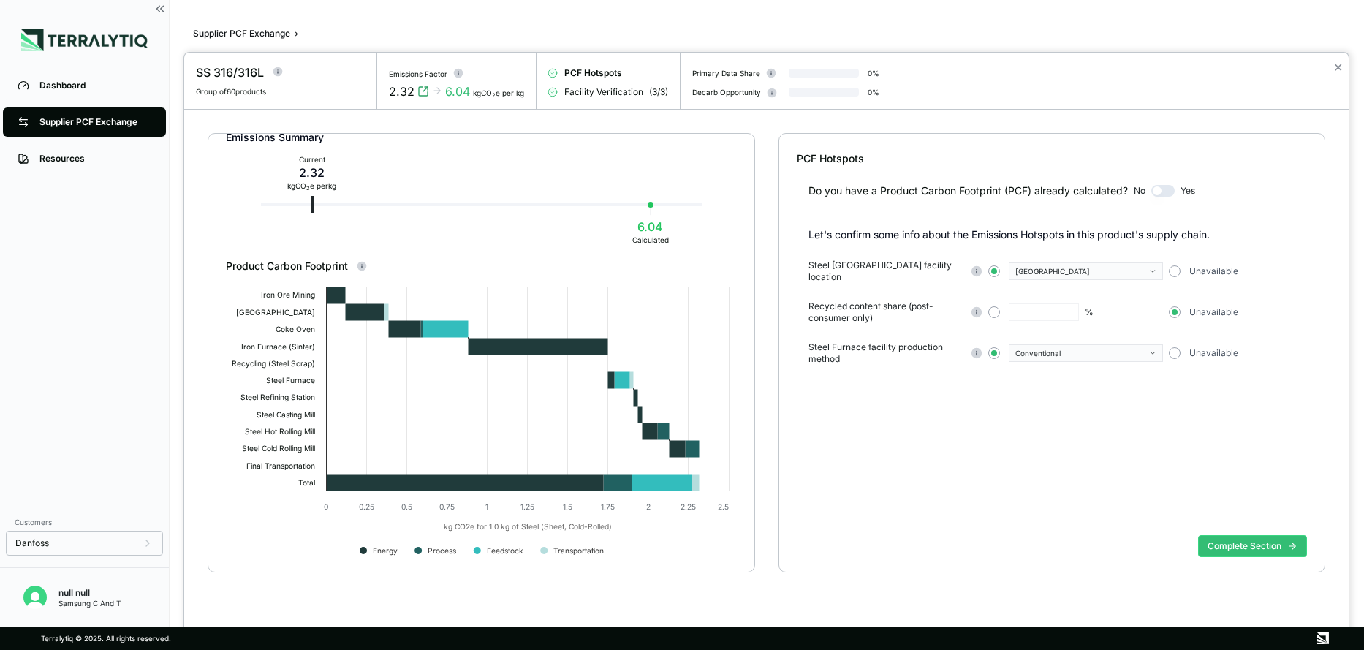
click at [1246, 559] on div "Complete Section" at bounding box center [1052, 557] width 511 height 57
click at [1249, 551] on button "Complete Section" at bounding box center [1252, 546] width 109 height 22
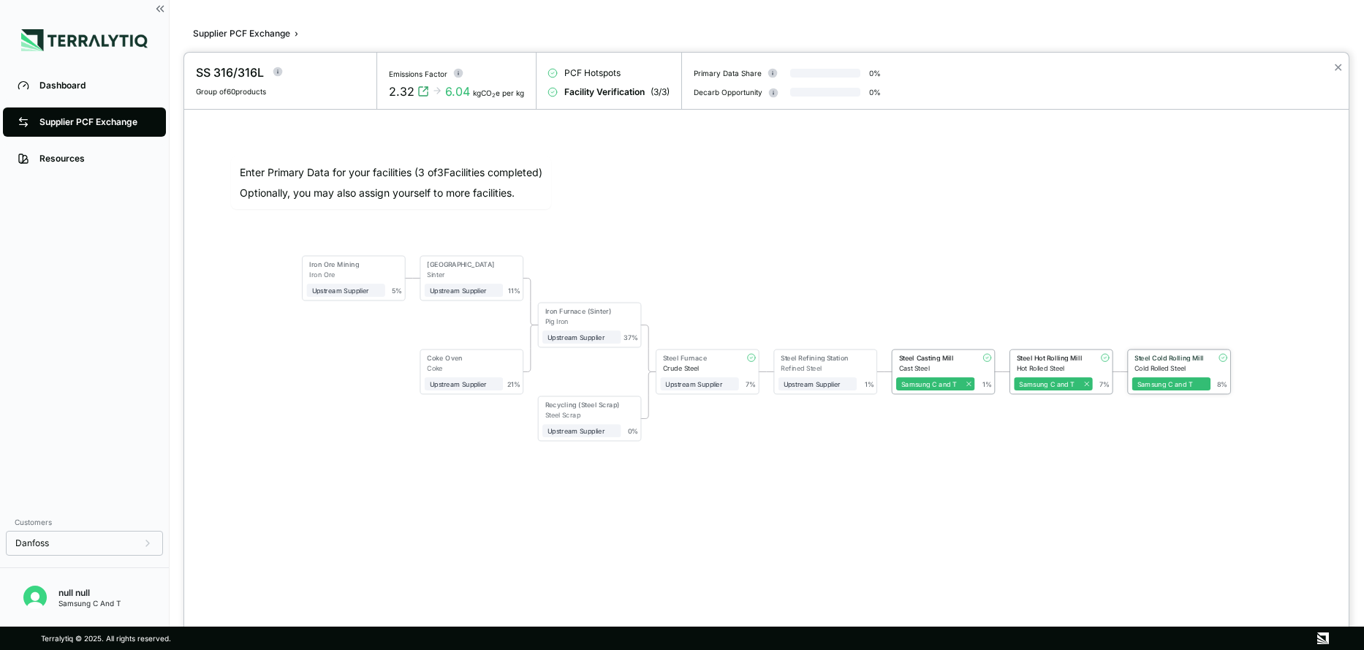
click at [1171, 362] on div "Steel Cold Rolling Mill" at bounding box center [1169, 359] width 73 height 10
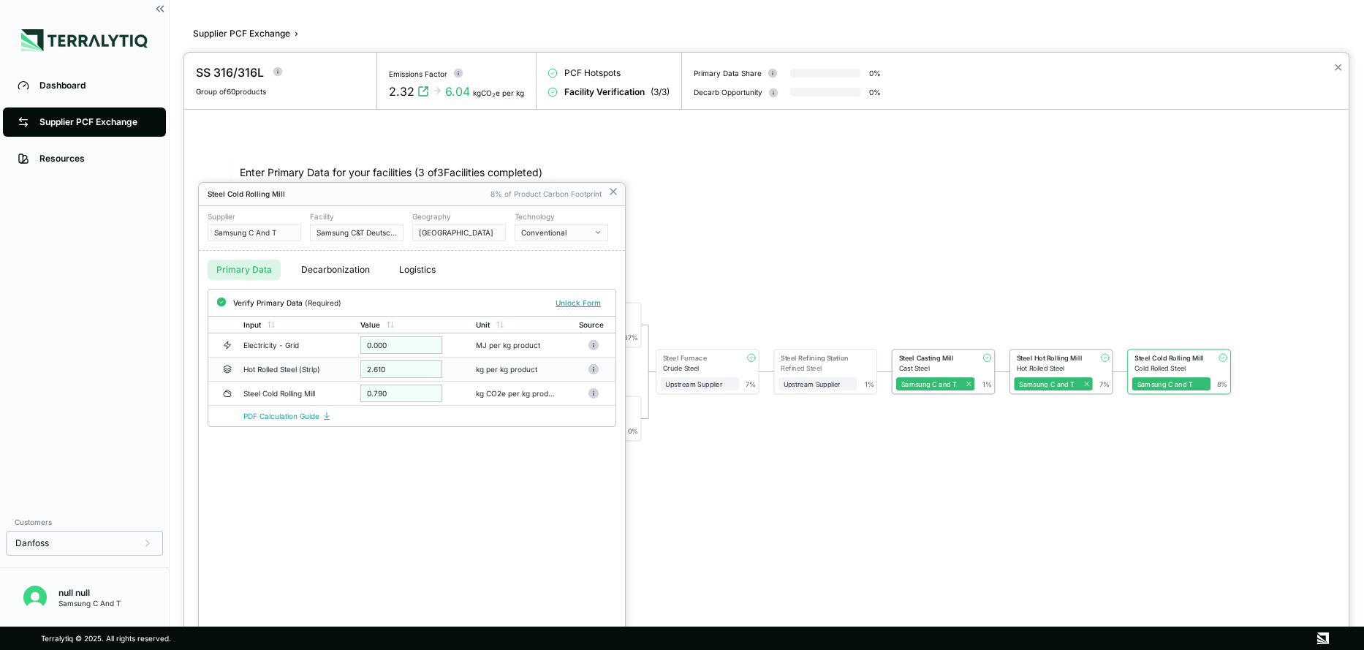
click at [394, 369] on div "2.610" at bounding box center [401, 369] width 82 height 18
click at [575, 300] on button "Unlock Form" at bounding box center [578, 302] width 57 height 15
drag, startPoint x: 394, startPoint y: 374, endPoint x: 333, endPoint y: 363, distance: 61.7
click at [333, 363] on tr "Hot Rolled Steel (Strip) ***** kg per kg product" at bounding box center [411, 371] width 407 height 24
type input "****"
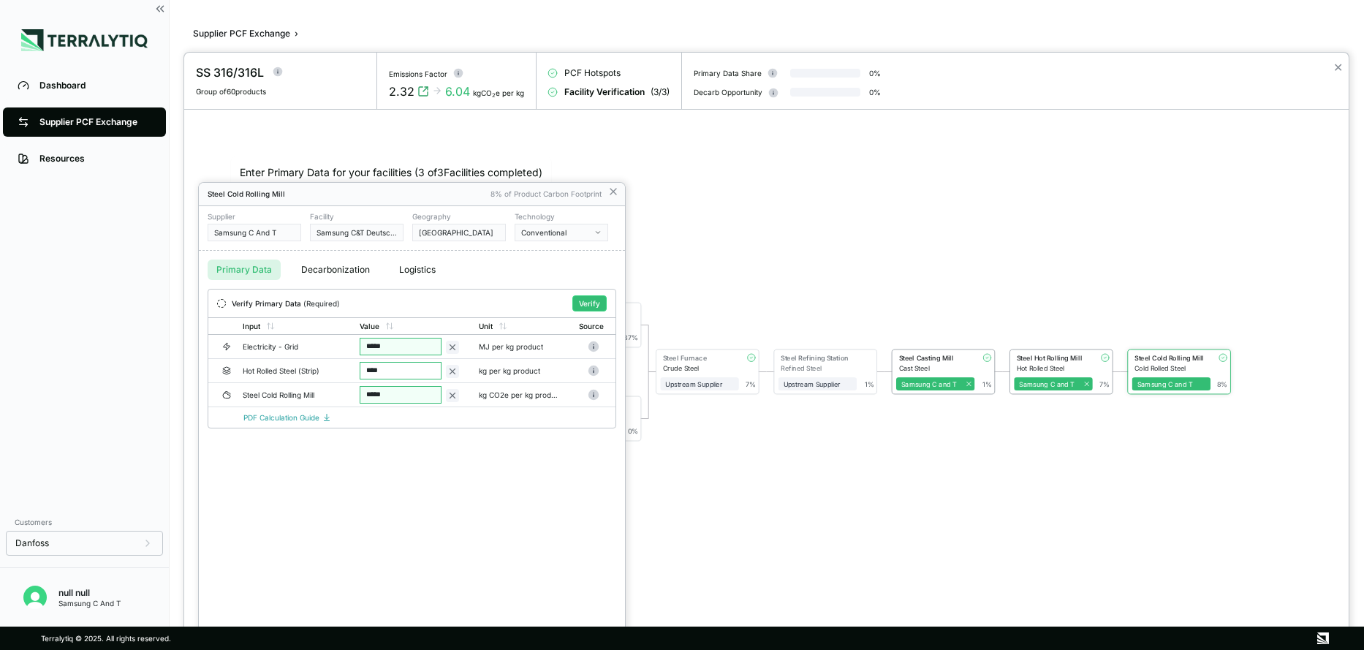
click at [458, 510] on div "Steel Cold Rolling Mill 8% of Product Carbon Footprint Supplier Samsung C And T…" at bounding box center [412, 416] width 426 height 467
drag, startPoint x: 399, startPoint y: 385, endPoint x: 343, endPoint y: 389, distance: 55.7
click at [343, 389] on tr "Steel Cold Rolling Mill ***** kg CO2e per kg product" at bounding box center [411, 395] width 407 height 24
type input "***"
click at [596, 303] on button "Verify" at bounding box center [590, 303] width 34 height 16
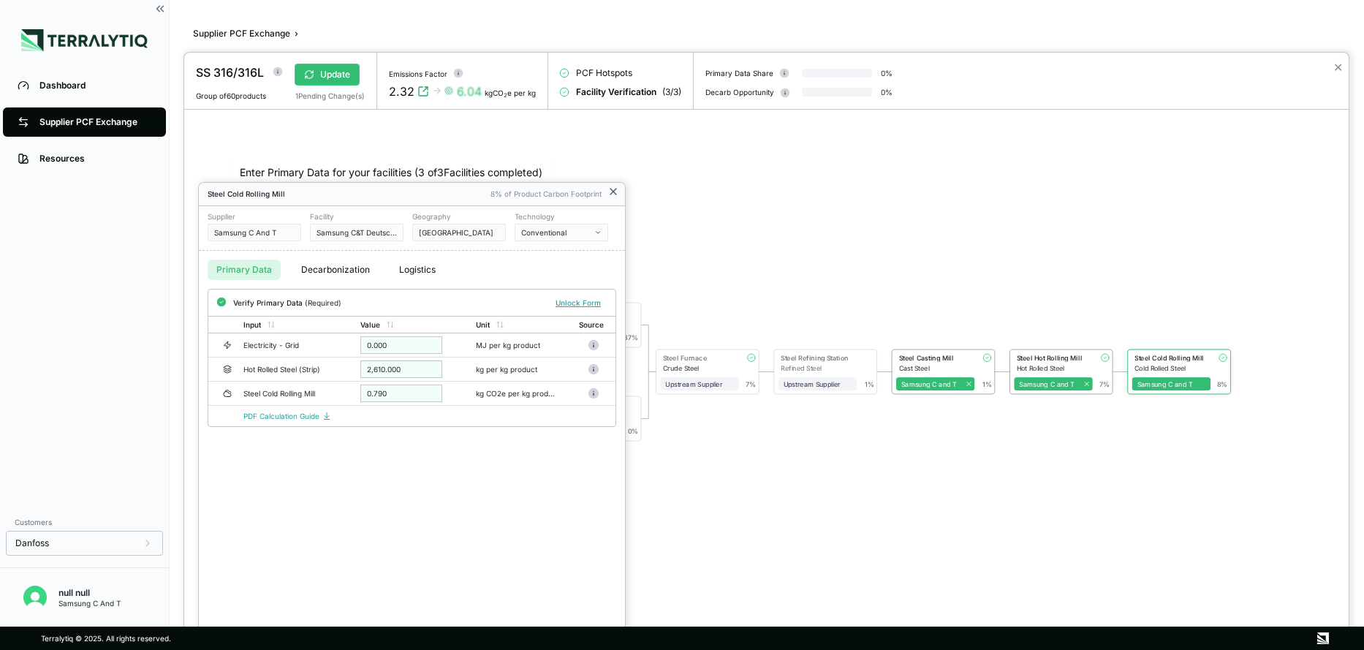
click at [619, 197] on icon at bounding box center [614, 192] width 12 height 12
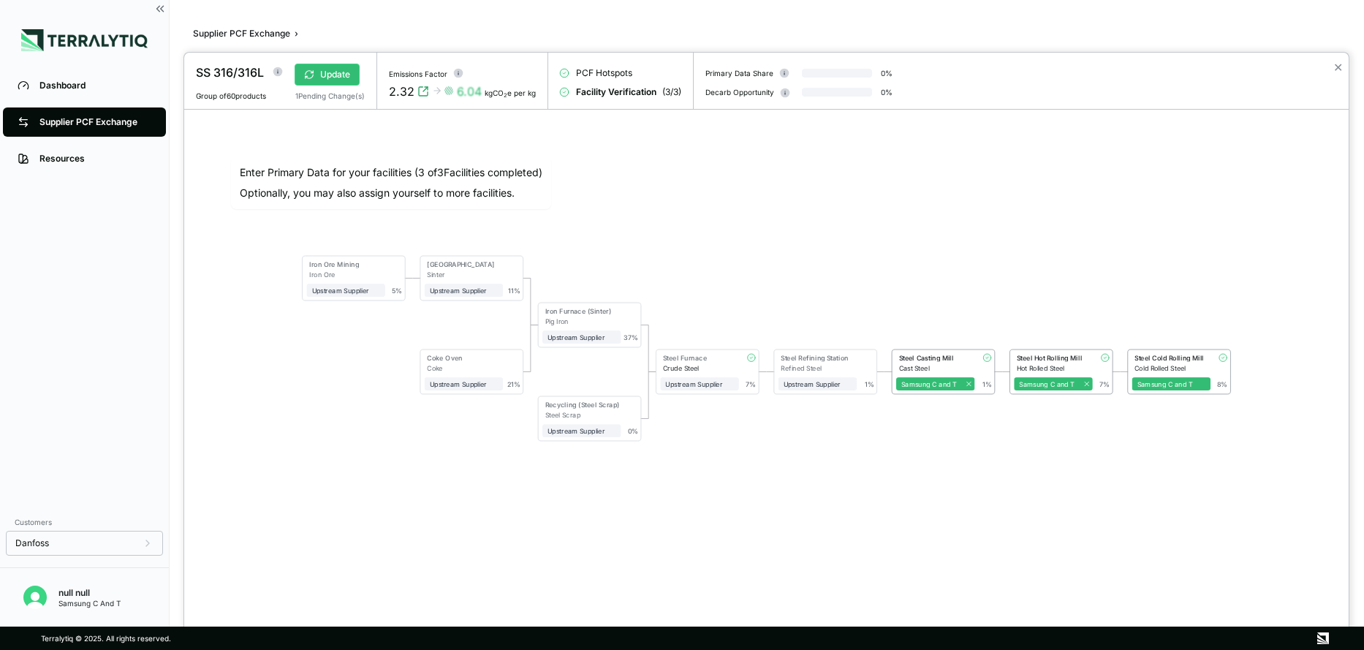
click at [98, 121] on div at bounding box center [682, 325] width 1364 height 650
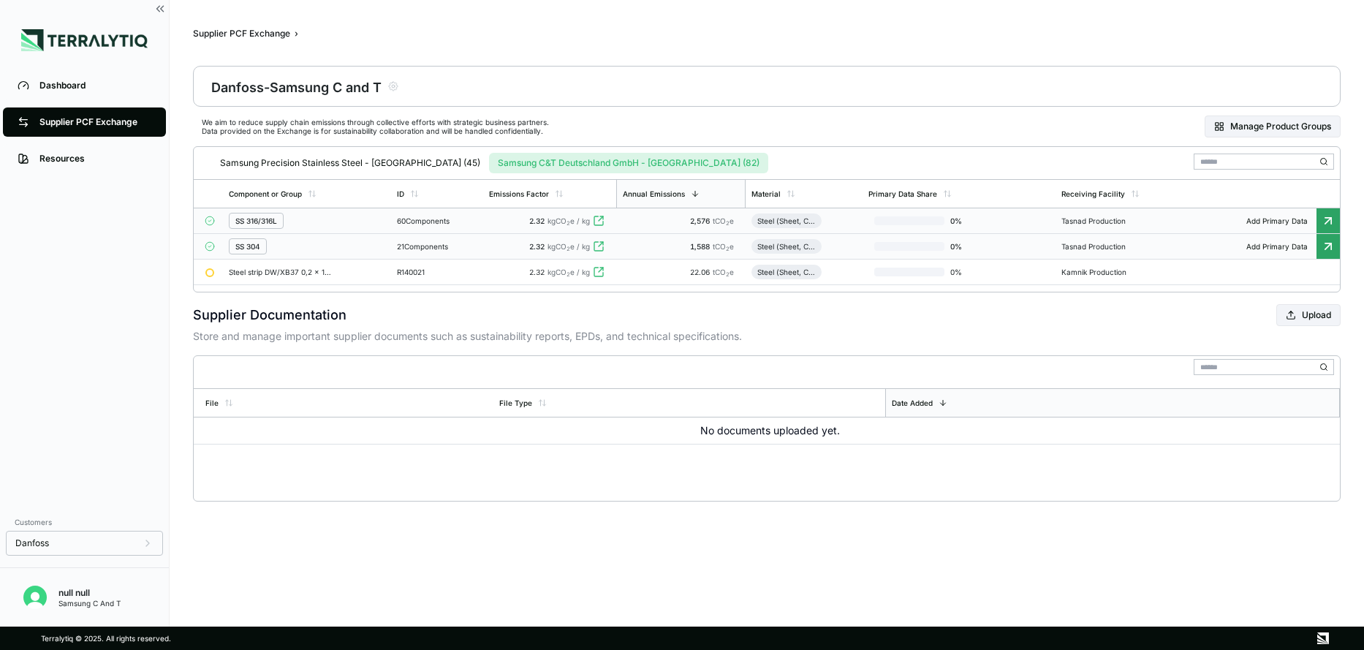
click at [434, 246] on div "21 Components" at bounding box center [437, 246] width 80 height 9
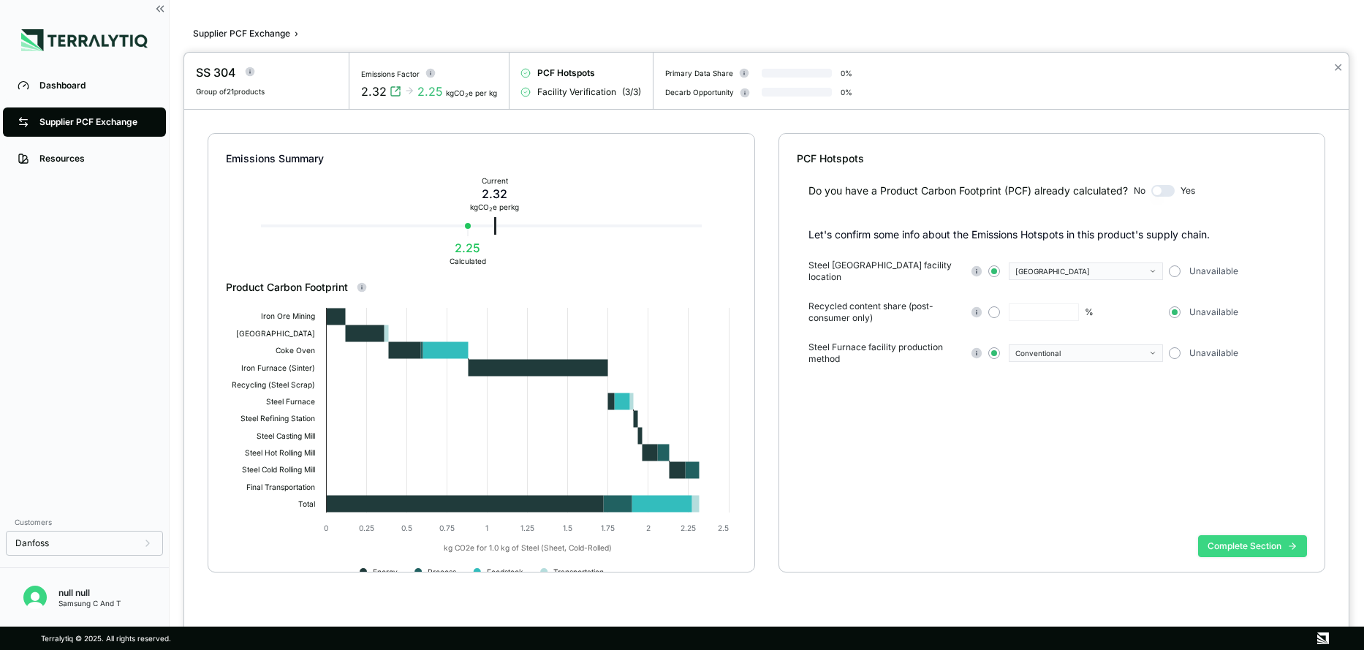
click at [1254, 544] on button "Complete Section" at bounding box center [1252, 546] width 109 height 22
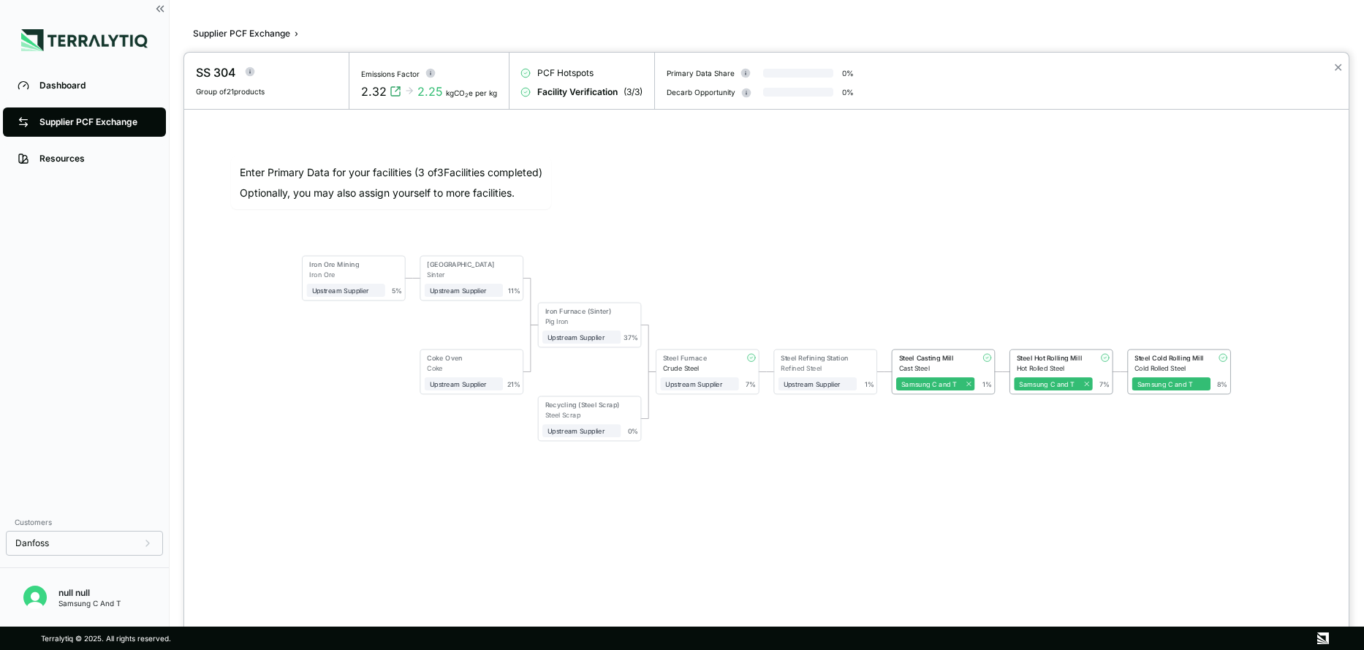
click at [67, 127] on div at bounding box center [682, 325] width 1364 height 650
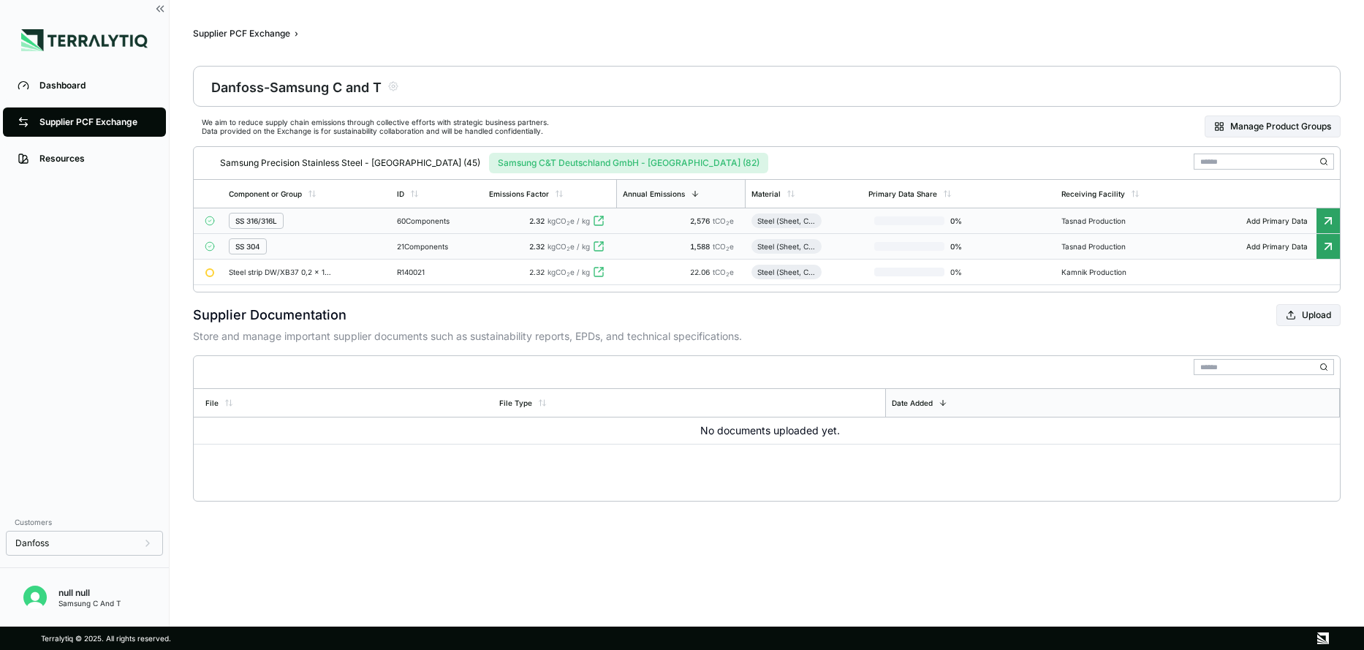
click at [400, 225] on td "60 Components" at bounding box center [437, 221] width 92 height 26
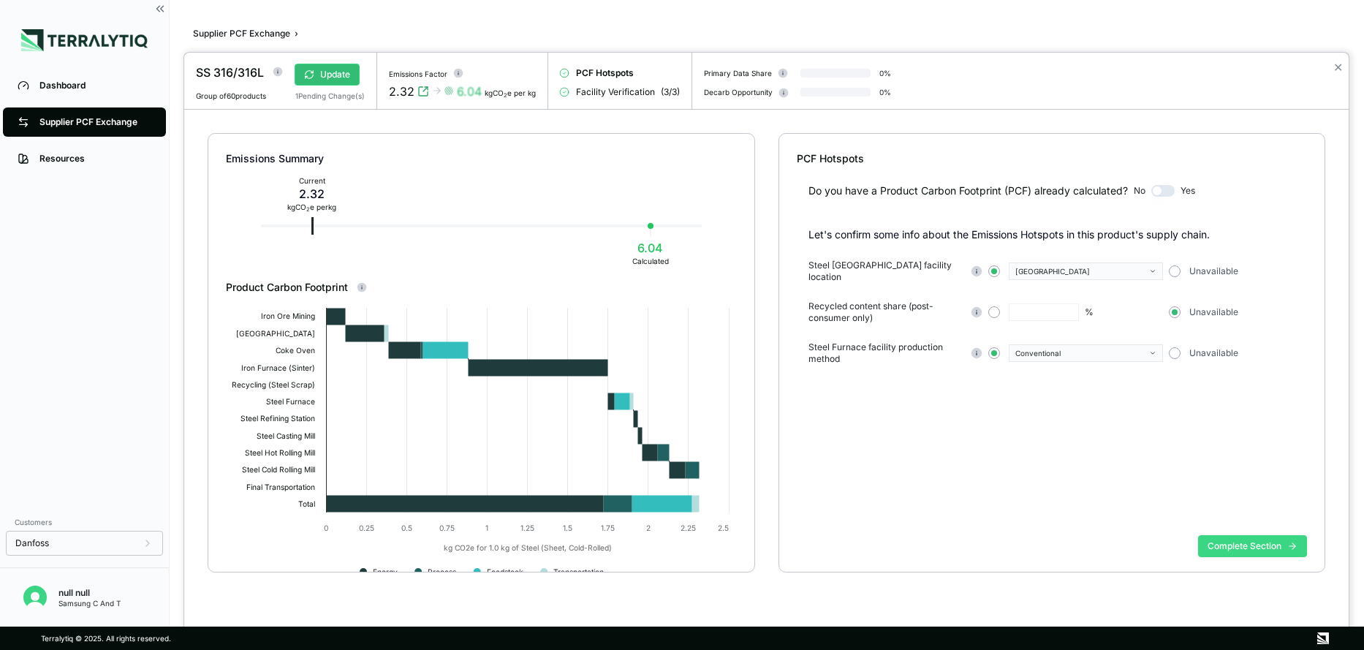
click at [1247, 543] on button "Complete Section" at bounding box center [1252, 546] width 109 height 22
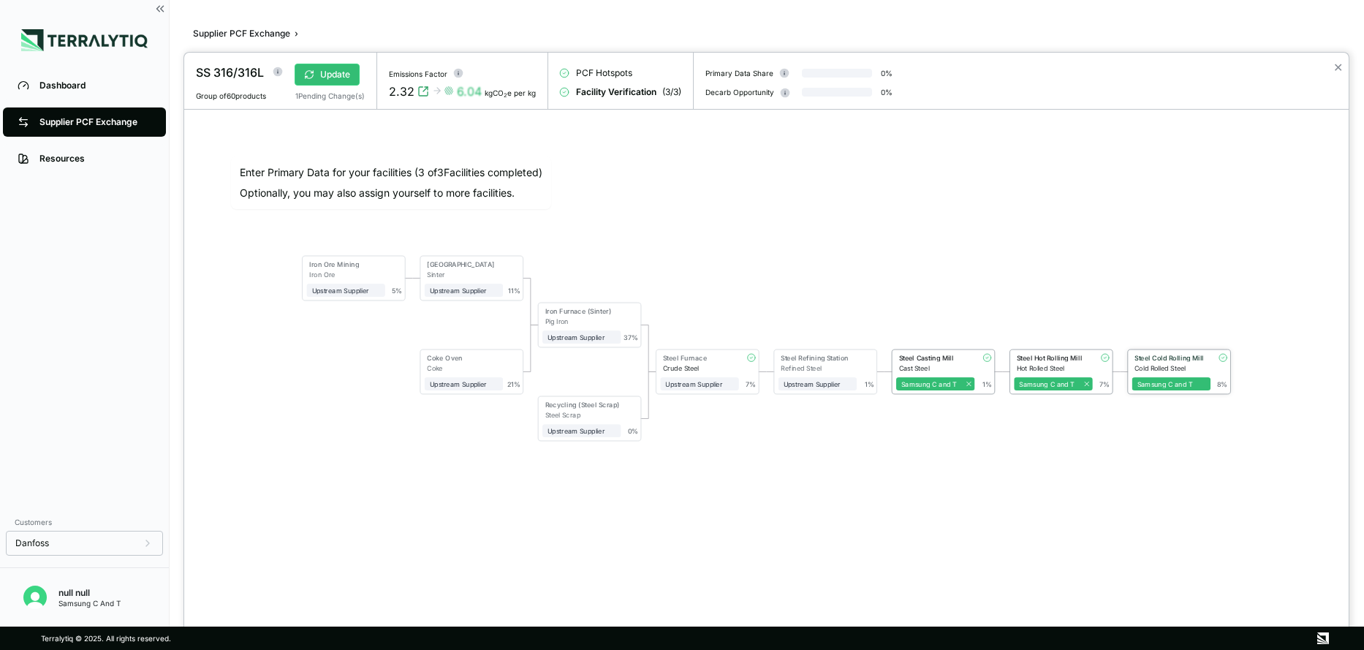
click at [1167, 357] on div "Steel Cold Rolling Mill" at bounding box center [1170, 358] width 71 height 8
click at [1167, 357] on div "Steel Cold Rolling Mill" at bounding box center [1169, 358] width 71 height 8
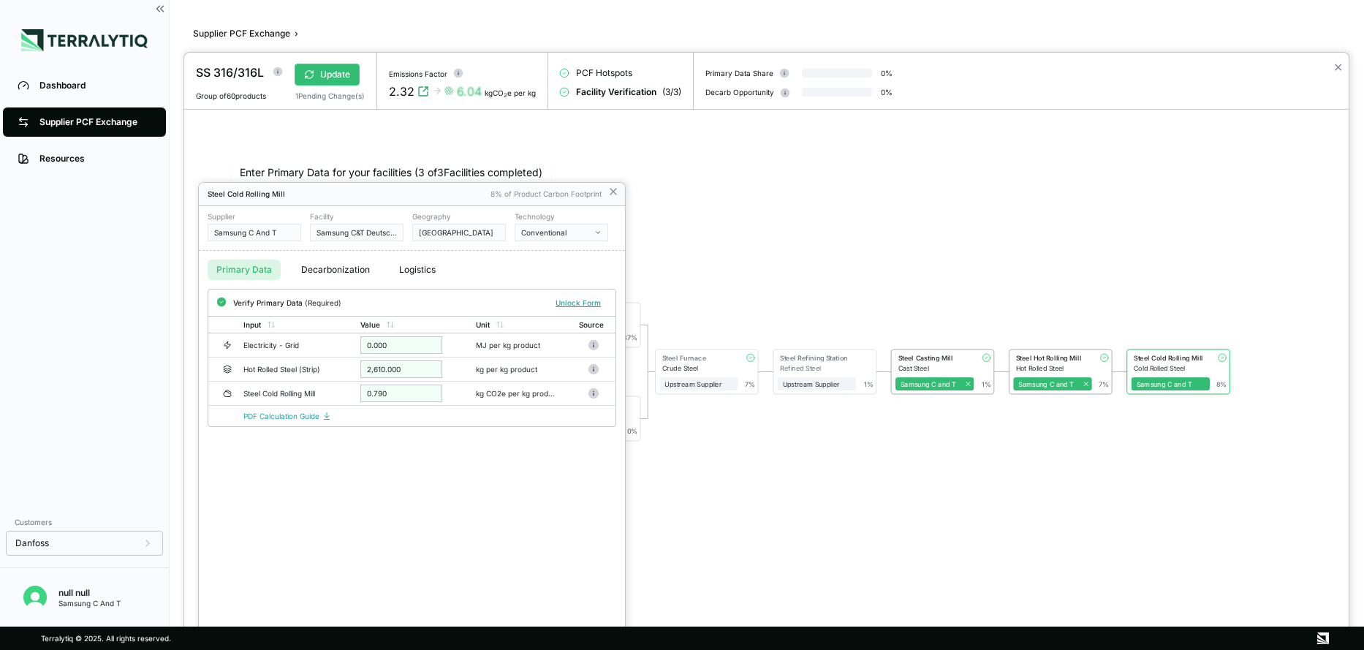
click at [1153, 524] on div at bounding box center [766, 351] width 1165 height 597
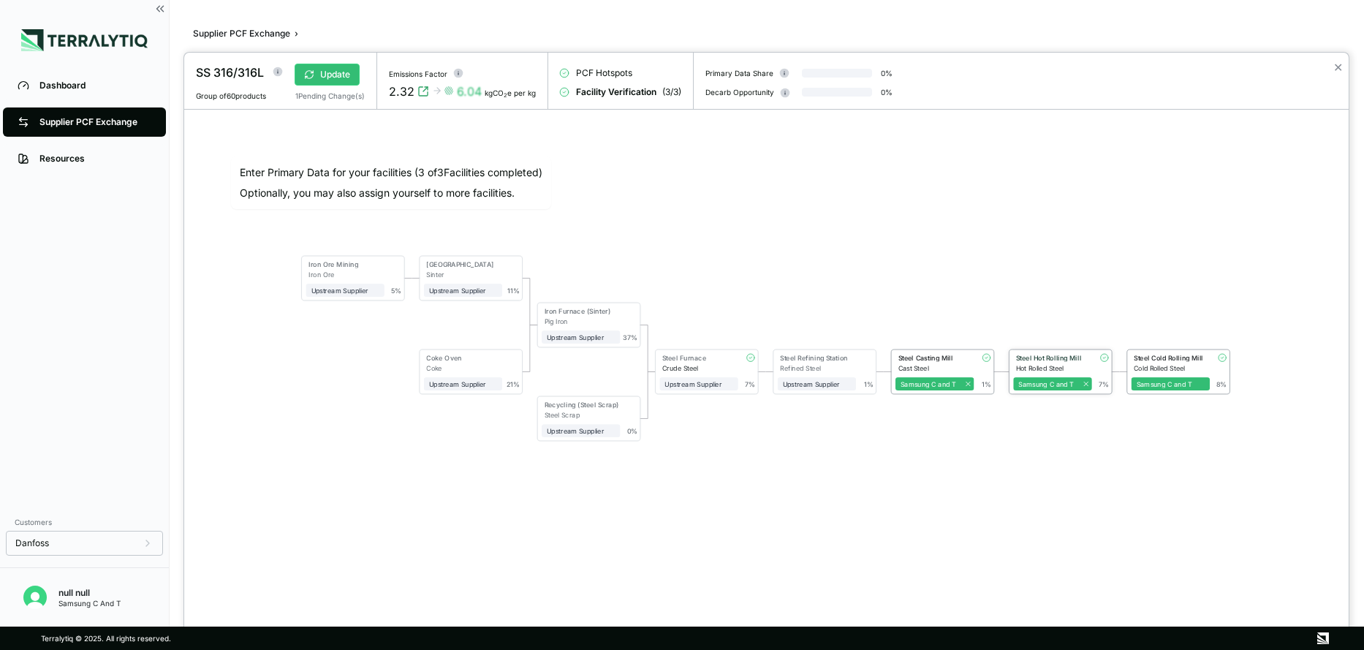
click at [1048, 363] on div "Steel Hot Rolling Mill" at bounding box center [1049, 359] width 73 height 10
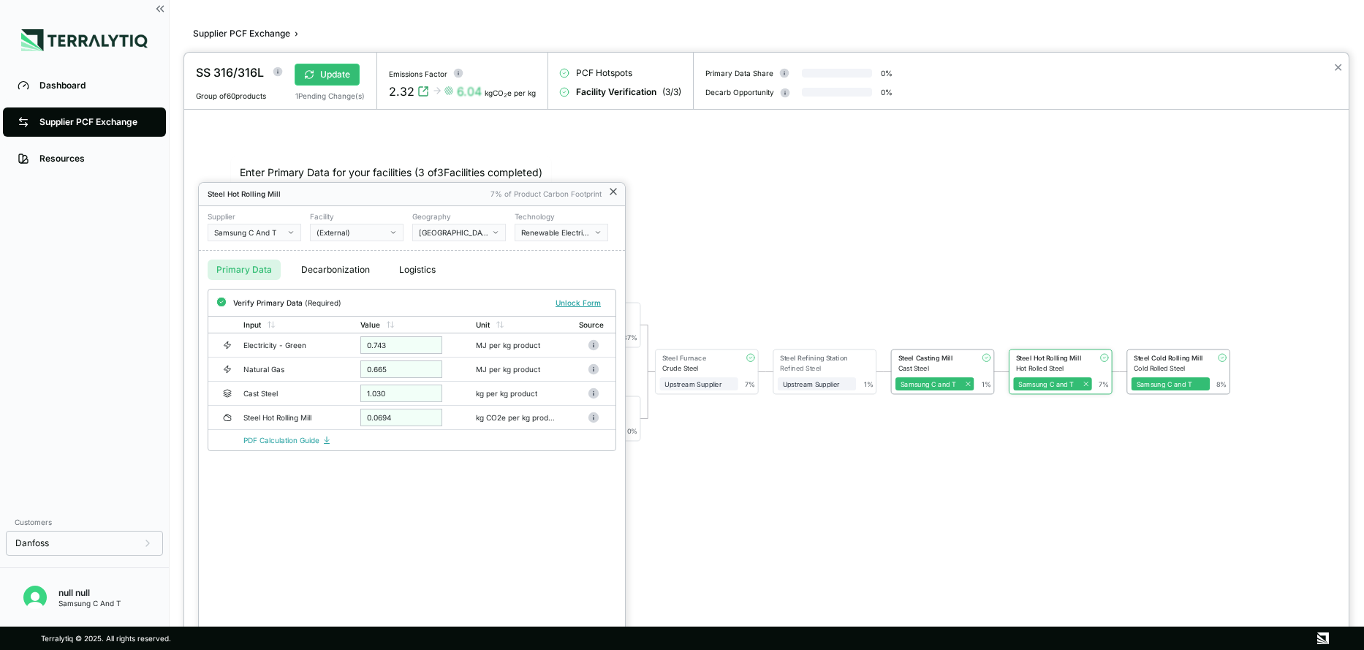
click at [616, 189] on icon at bounding box center [614, 192] width 6 height 6
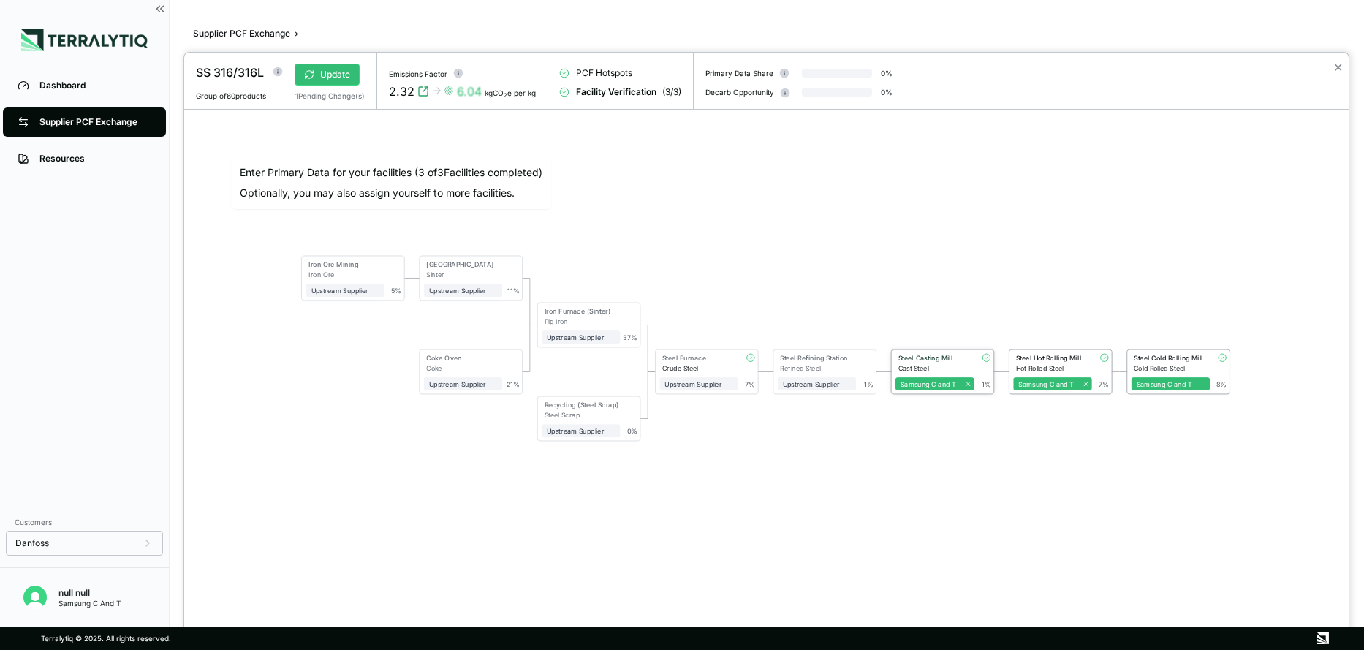
click at [929, 362] on div "Steel Casting Mill" at bounding box center [932, 359] width 73 height 10
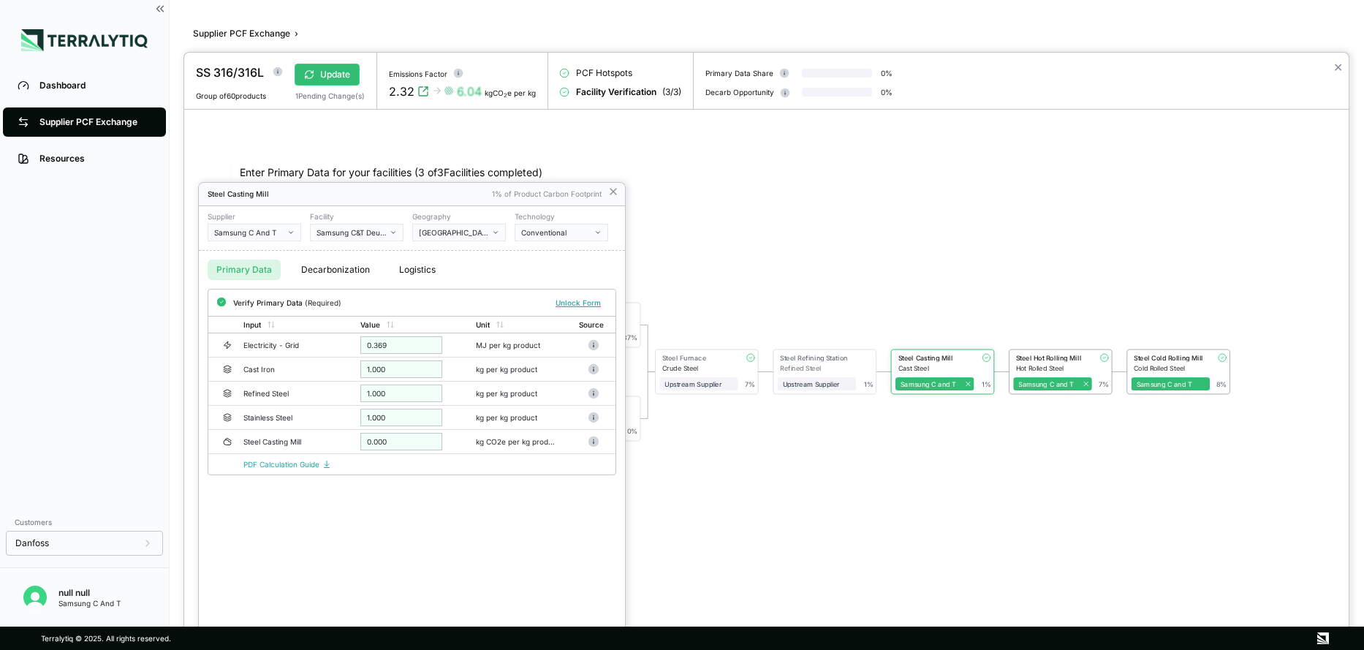
click at [619, 187] on div "Steel Casting Mill 1% of Product Carbon Footprint" at bounding box center [412, 194] width 426 height 23
click at [616, 194] on icon at bounding box center [614, 192] width 12 height 12
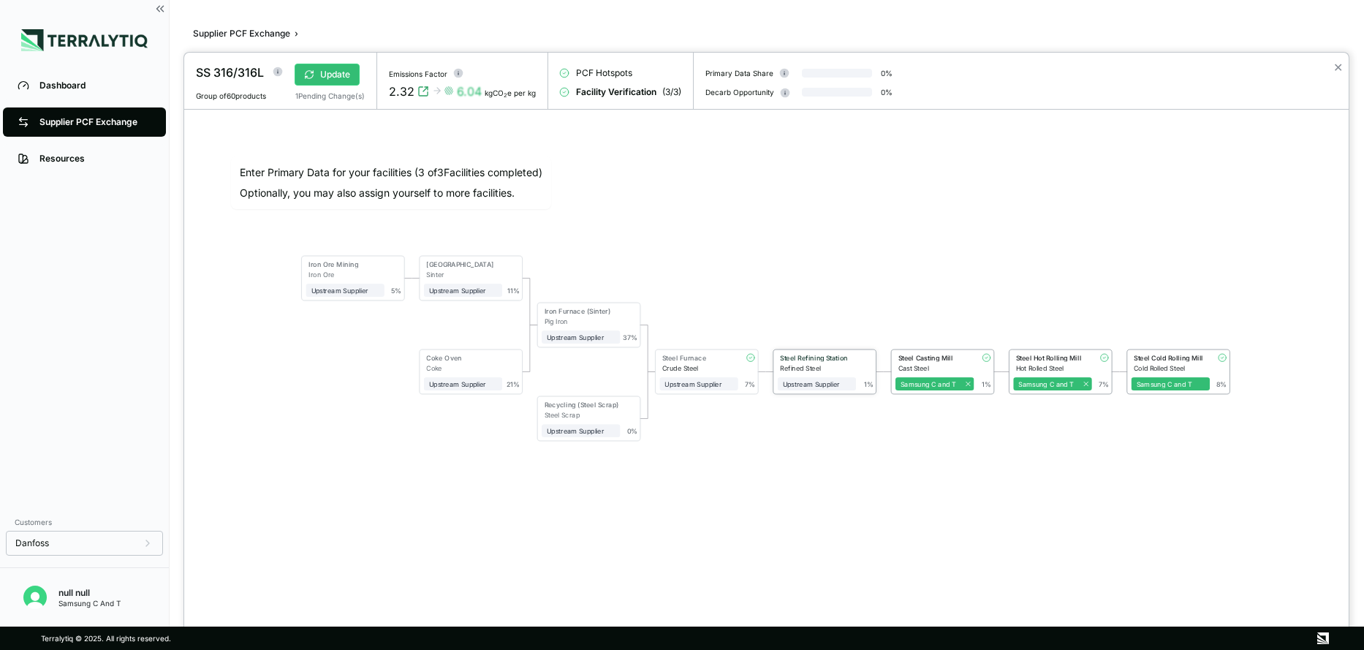
click at [793, 358] on div "Steel Refining Station" at bounding box center [815, 358] width 71 height 8
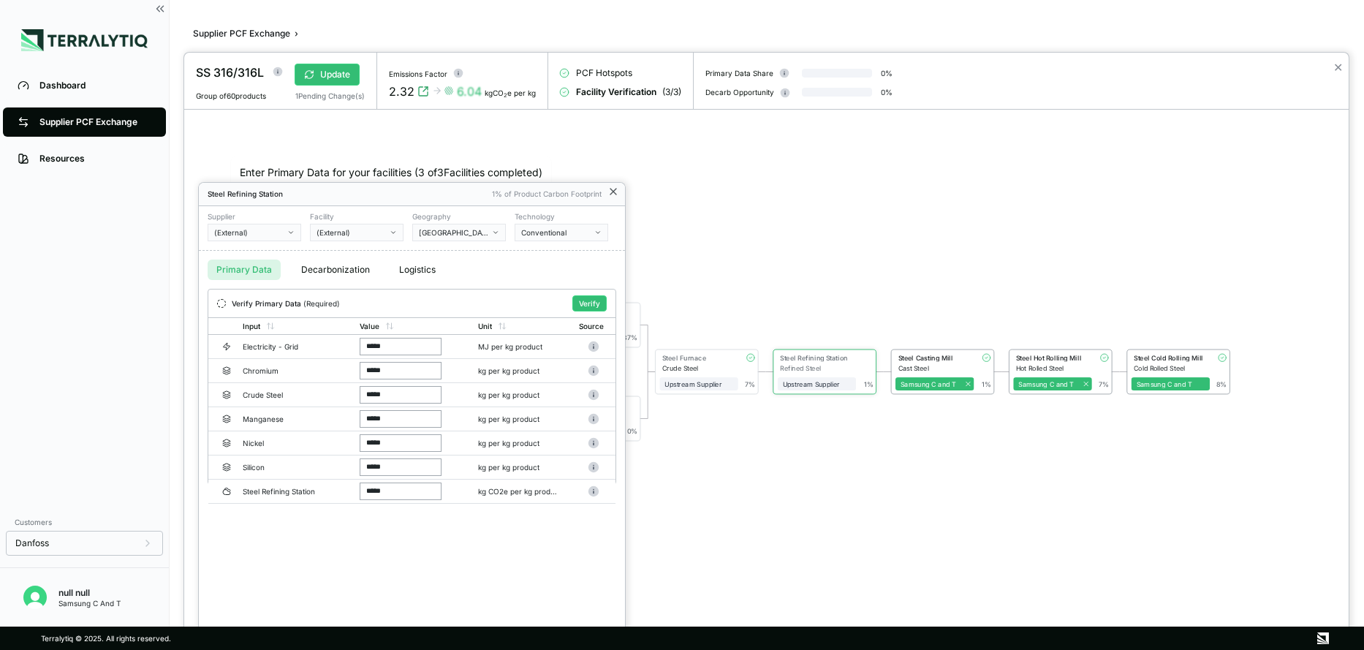
click at [618, 188] on icon at bounding box center [614, 192] width 12 height 12
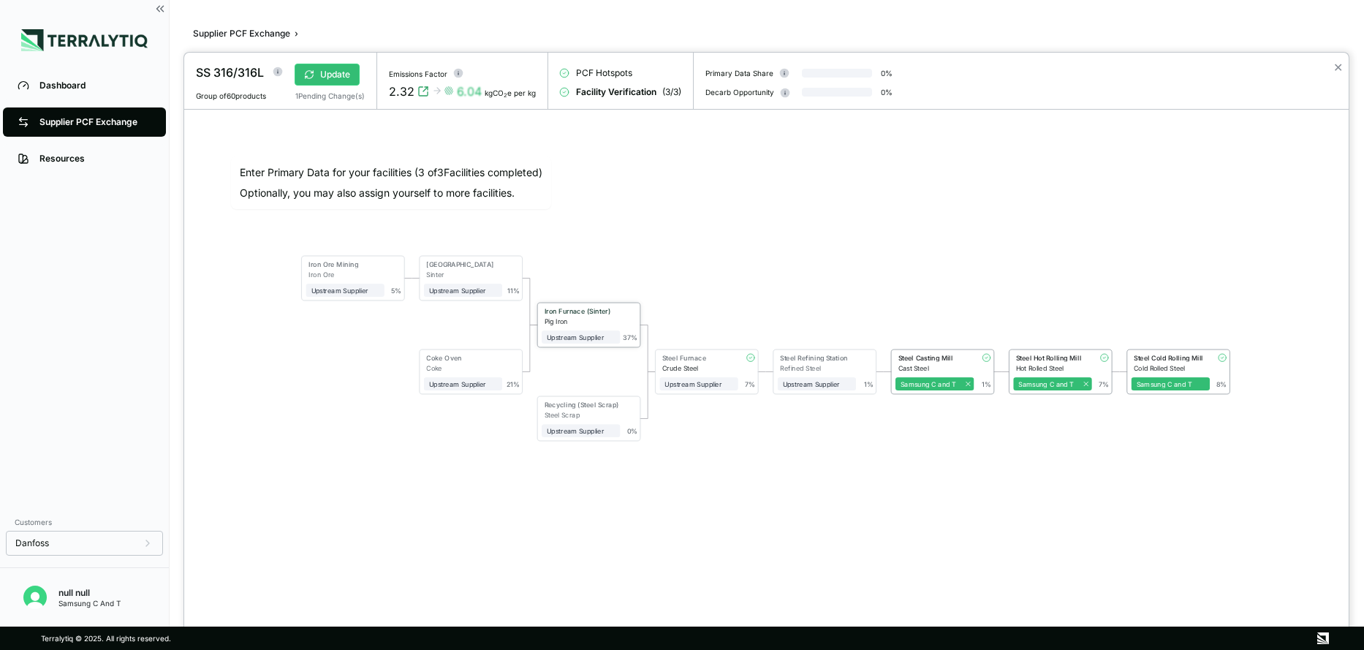
click at [559, 320] on div "Pig Iron" at bounding box center [583, 321] width 76 height 8
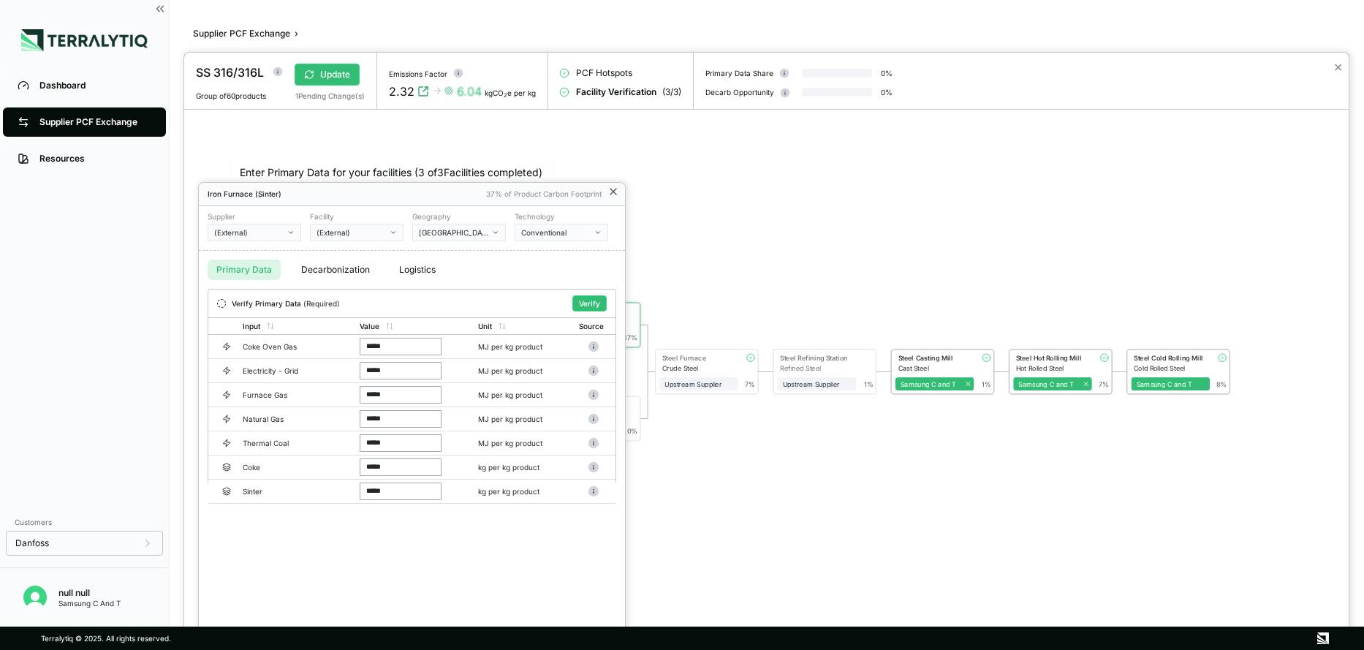
click at [608, 188] on icon at bounding box center [614, 192] width 12 height 12
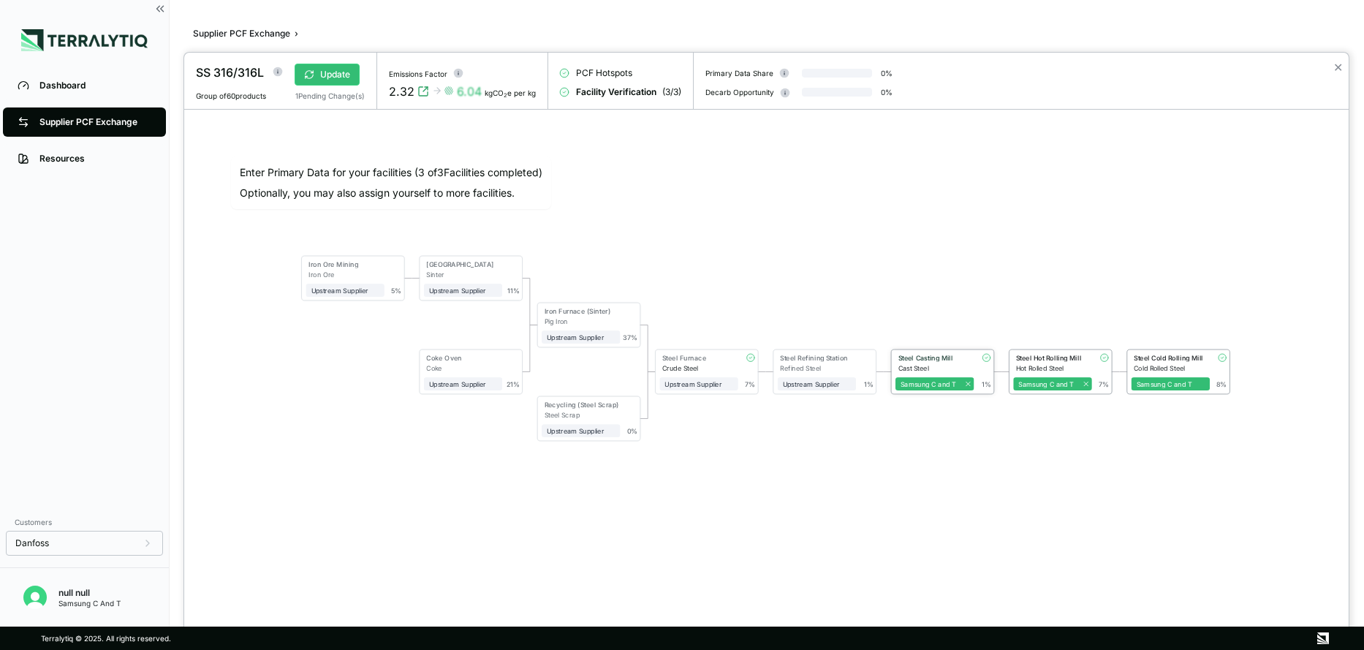
click at [932, 371] on div "Cast Steel" at bounding box center [937, 368] width 76 height 8
click at [1046, 355] on div "Steel Hot Rolling Mill" at bounding box center [1048, 359] width 71 height 8
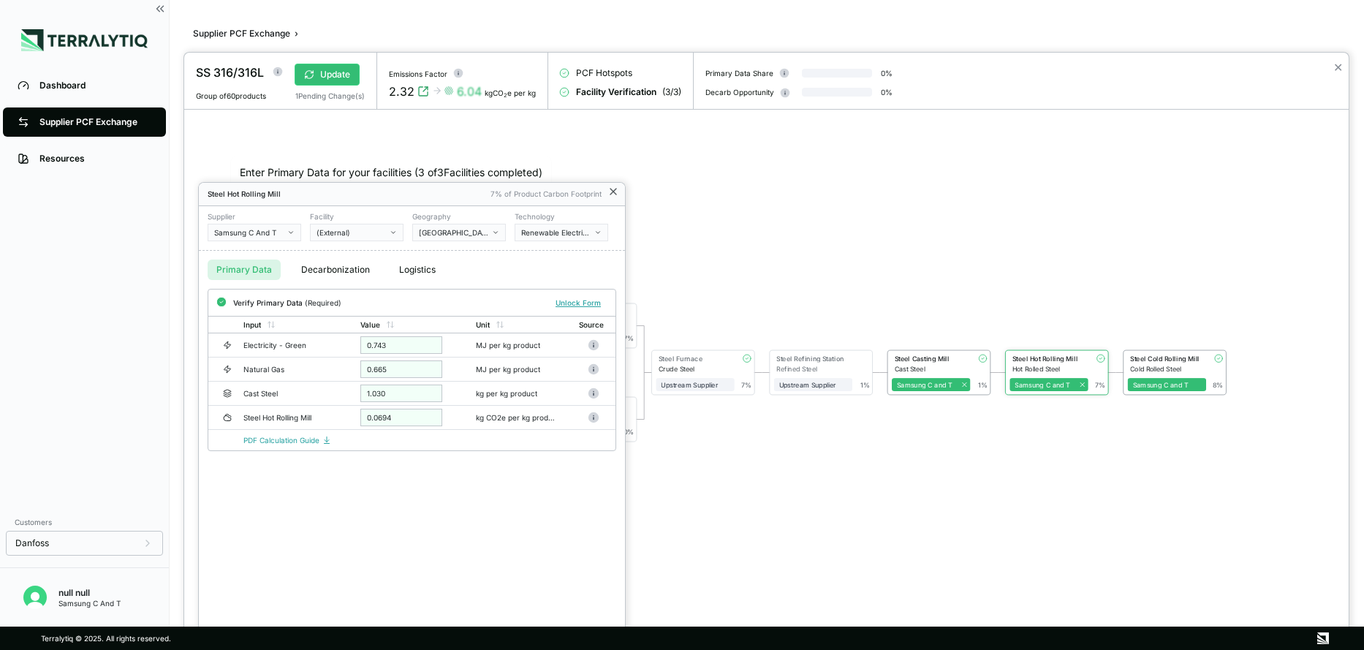
click at [616, 192] on icon at bounding box center [614, 192] width 12 height 12
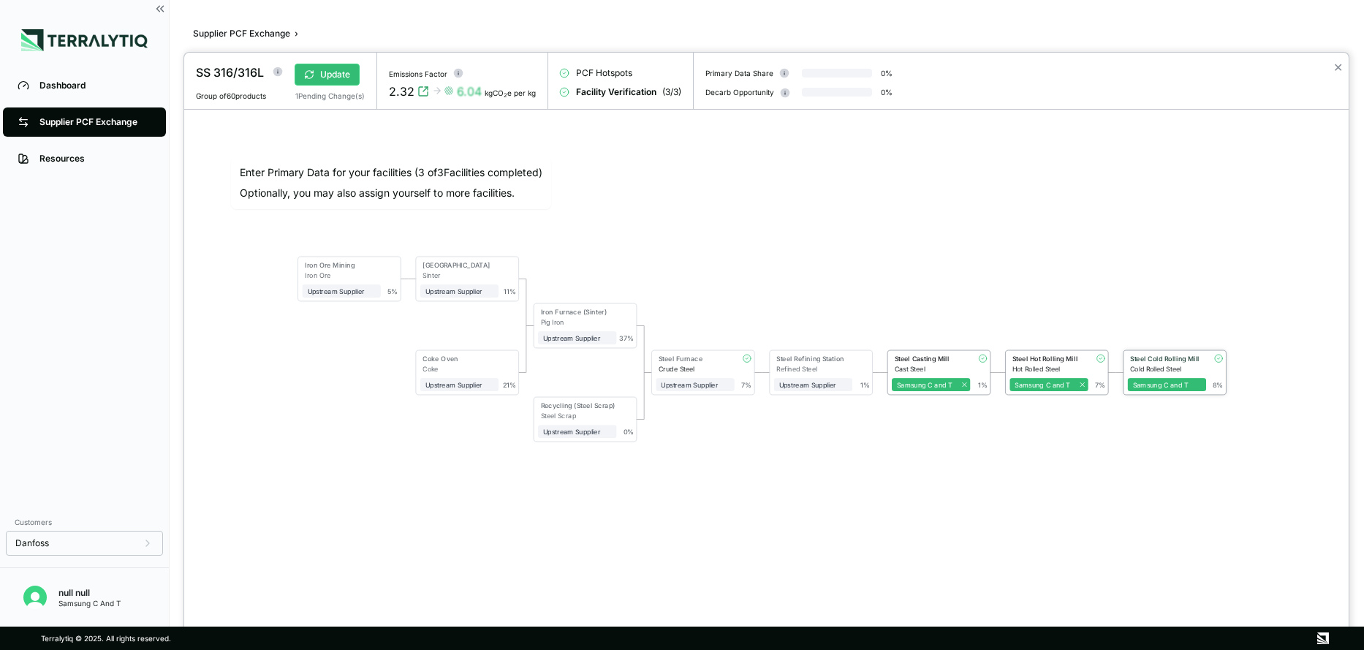
click at [1146, 373] on div "Samsung C and T" at bounding box center [1167, 382] width 79 height 18
click at [1152, 366] on div "Cold Rolled Steel" at bounding box center [1168, 369] width 76 height 8
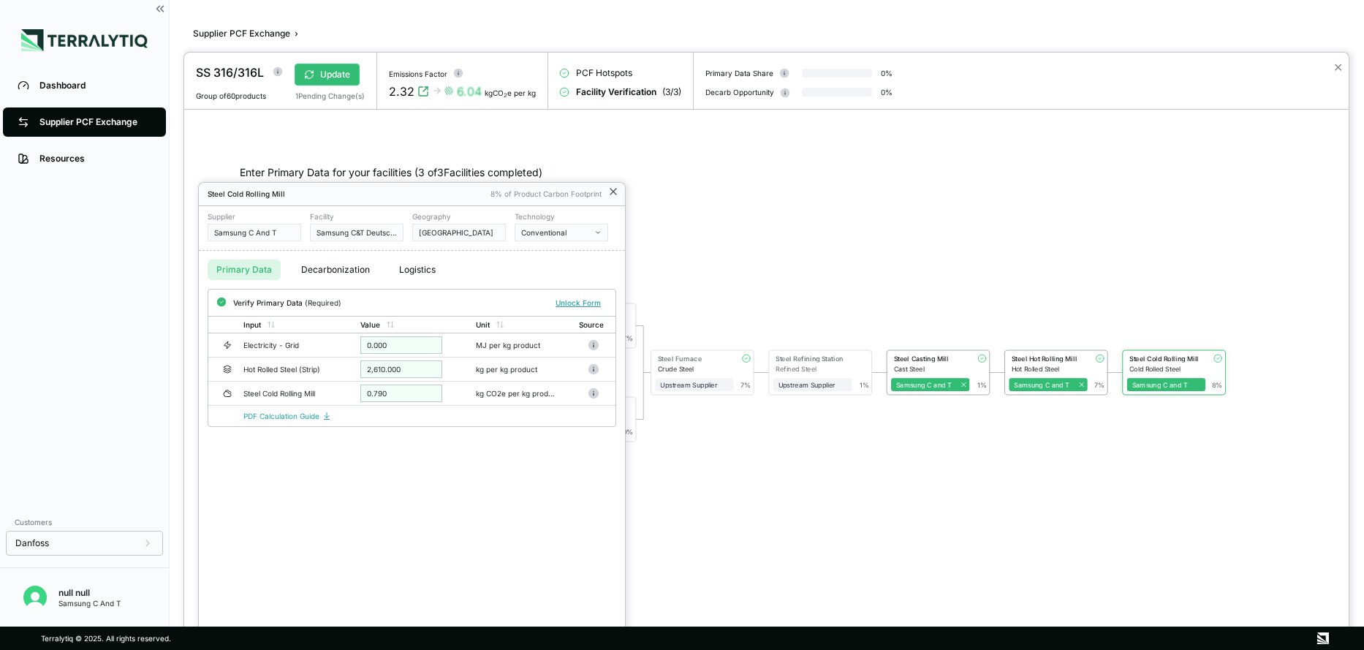
click at [613, 191] on icon at bounding box center [614, 192] width 6 height 6
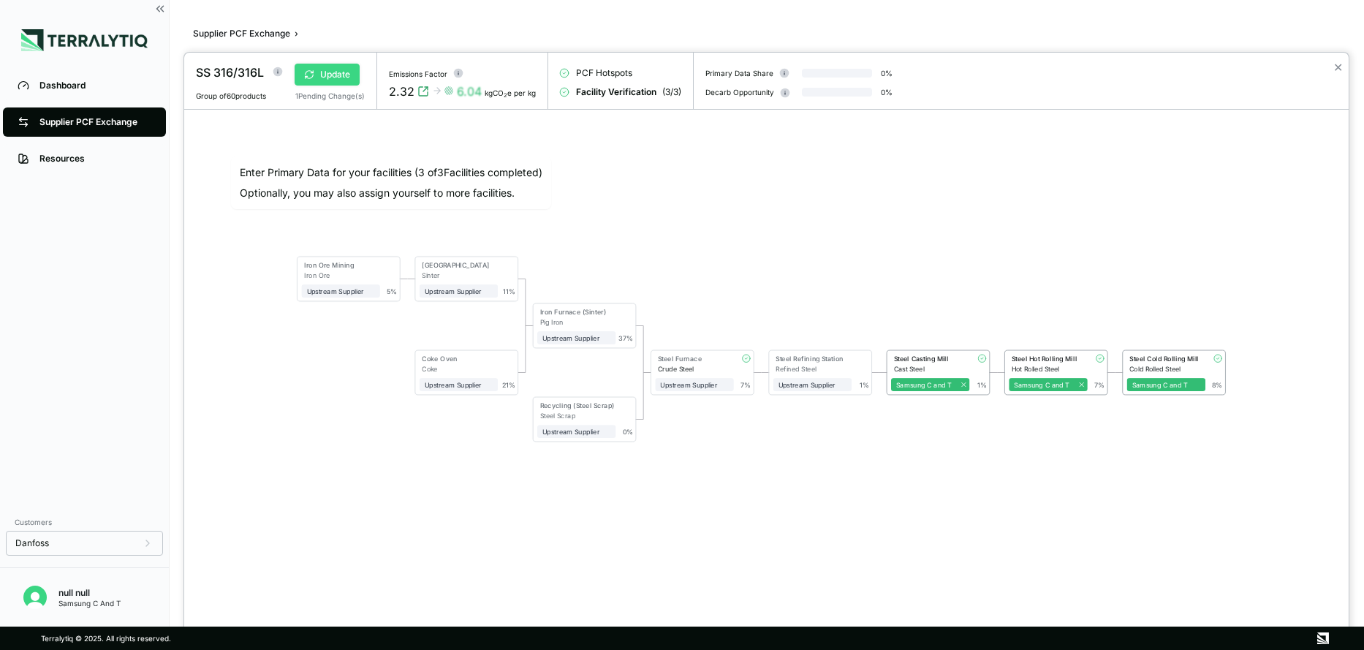
click at [342, 65] on button "Update" at bounding box center [327, 75] width 65 height 22
click at [81, 121] on div at bounding box center [682, 325] width 1364 height 650
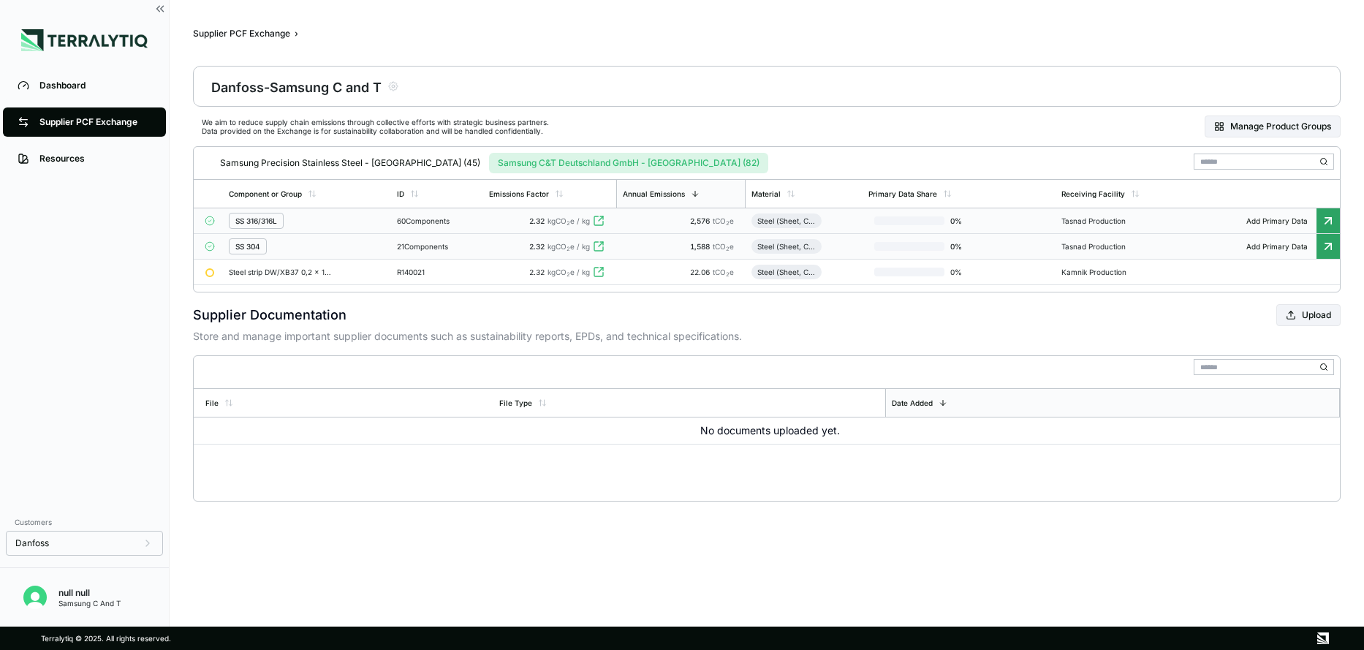
click at [424, 219] on div "60 Components" at bounding box center [437, 220] width 80 height 9
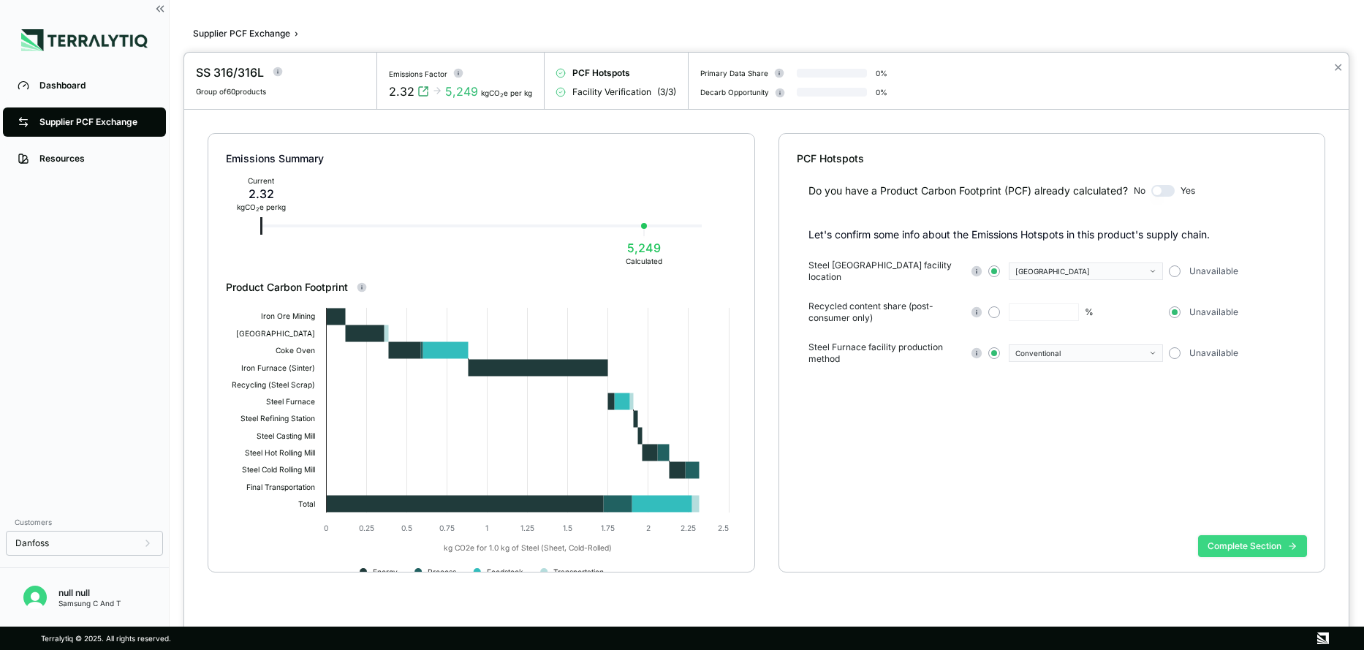
click at [1274, 543] on button "Complete Section" at bounding box center [1252, 546] width 109 height 22
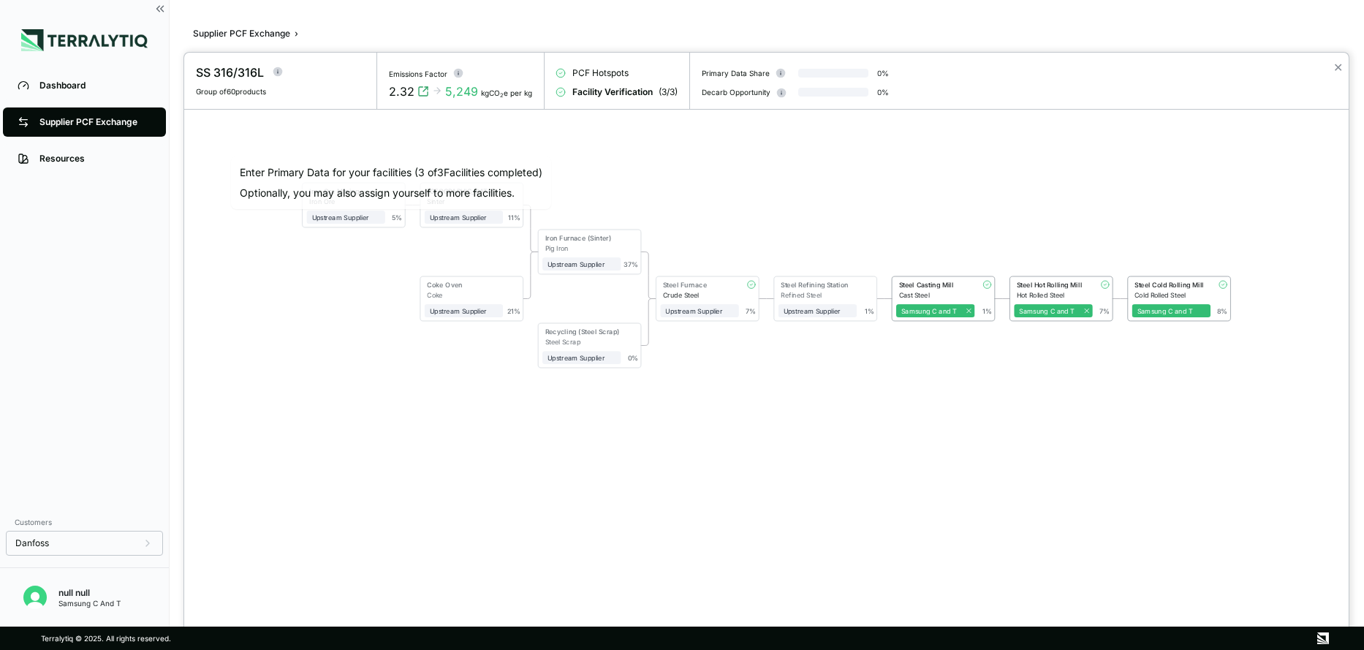
click at [418, 76] on div "Emissions Factor" at bounding box center [418, 73] width 58 height 9
click at [402, 91] on div "2.32" at bounding box center [402, 92] width 26 height 18
click at [456, 89] on div "5,249" at bounding box center [461, 92] width 33 height 18
click at [496, 91] on div "kgCO 2 e per kg" at bounding box center [506, 92] width 51 height 9
click at [413, 92] on div "2.32" at bounding box center [402, 92] width 26 height 18
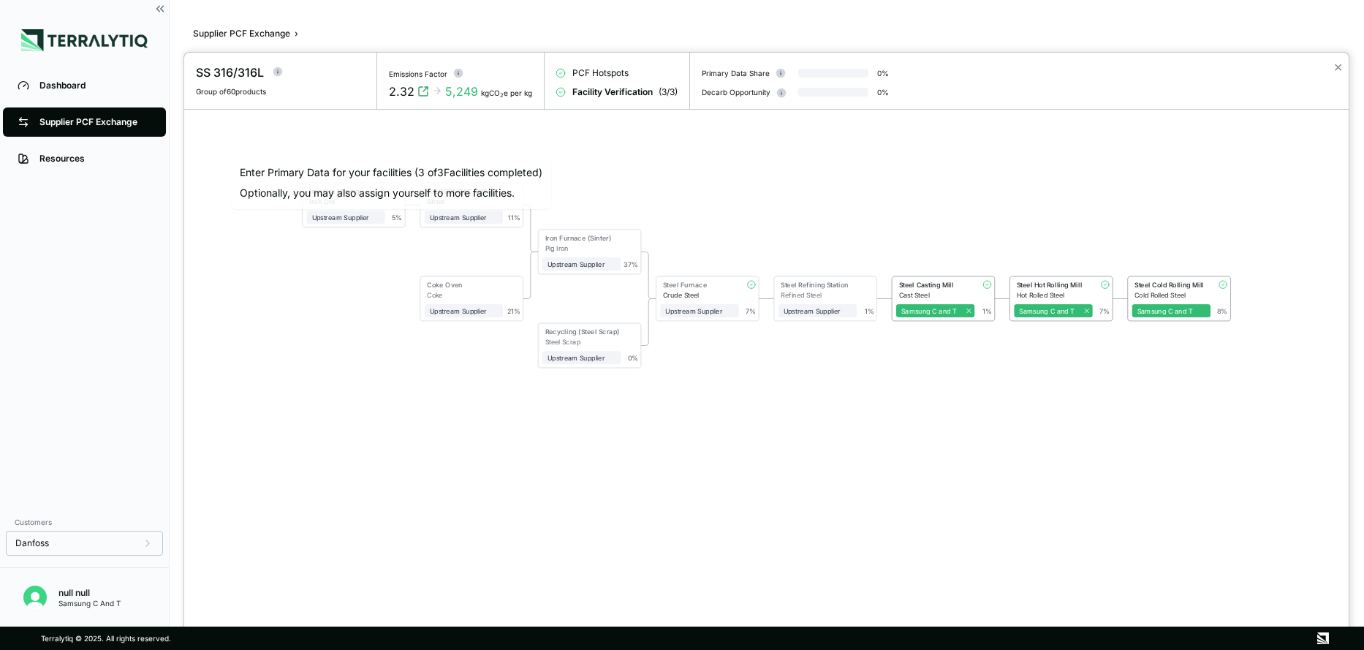
click at [616, 89] on span "Facility Verification" at bounding box center [613, 92] width 80 height 12
click at [610, 67] on span "PCF Hotspots" at bounding box center [601, 73] width 56 height 12
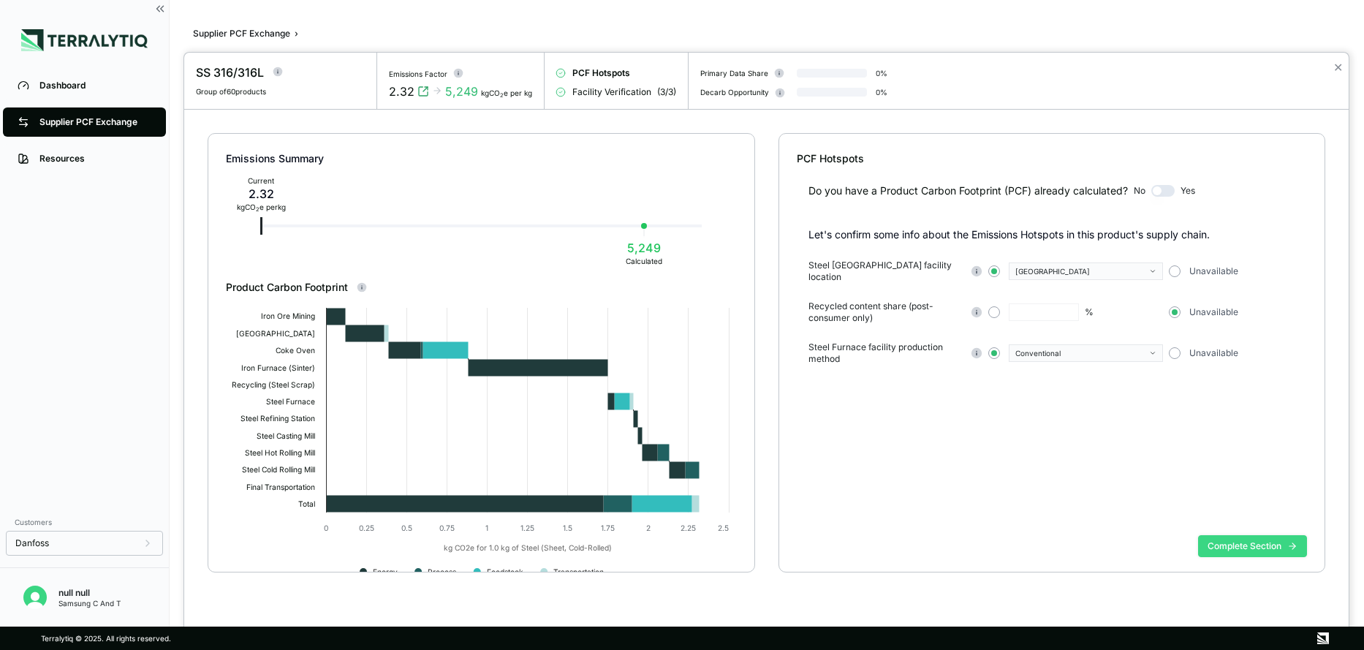
click at [1251, 552] on button "Complete Section" at bounding box center [1252, 546] width 109 height 22
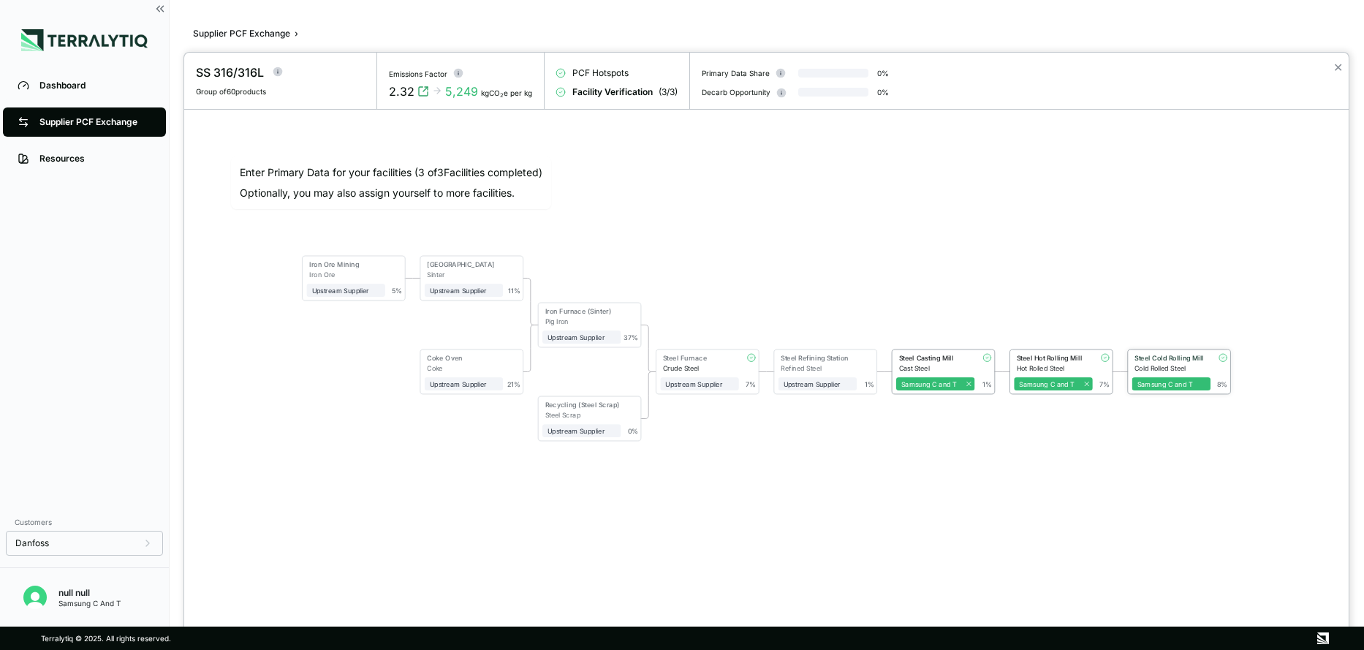
click at [1153, 363] on div "Steel Cold Rolling Mill" at bounding box center [1169, 359] width 73 height 10
click at [1153, 358] on div "Steel Cold Rolling Mill" at bounding box center [1169, 358] width 71 height 8
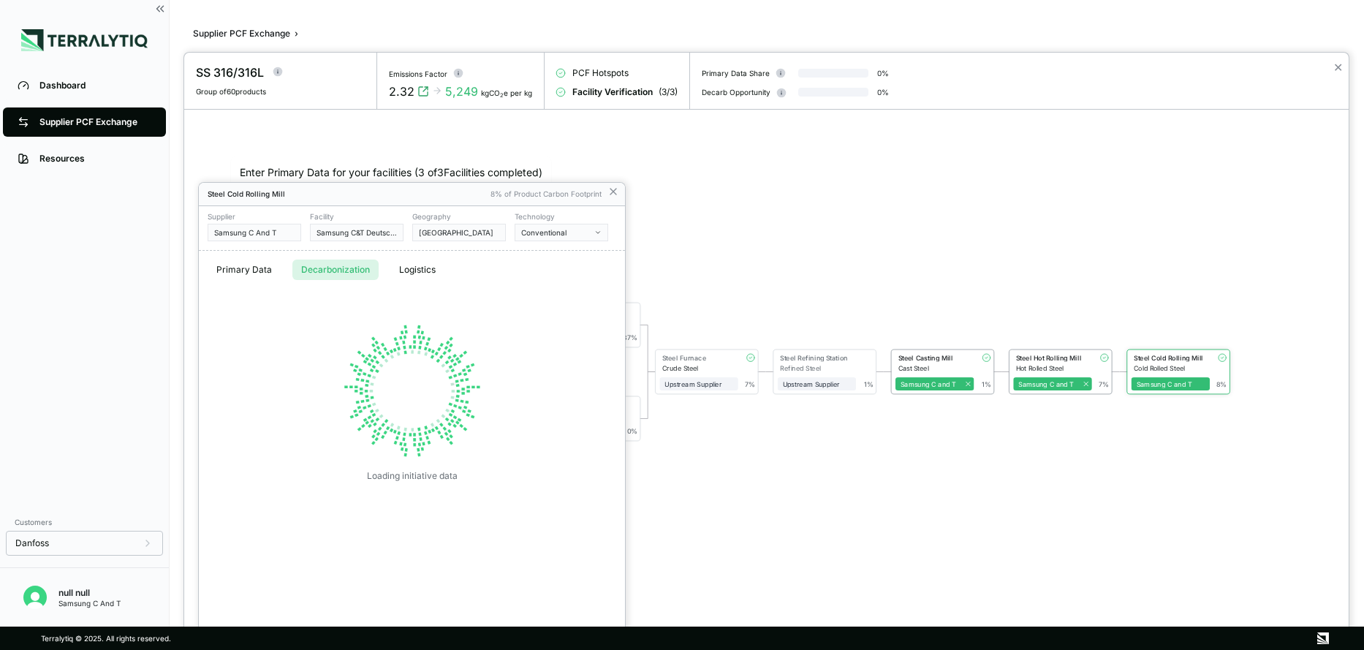
click at [334, 268] on button "Decarbonization" at bounding box center [335, 270] width 86 height 20
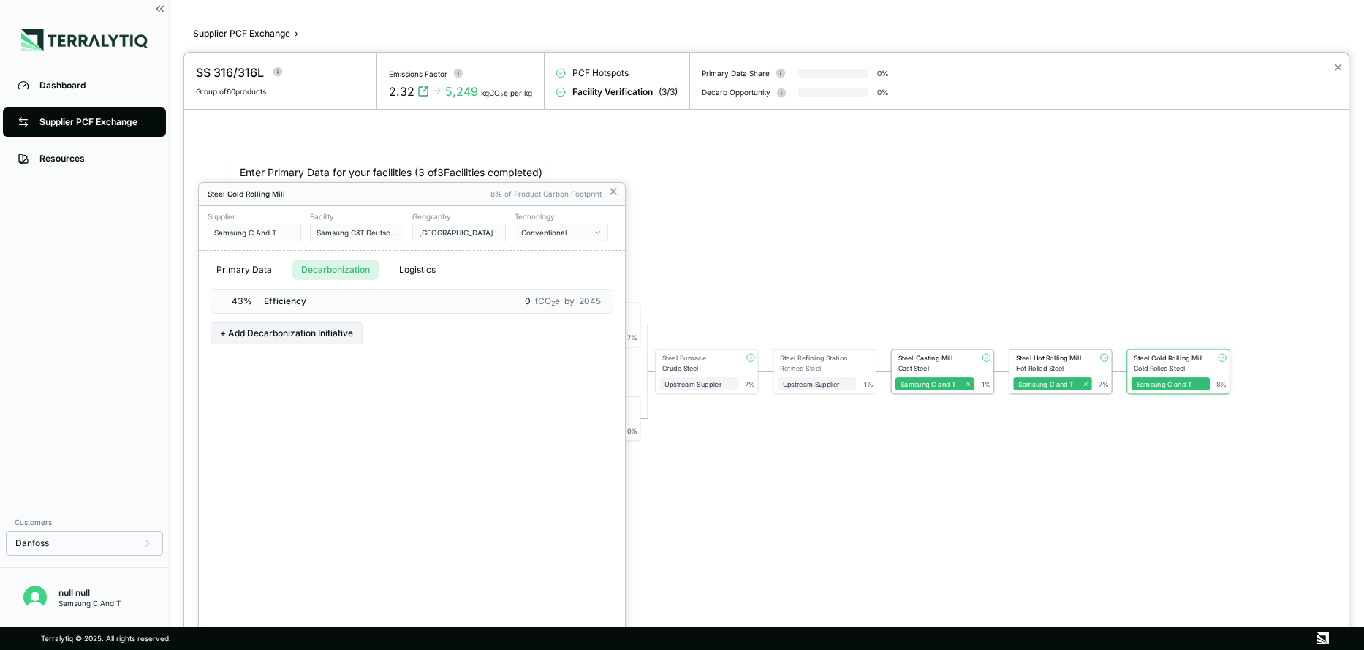
click at [539, 298] on span "tCO 2 e" at bounding box center [547, 301] width 25 height 12
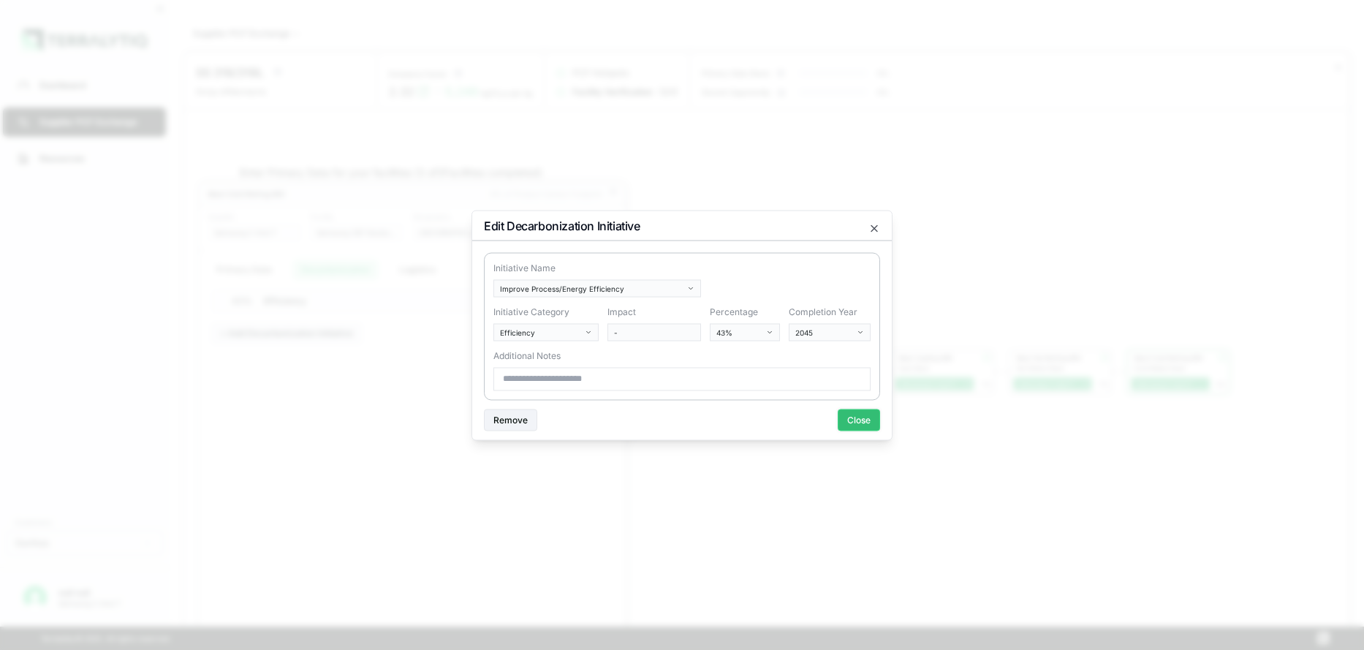
click at [857, 420] on button "Close" at bounding box center [859, 420] width 42 height 22
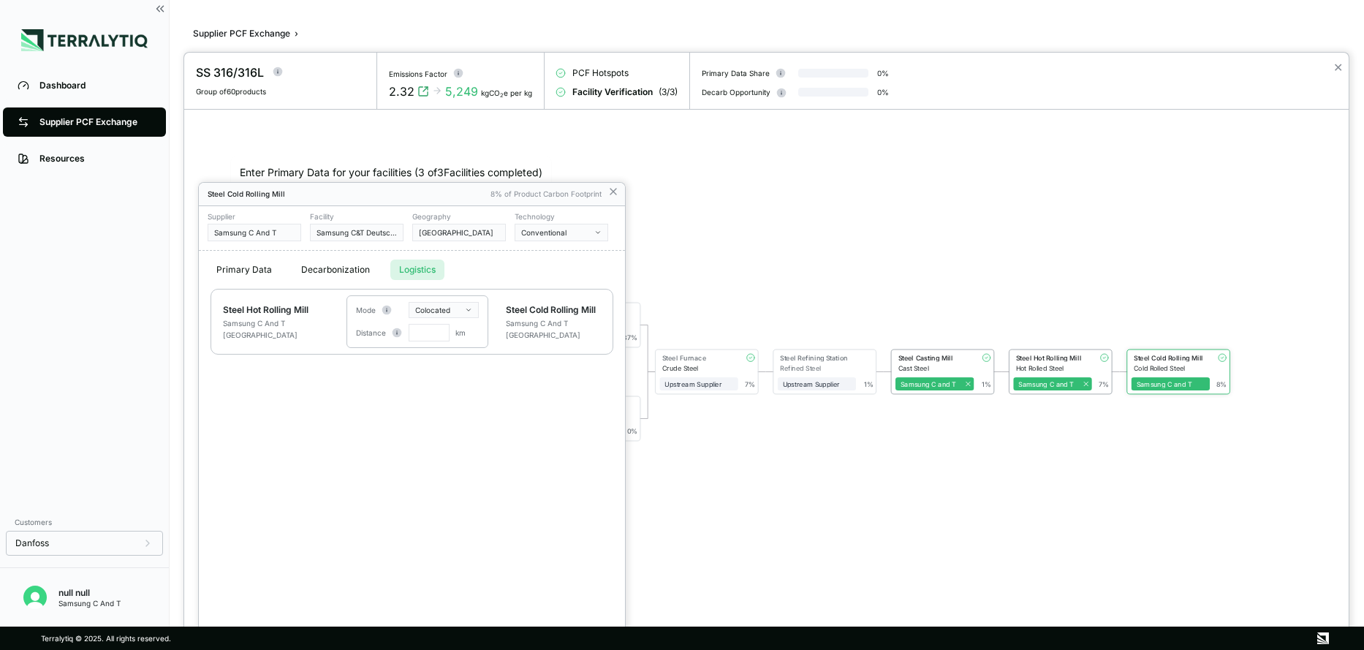
click at [414, 269] on button "Logistics" at bounding box center [417, 270] width 54 height 20
click at [612, 189] on icon at bounding box center [614, 192] width 6 height 6
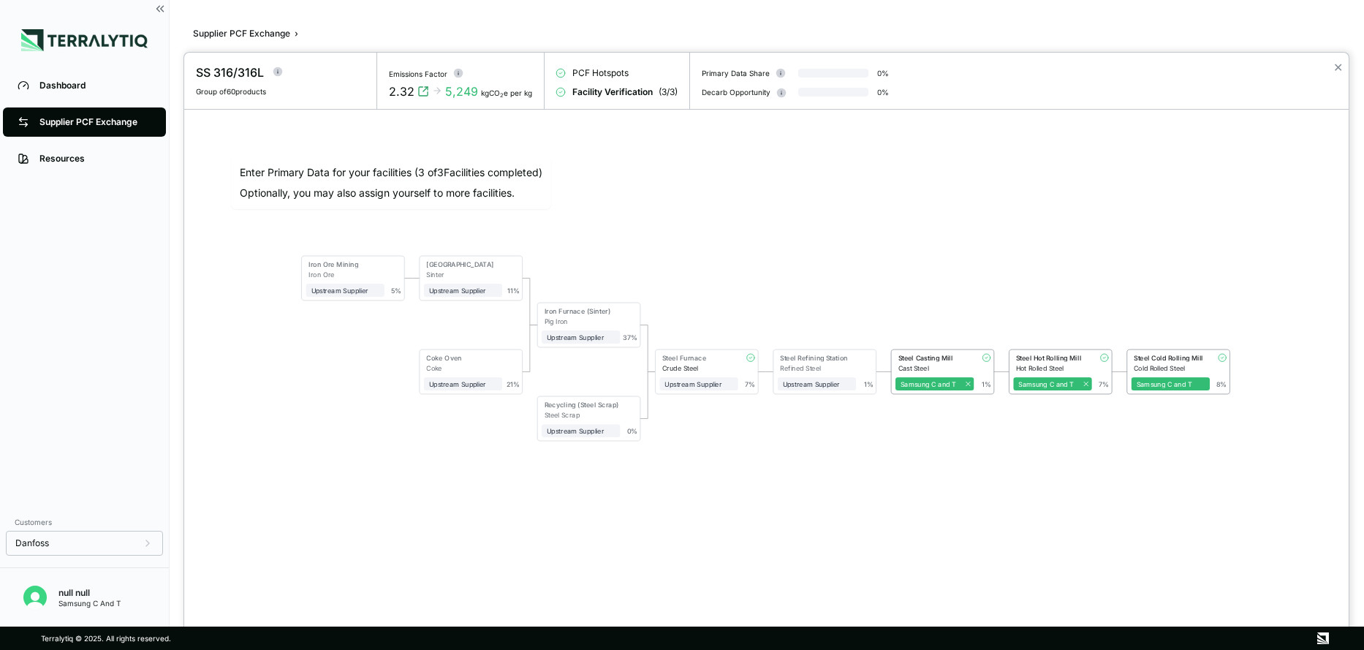
click at [83, 135] on div at bounding box center [682, 325] width 1364 height 650
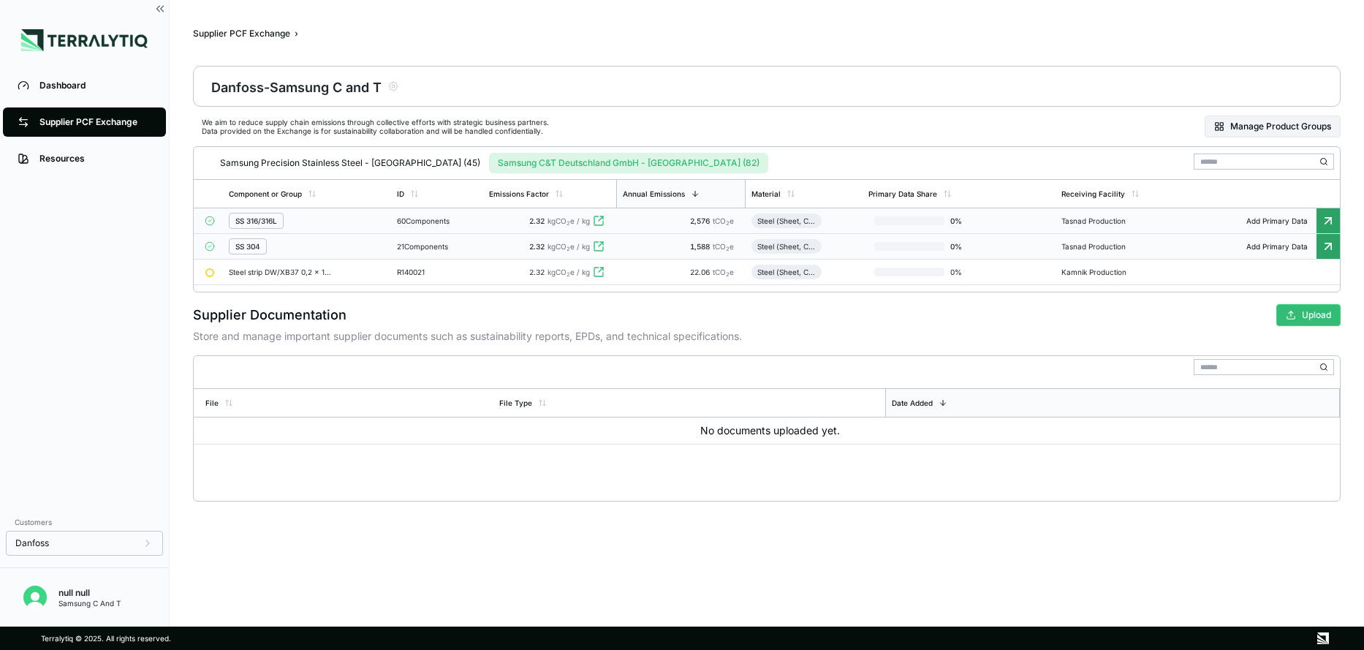
click at [1315, 315] on button "Upload" at bounding box center [1309, 315] width 64 height 22
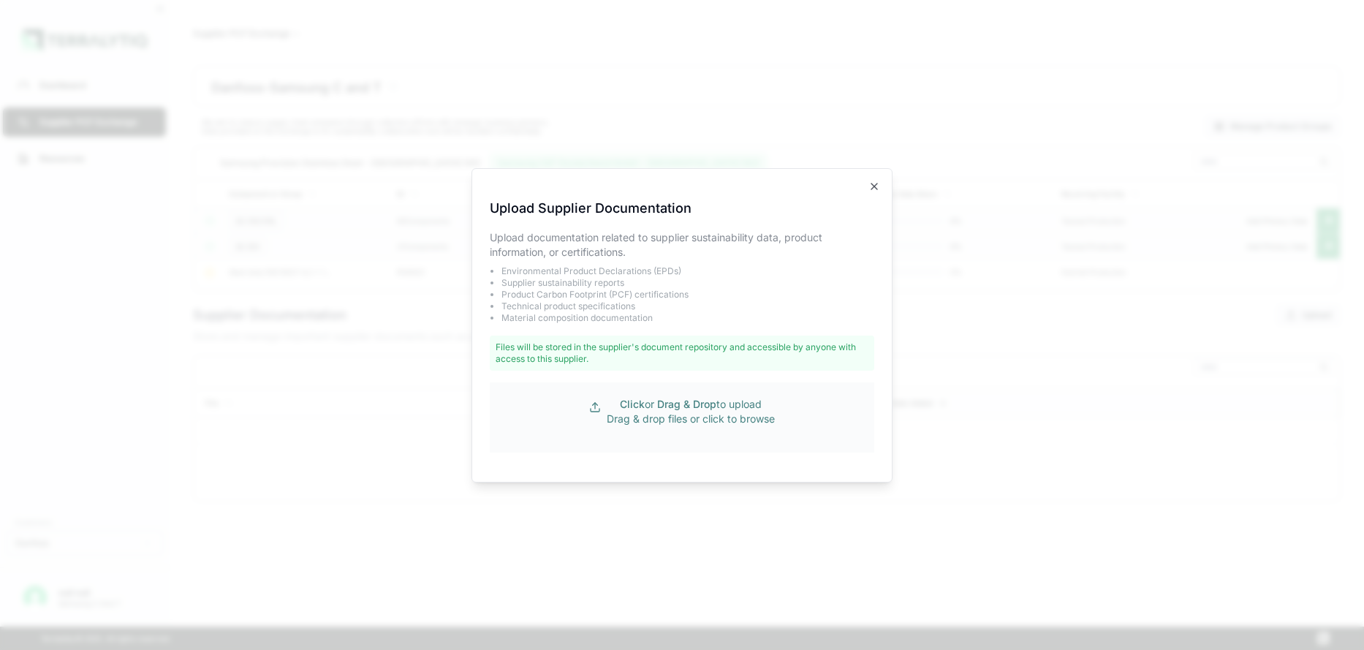
click at [688, 415] on p "Click or Drag & Drop to upload Drag & drop files or click to browse" at bounding box center [691, 411] width 168 height 29
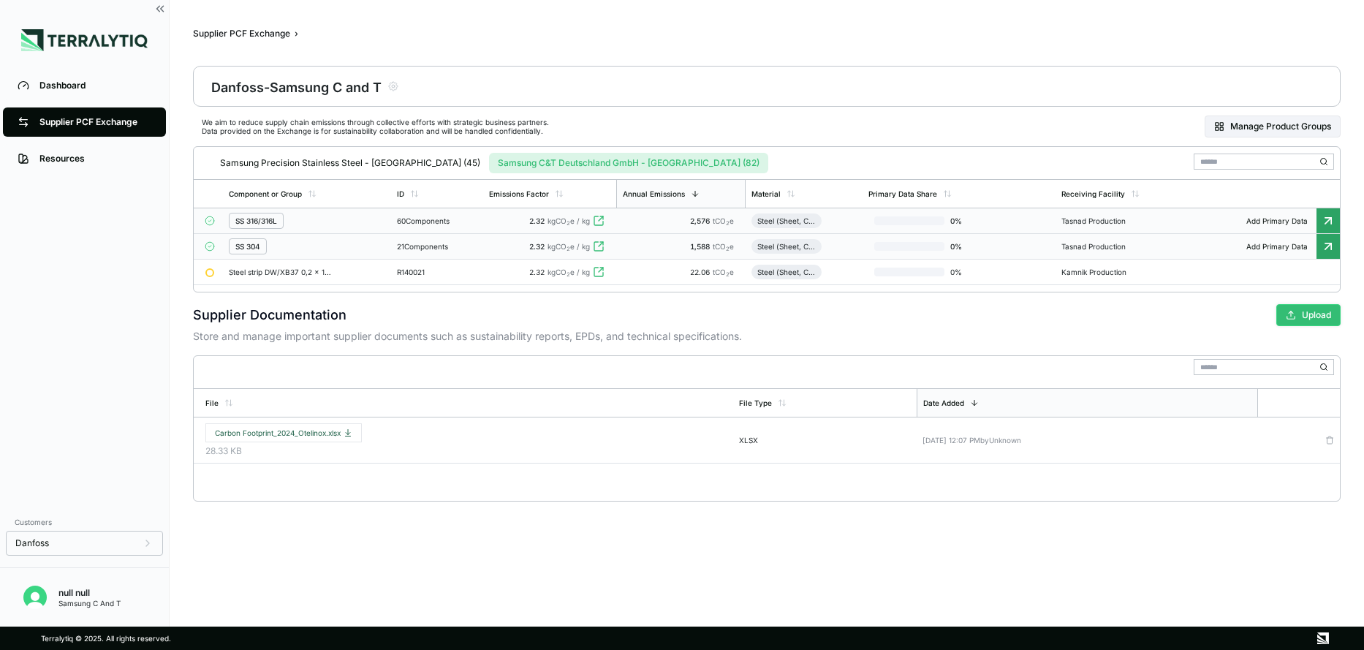
click at [1312, 317] on button "Upload" at bounding box center [1309, 315] width 64 height 22
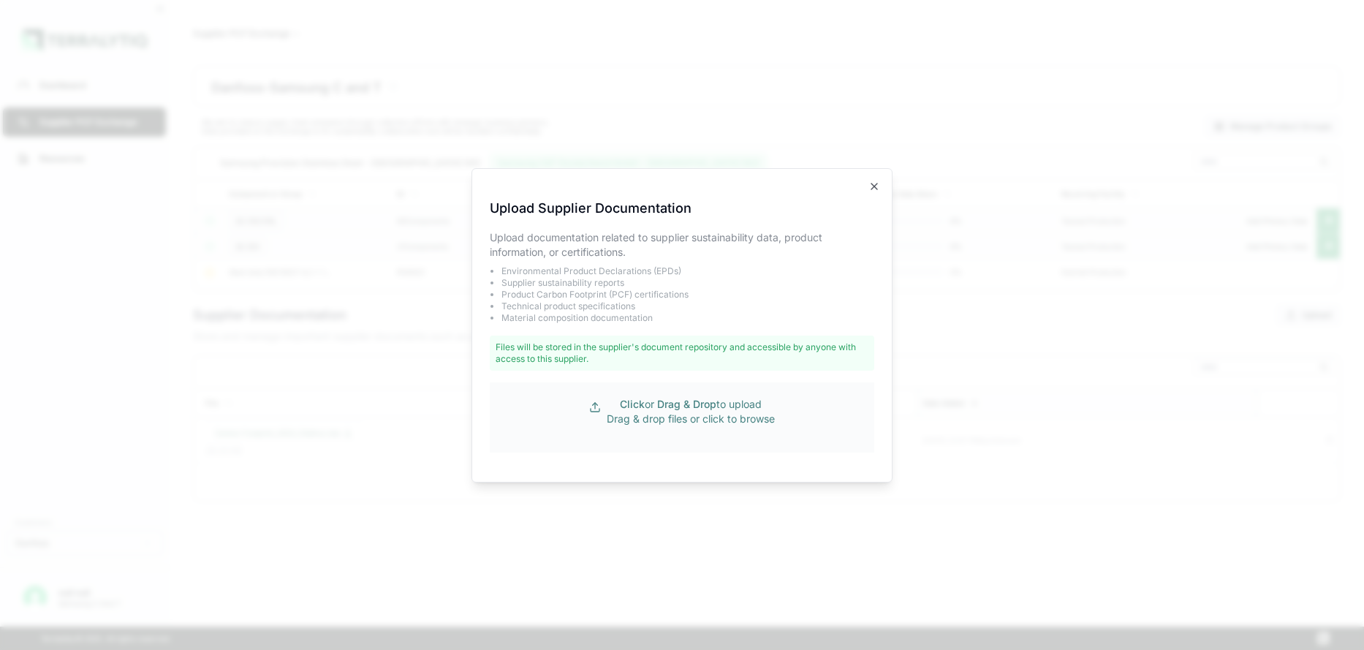
click at [716, 407] on span "Drag & Drop" at bounding box center [686, 404] width 59 height 12
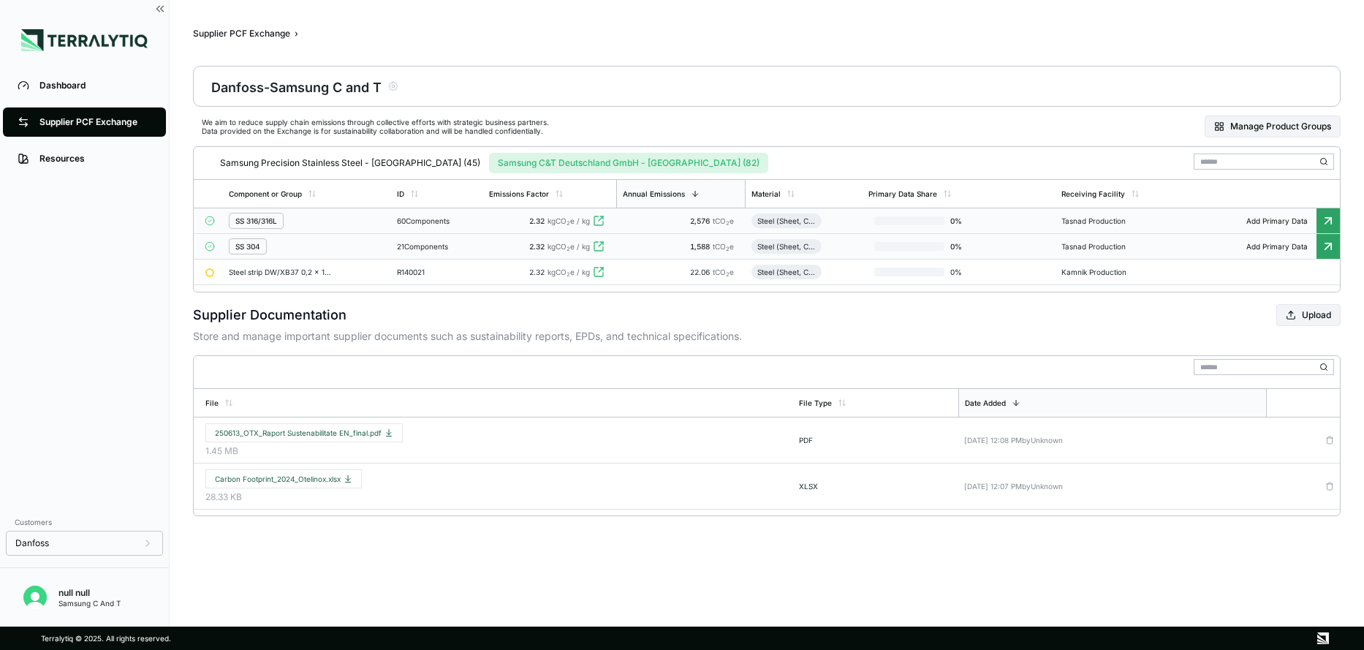
click at [437, 216] on div "60 Components" at bounding box center [437, 220] width 80 height 9
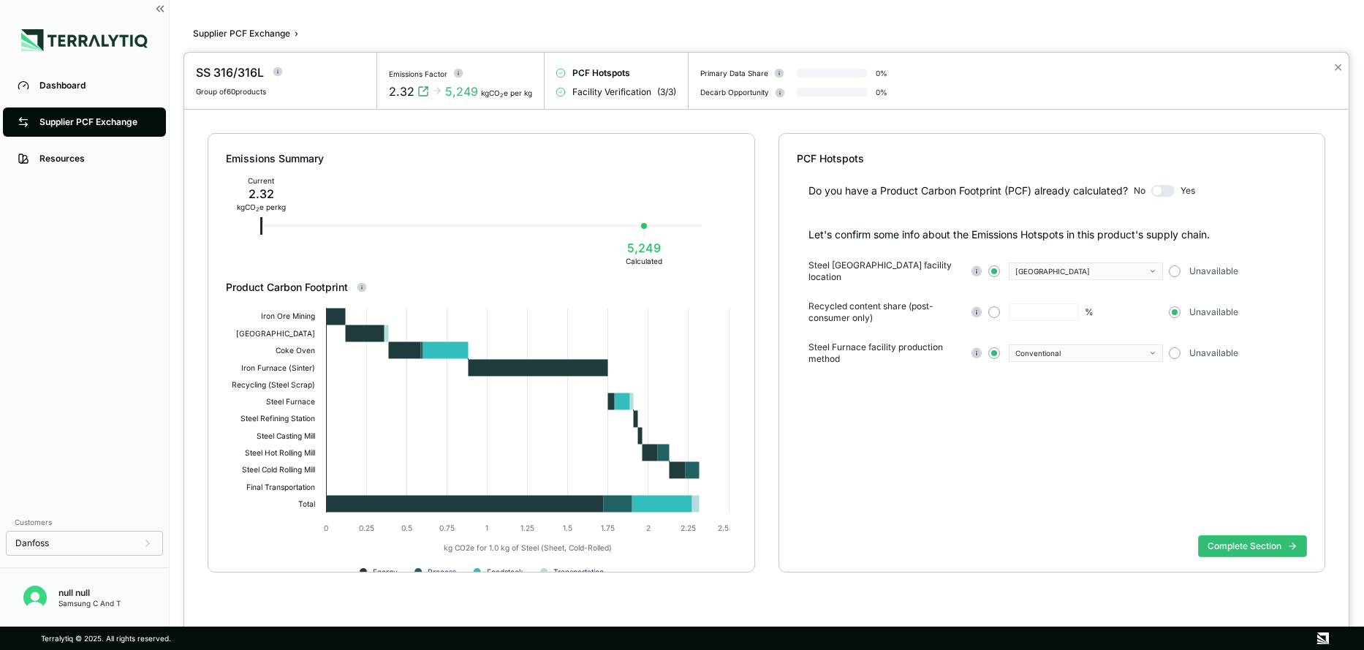
click at [592, 71] on span "PCF Hotspots" at bounding box center [602, 73] width 58 height 12
click at [590, 75] on div "PCF Hotspots Facility Verification ( 3 / 3 )" at bounding box center [617, 81] width 144 height 56
